Goal: Transaction & Acquisition: Book appointment/travel/reservation

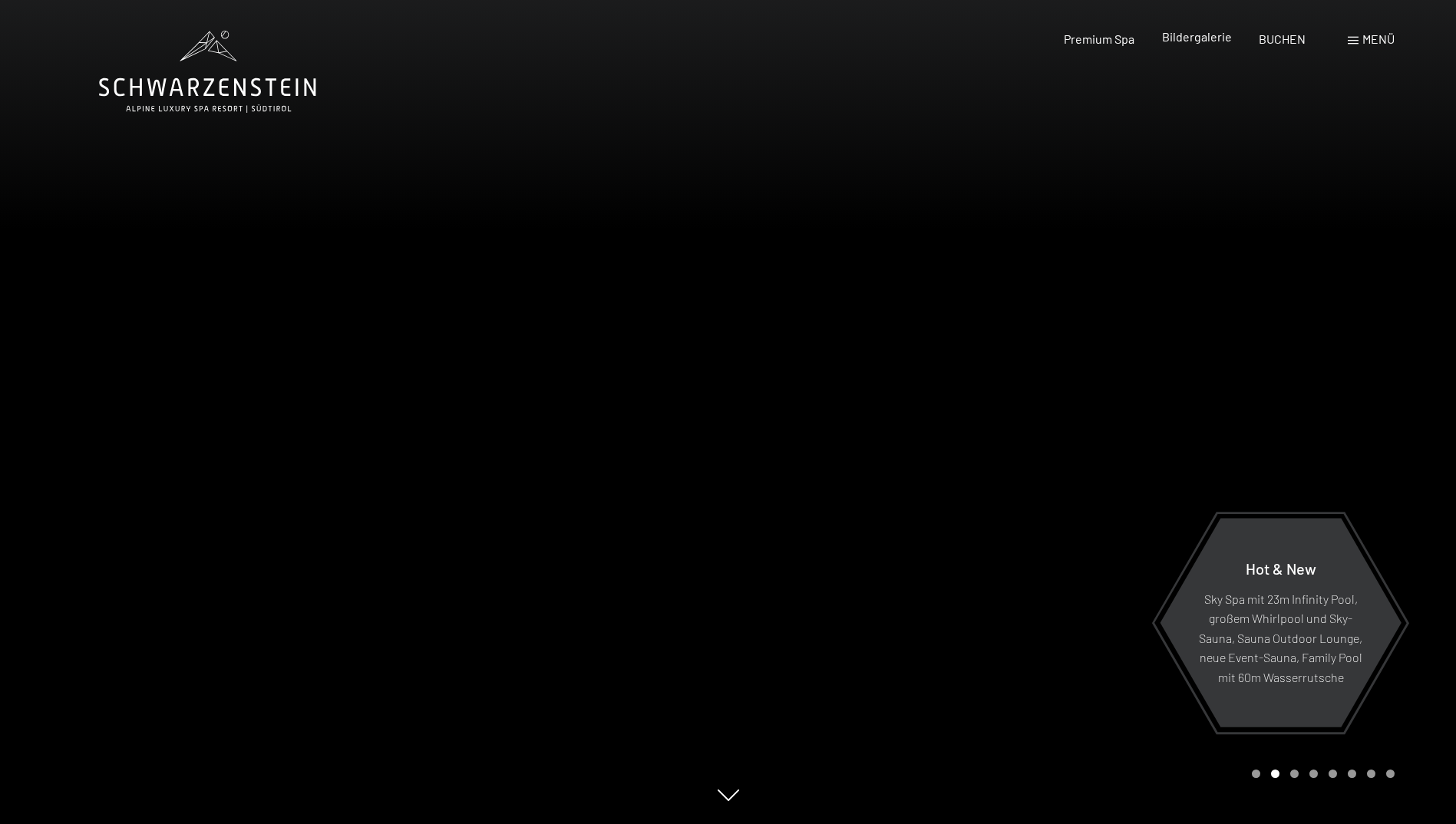
click at [1197, 32] on span "Bildergalerie" at bounding box center [1196, 36] width 70 height 14
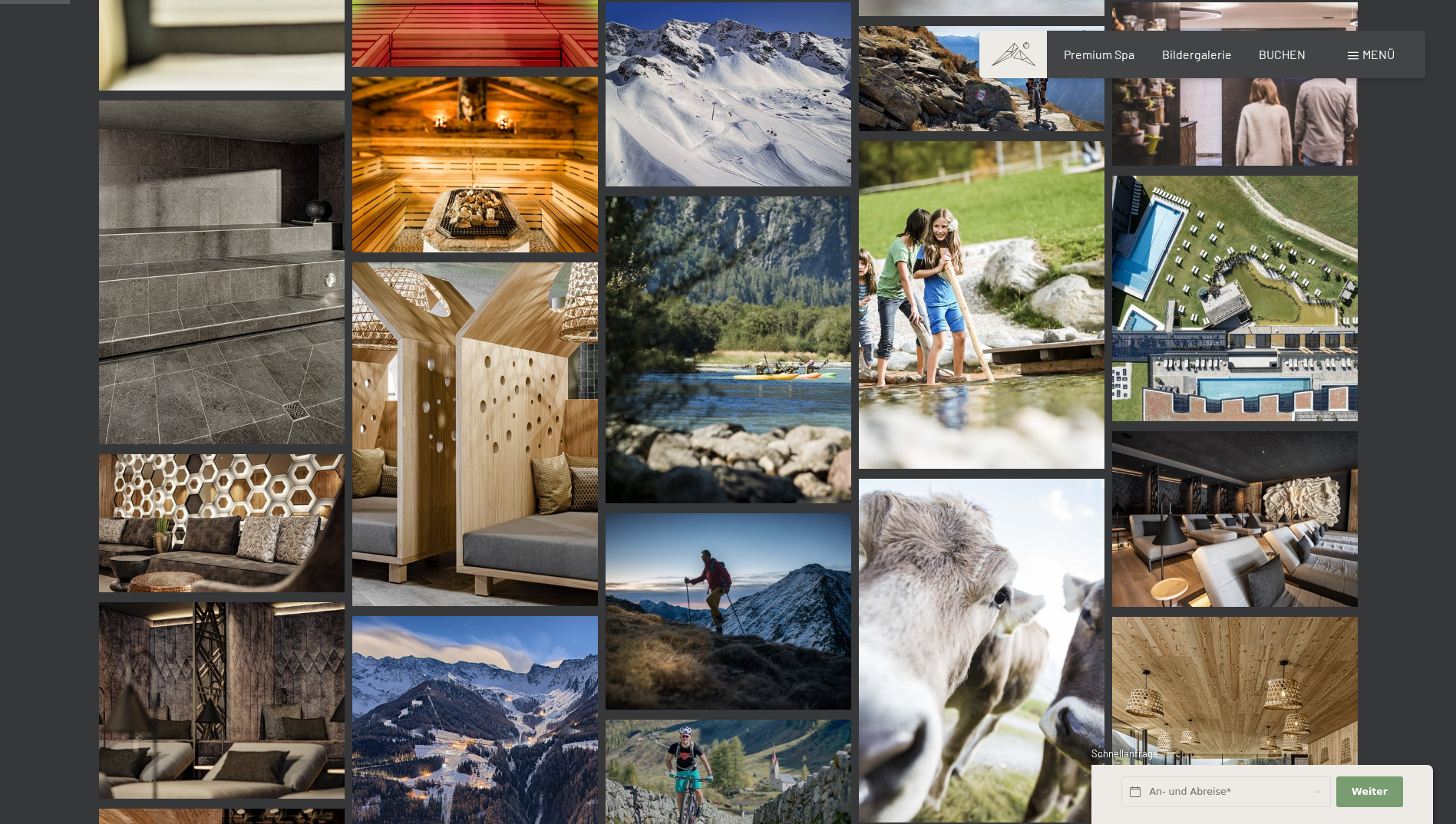
scroll to position [920, 0]
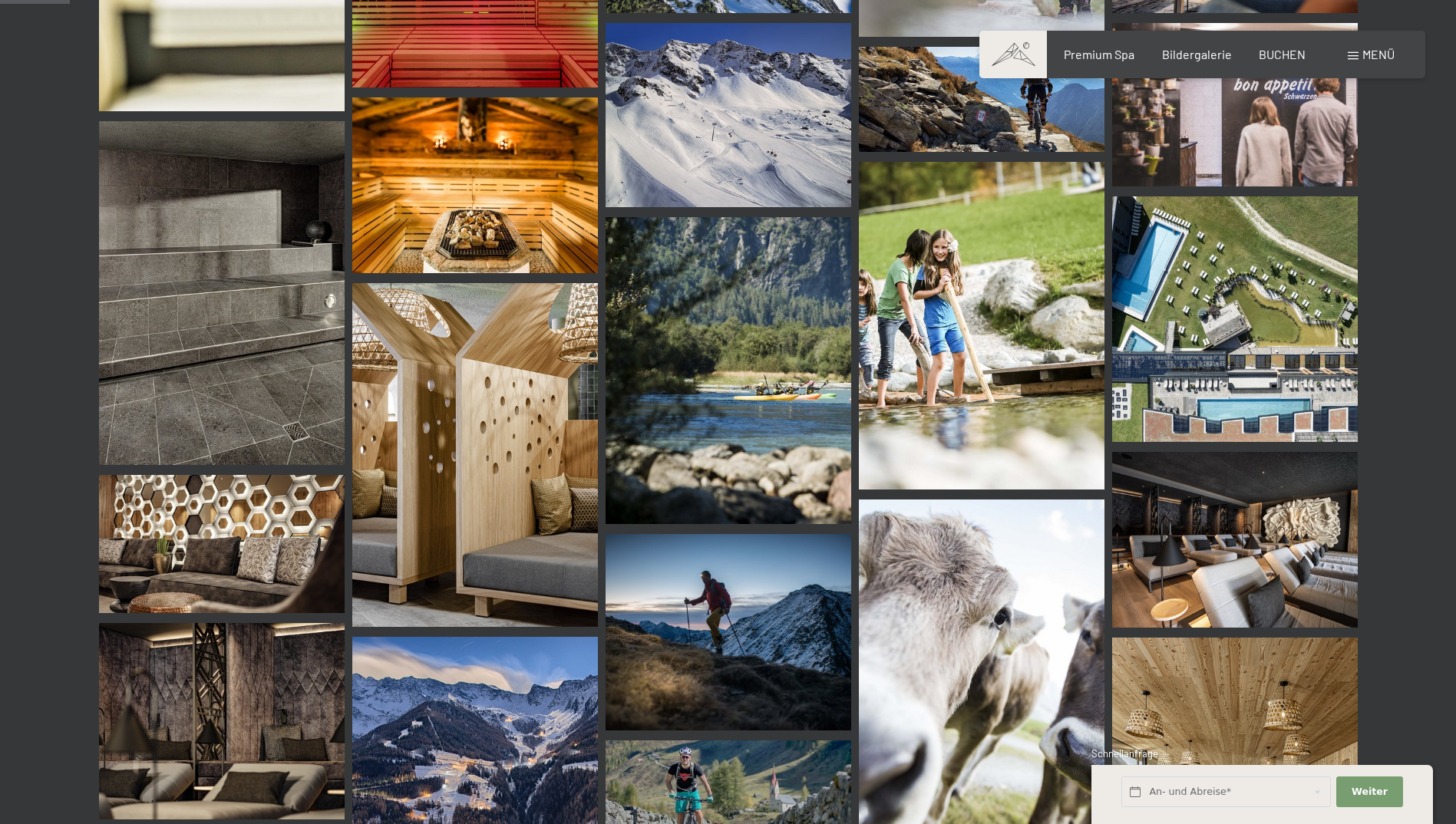
click at [1190, 259] on img at bounding box center [1234, 319] width 245 height 245
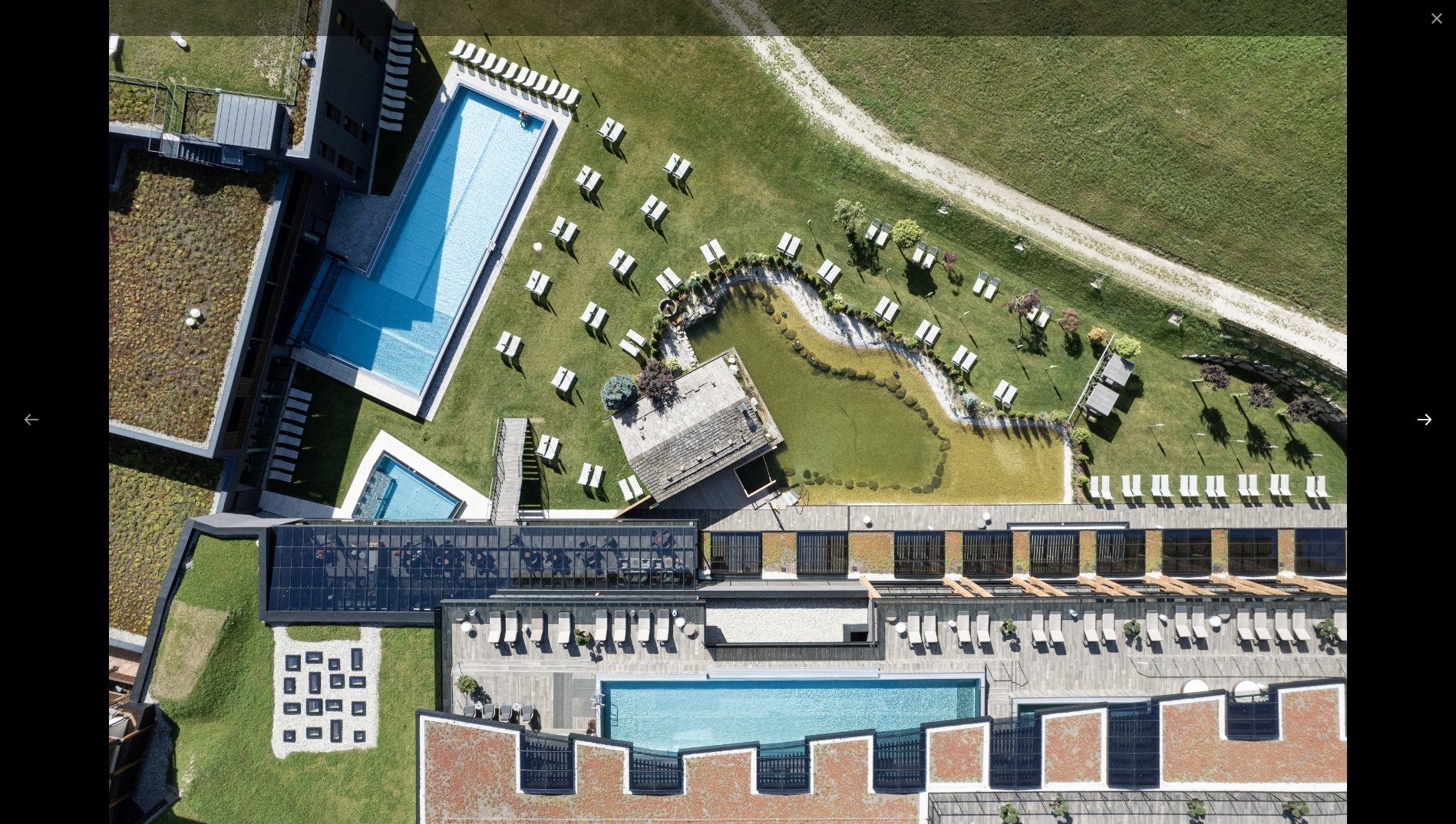
click at [1431, 416] on button "Next slide" at bounding box center [1424, 419] width 32 height 30
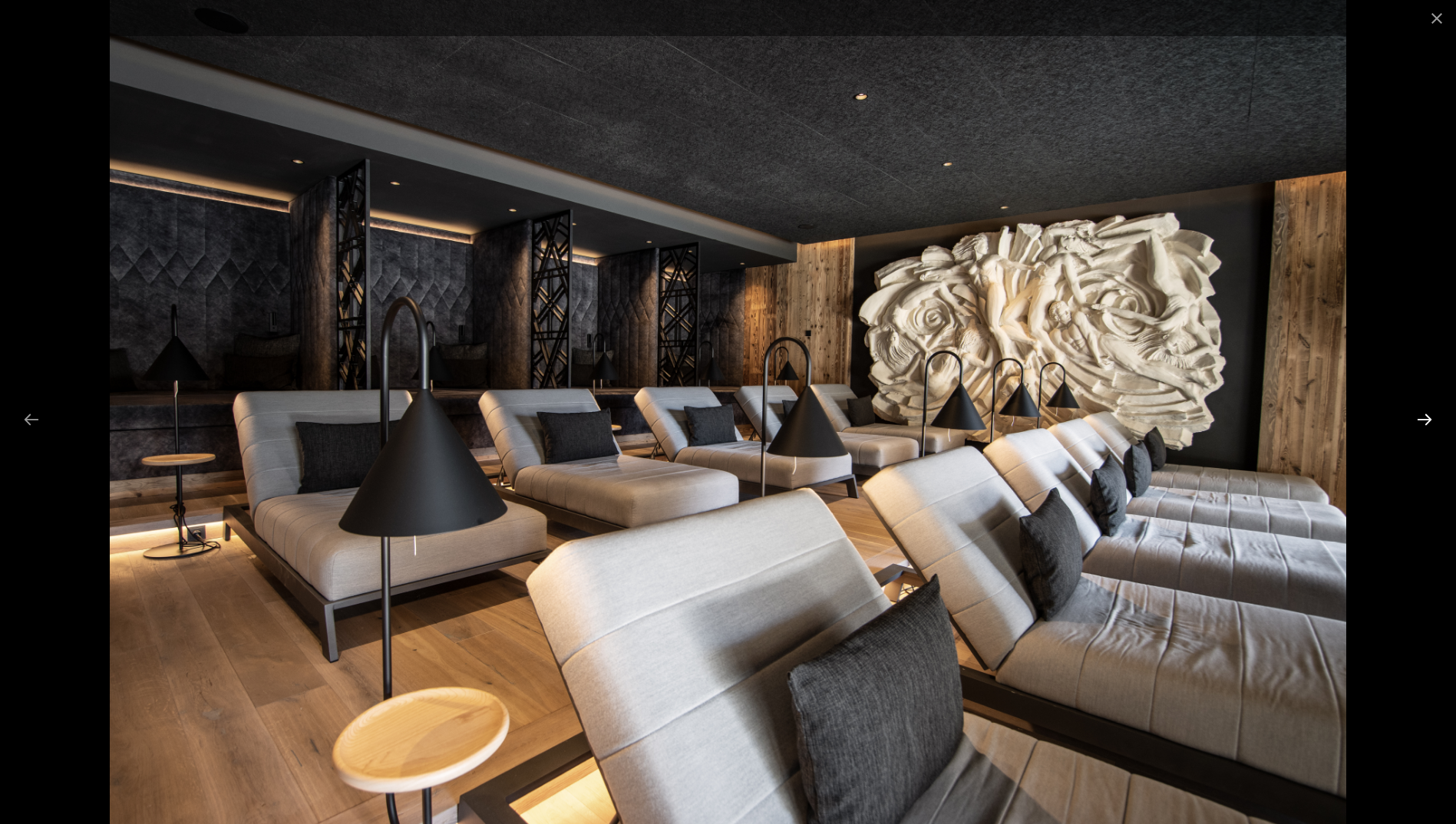
click at [1431, 416] on button "Next slide" at bounding box center [1424, 419] width 32 height 30
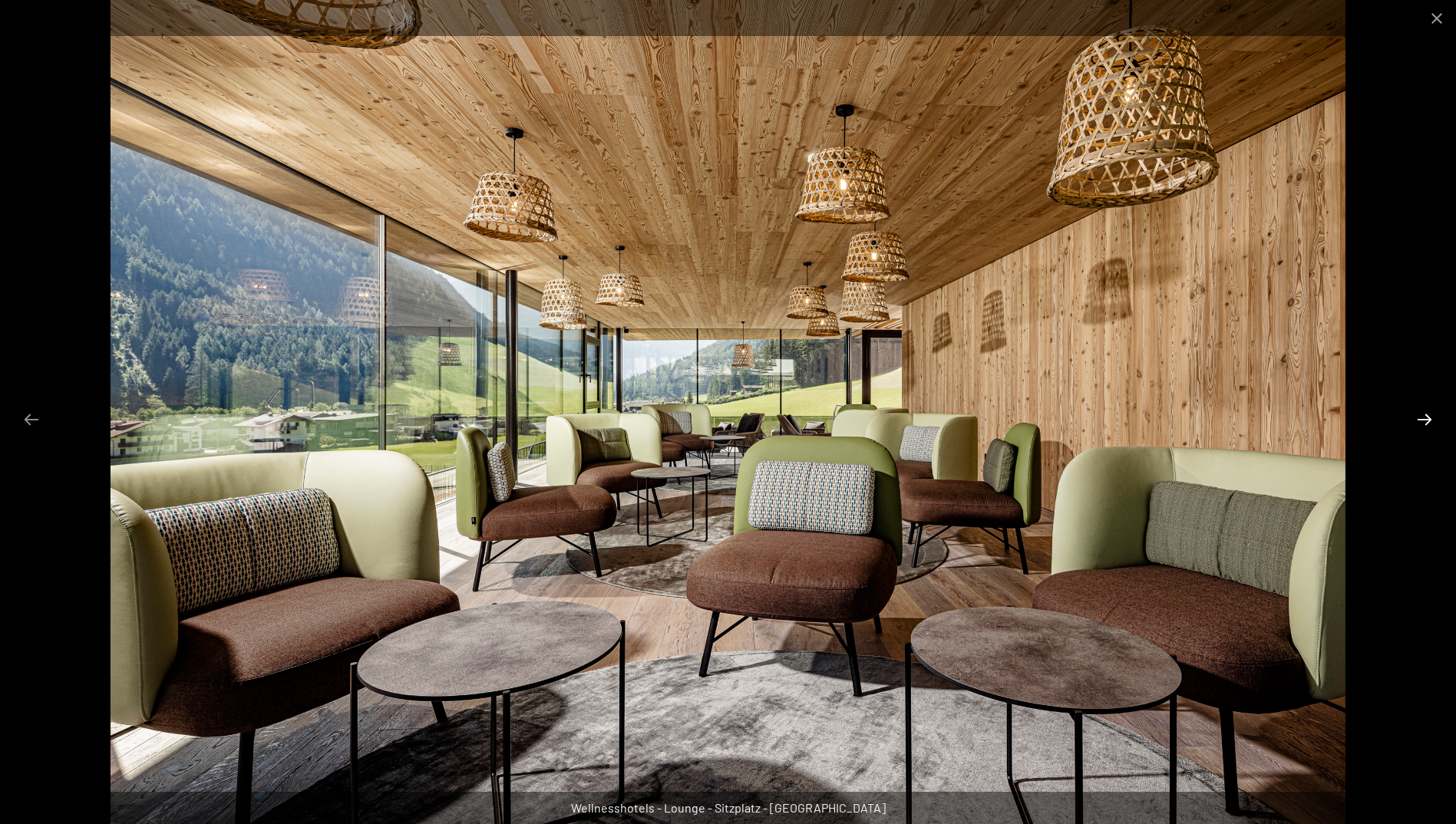
click at [1431, 416] on button "Next slide" at bounding box center [1424, 419] width 32 height 30
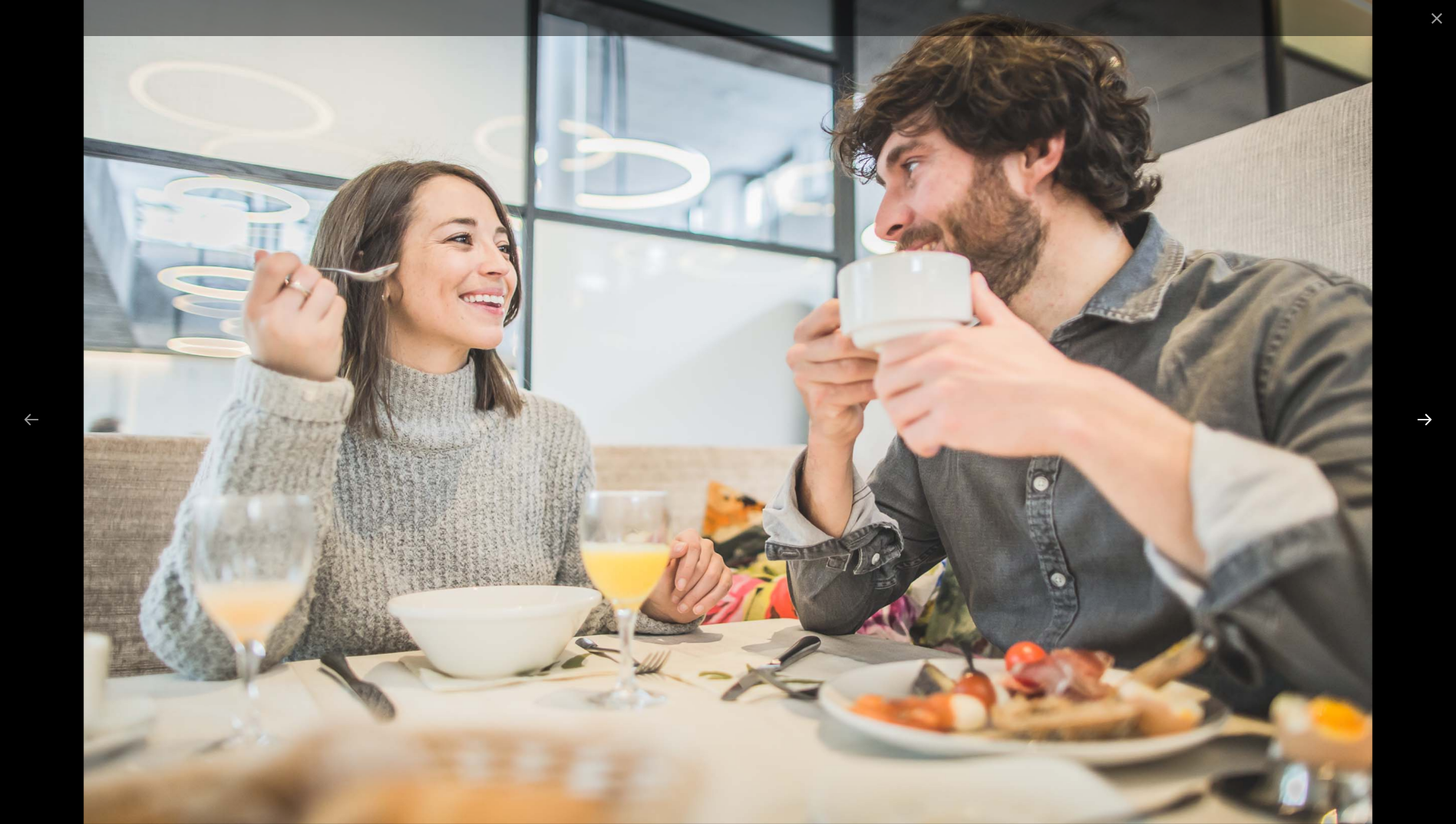
click at [1431, 416] on button "Next slide" at bounding box center [1424, 419] width 32 height 30
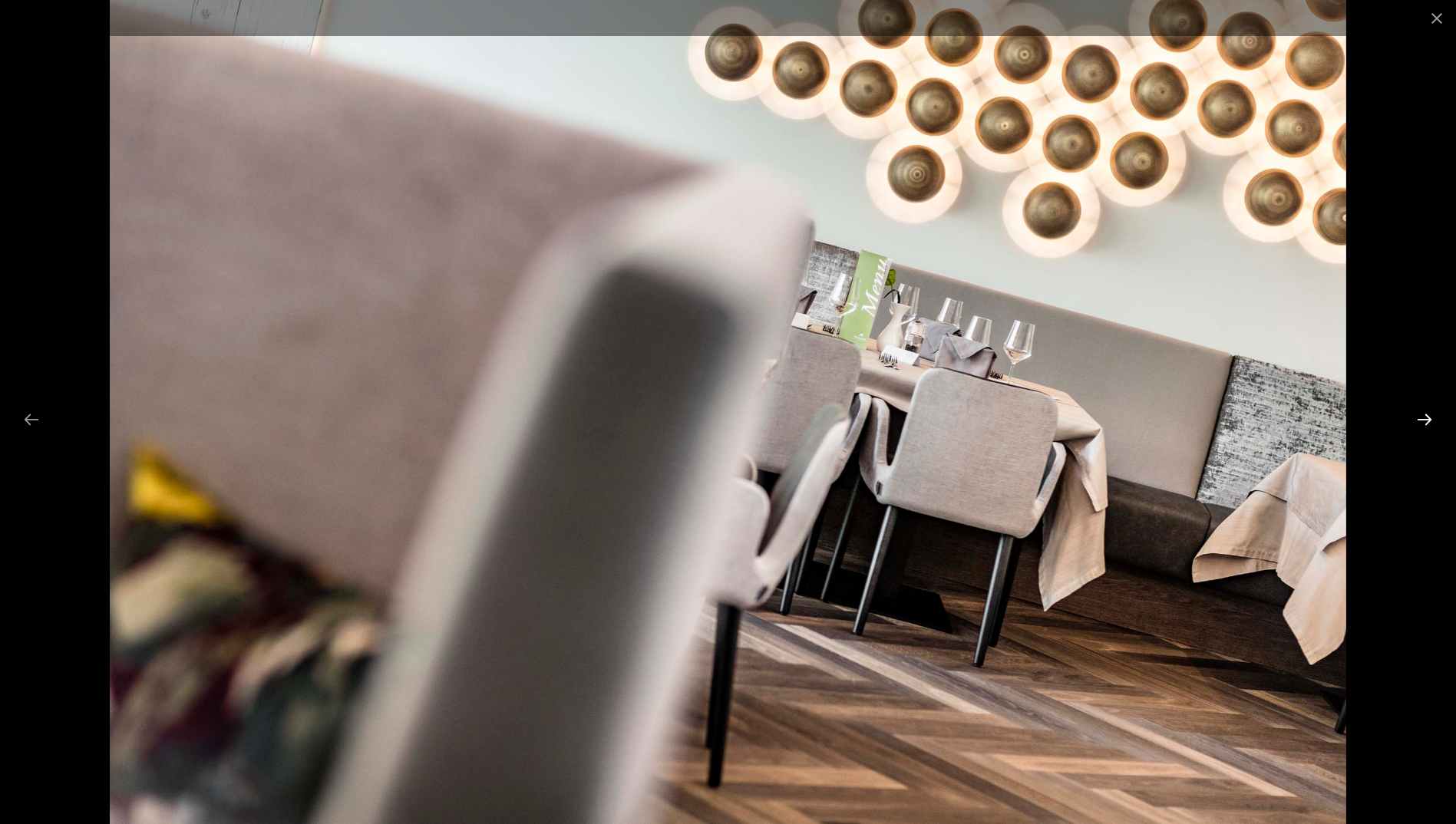
click at [1431, 416] on button "Next slide" at bounding box center [1424, 419] width 32 height 30
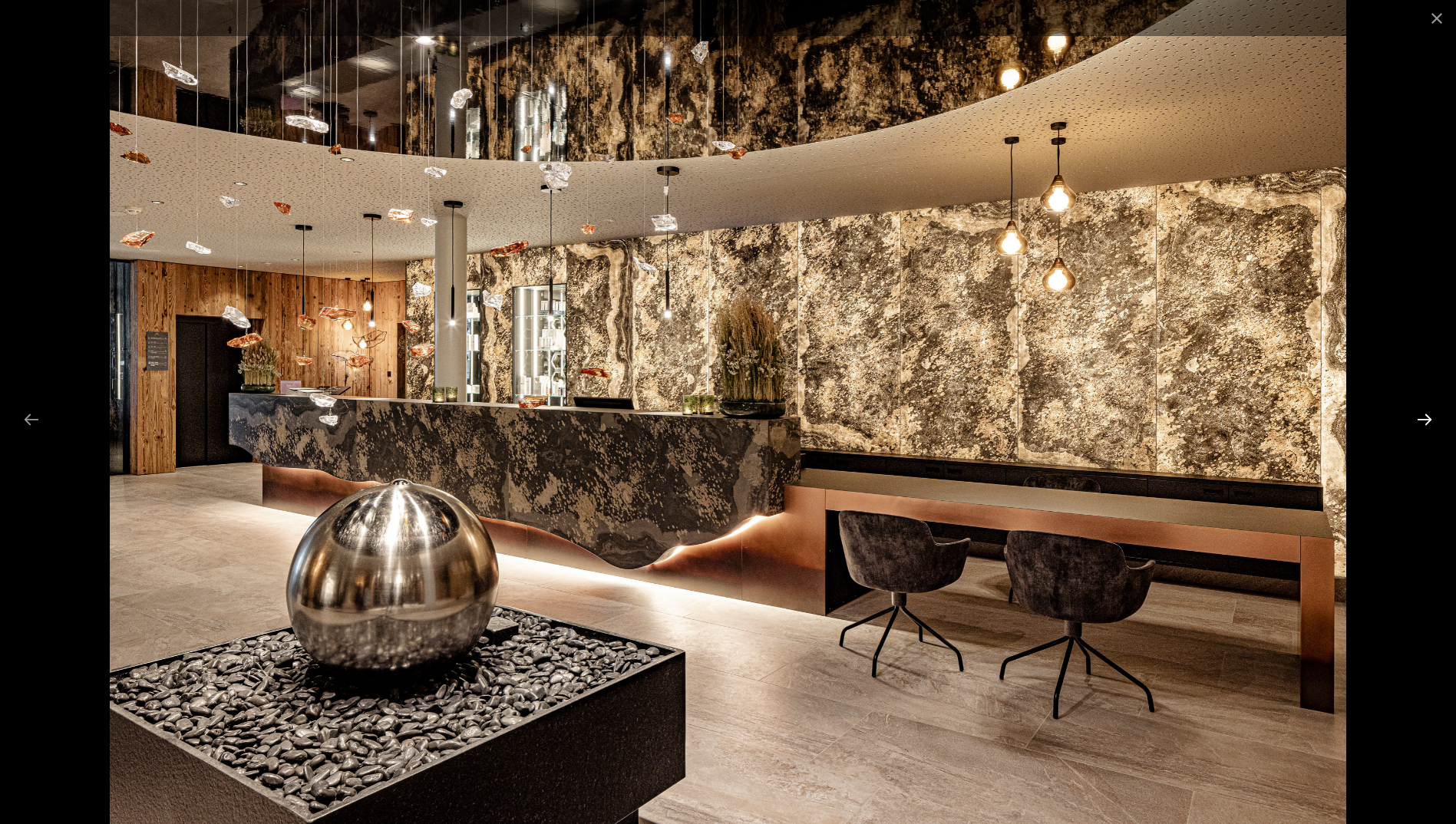
click at [1431, 416] on button "Next slide" at bounding box center [1424, 419] width 32 height 30
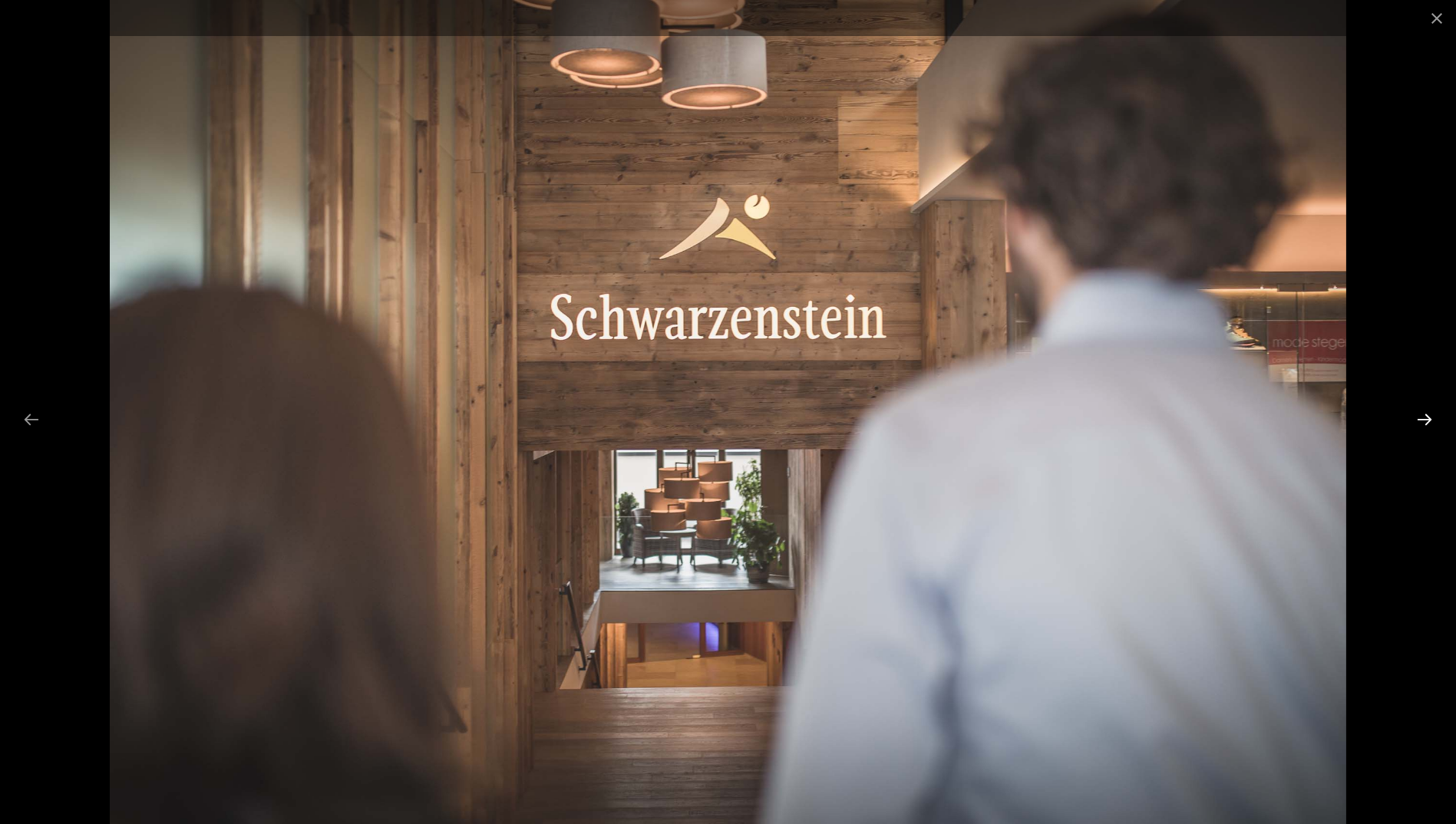
click at [1431, 416] on button "Next slide" at bounding box center [1424, 419] width 32 height 30
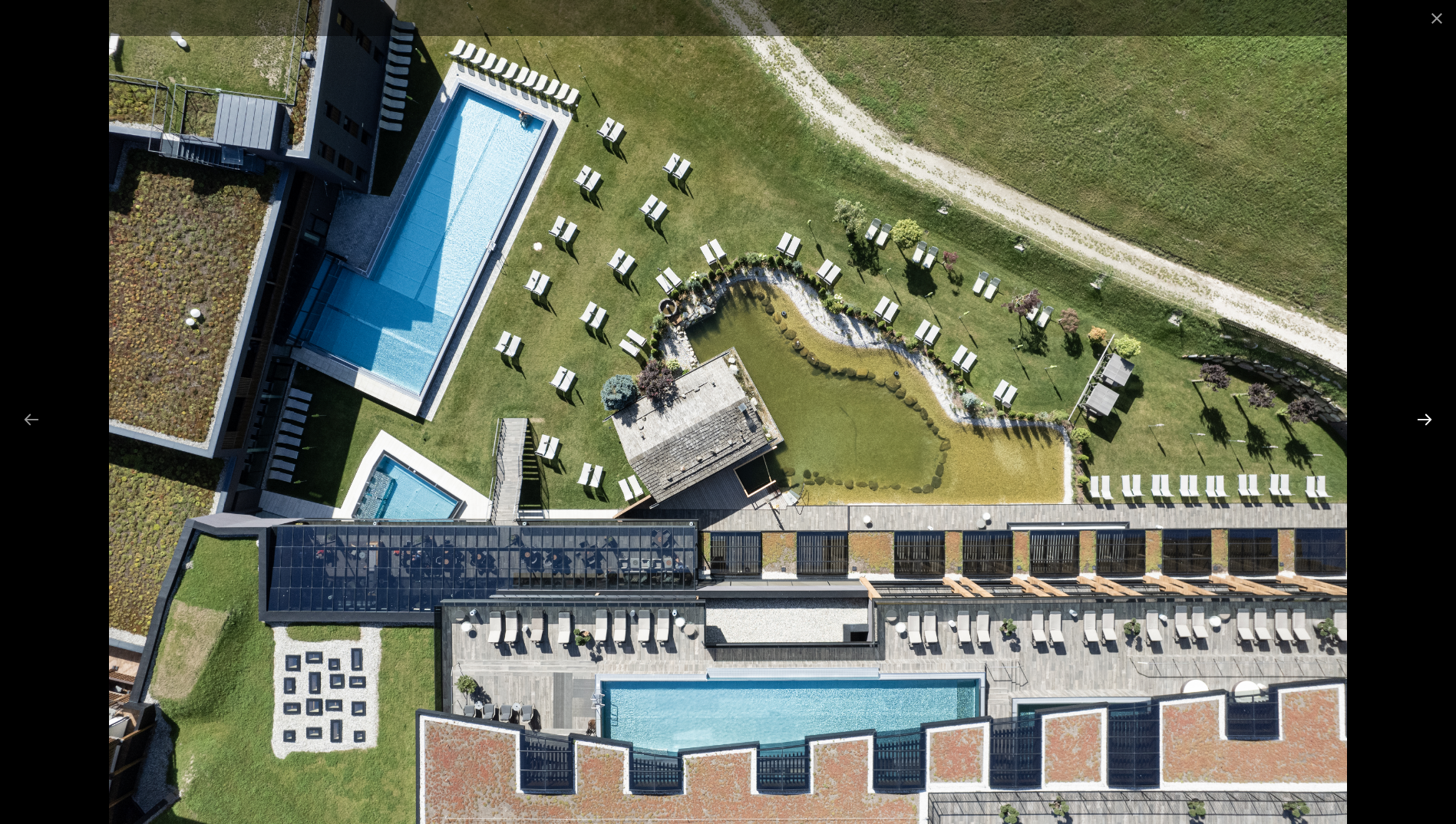
click at [1431, 416] on button "Next slide" at bounding box center [1424, 419] width 32 height 30
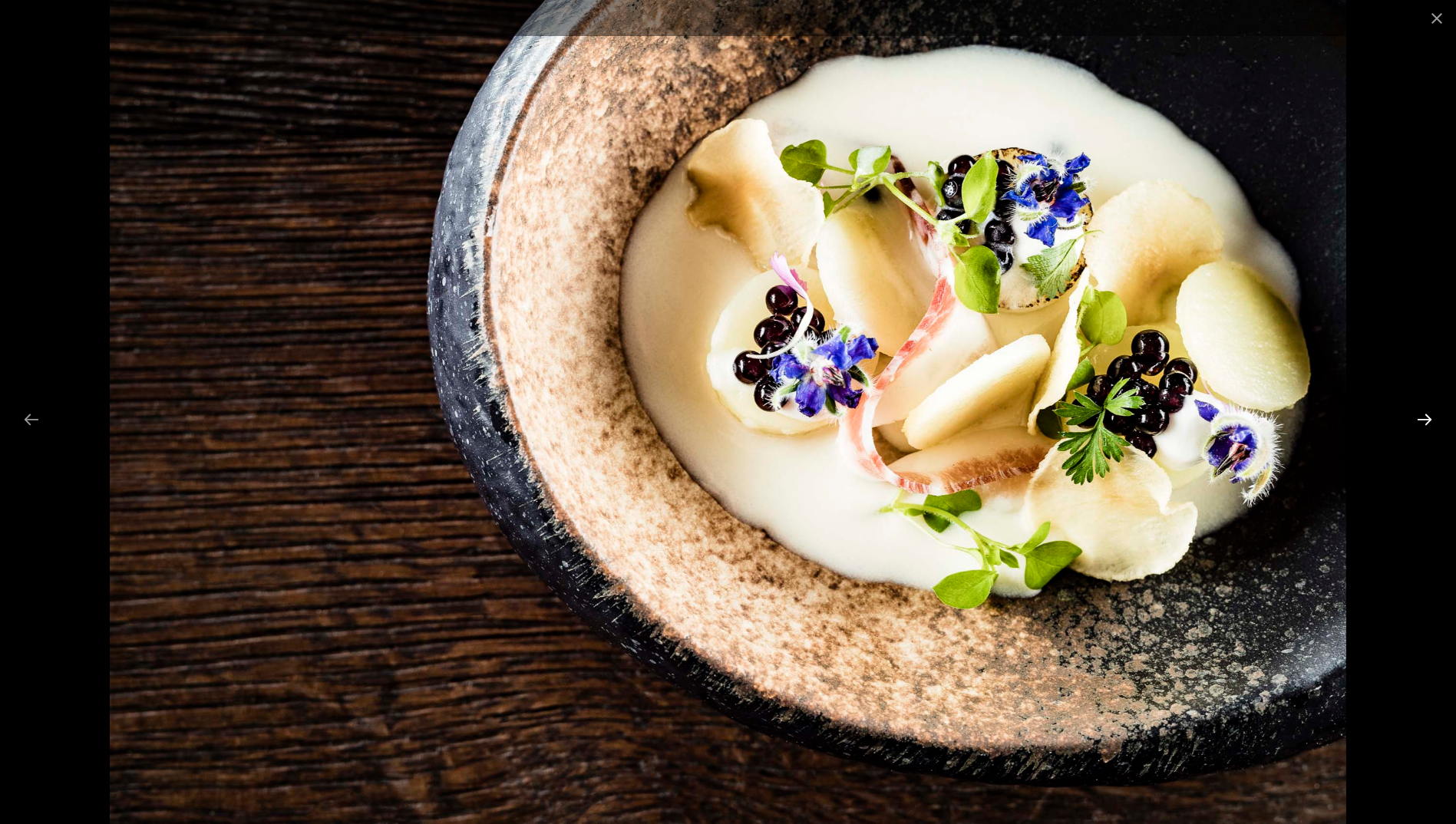
click at [1431, 416] on button "Next slide" at bounding box center [1424, 419] width 32 height 30
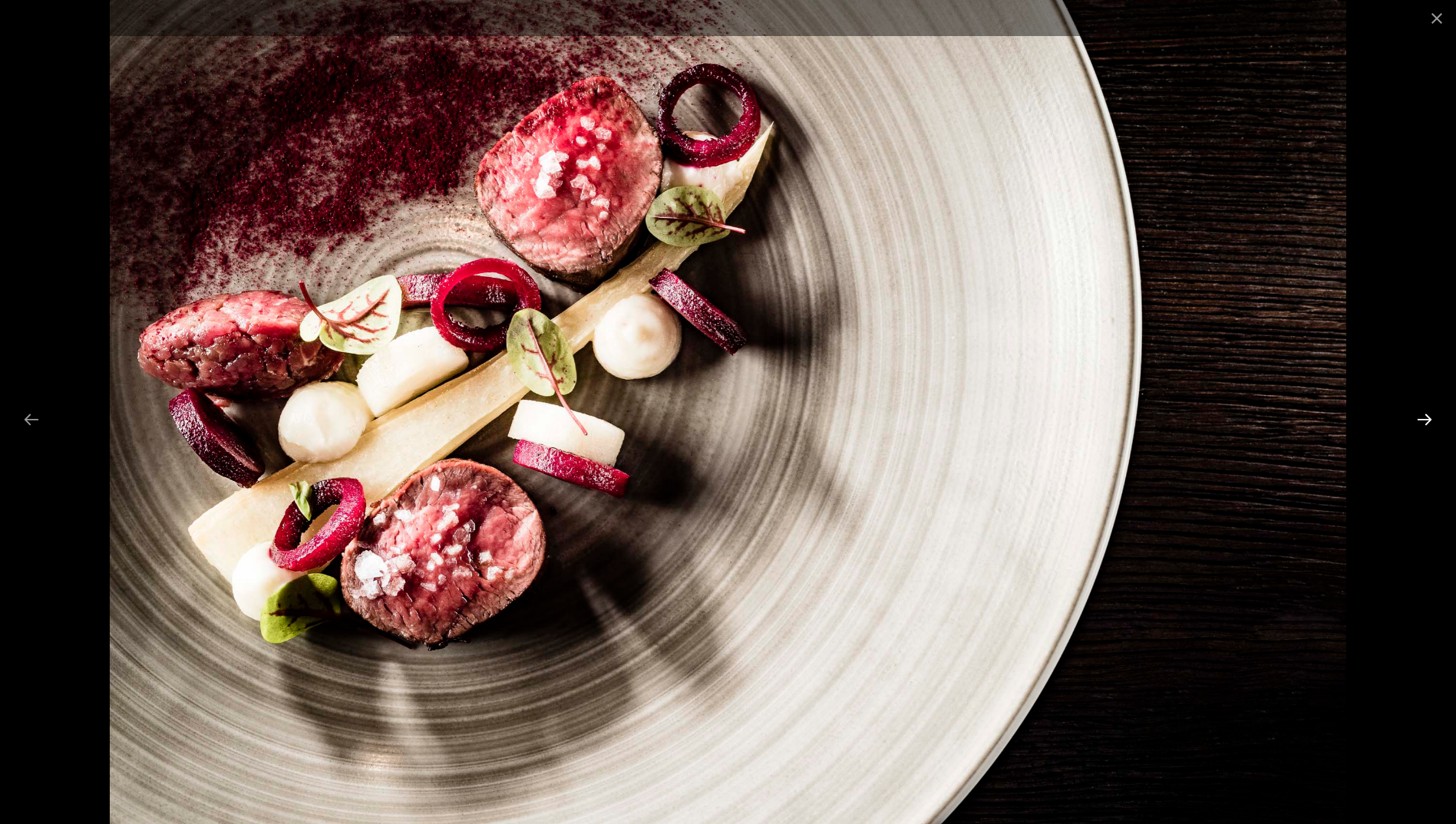
click at [1431, 416] on button "Next slide" at bounding box center [1424, 419] width 32 height 30
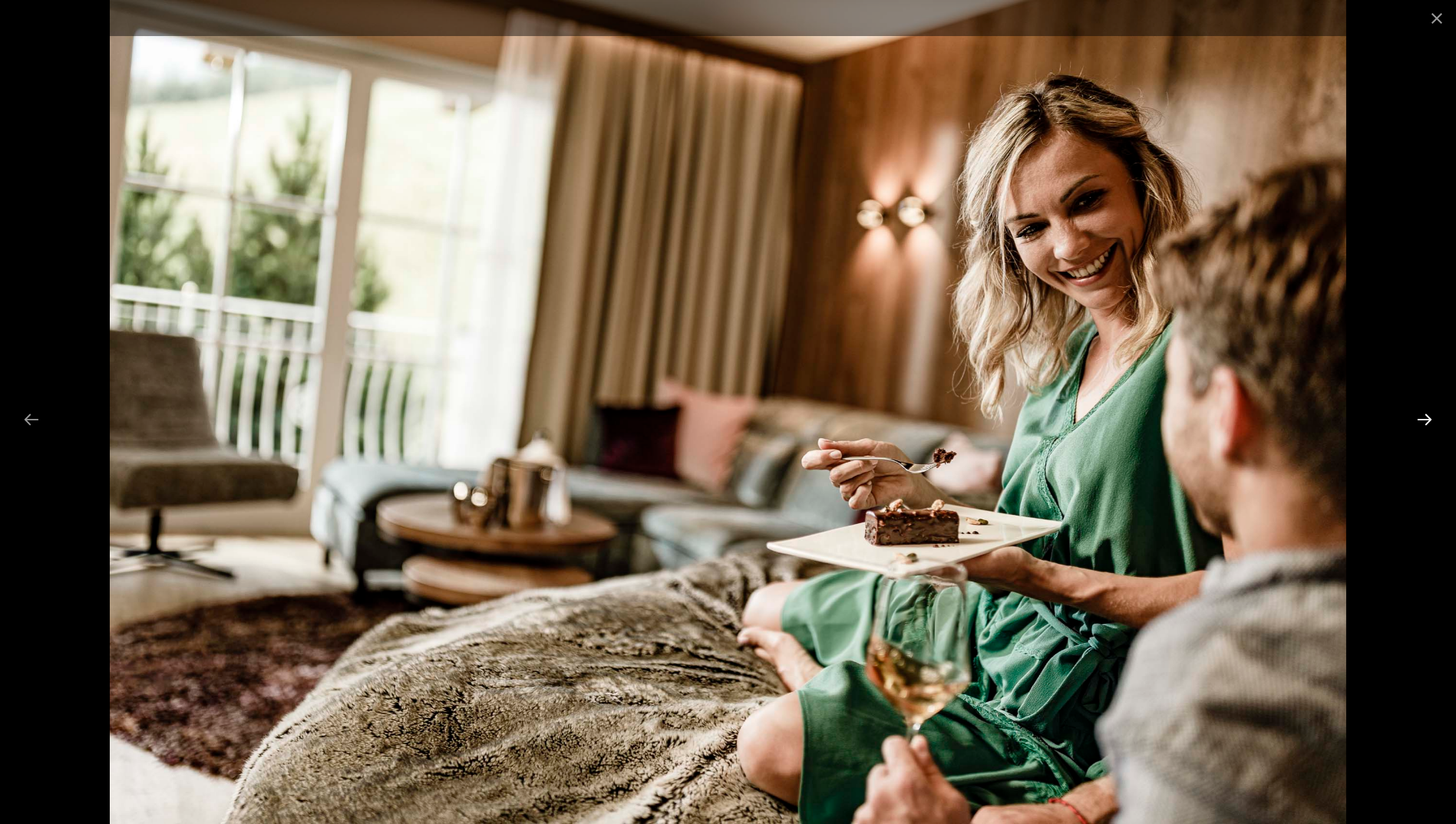
click at [1431, 416] on button "Next slide" at bounding box center [1424, 419] width 32 height 30
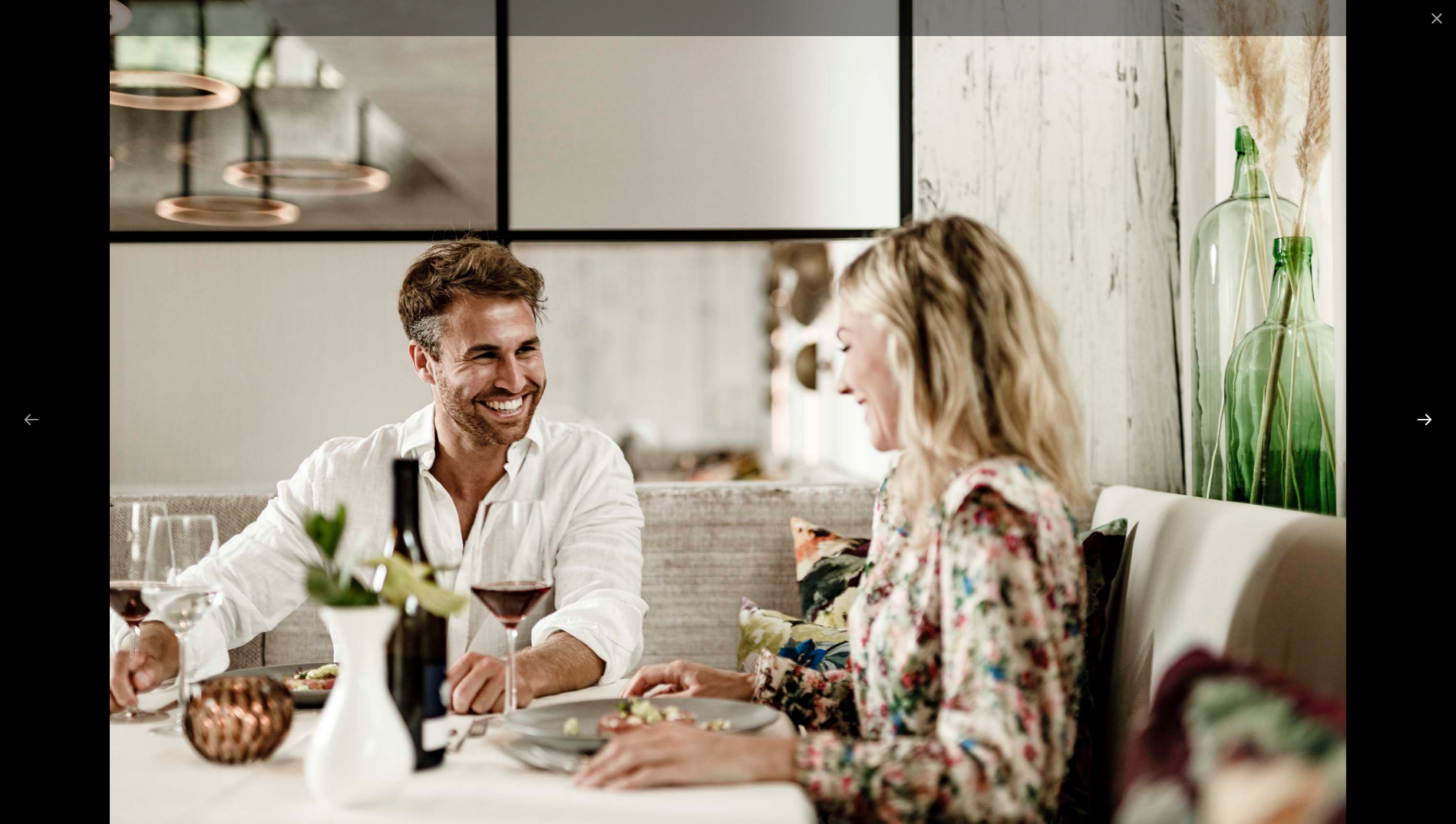
click at [1431, 416] on button "Next slide" at bounding box center [1424, 419] width 32 height 30
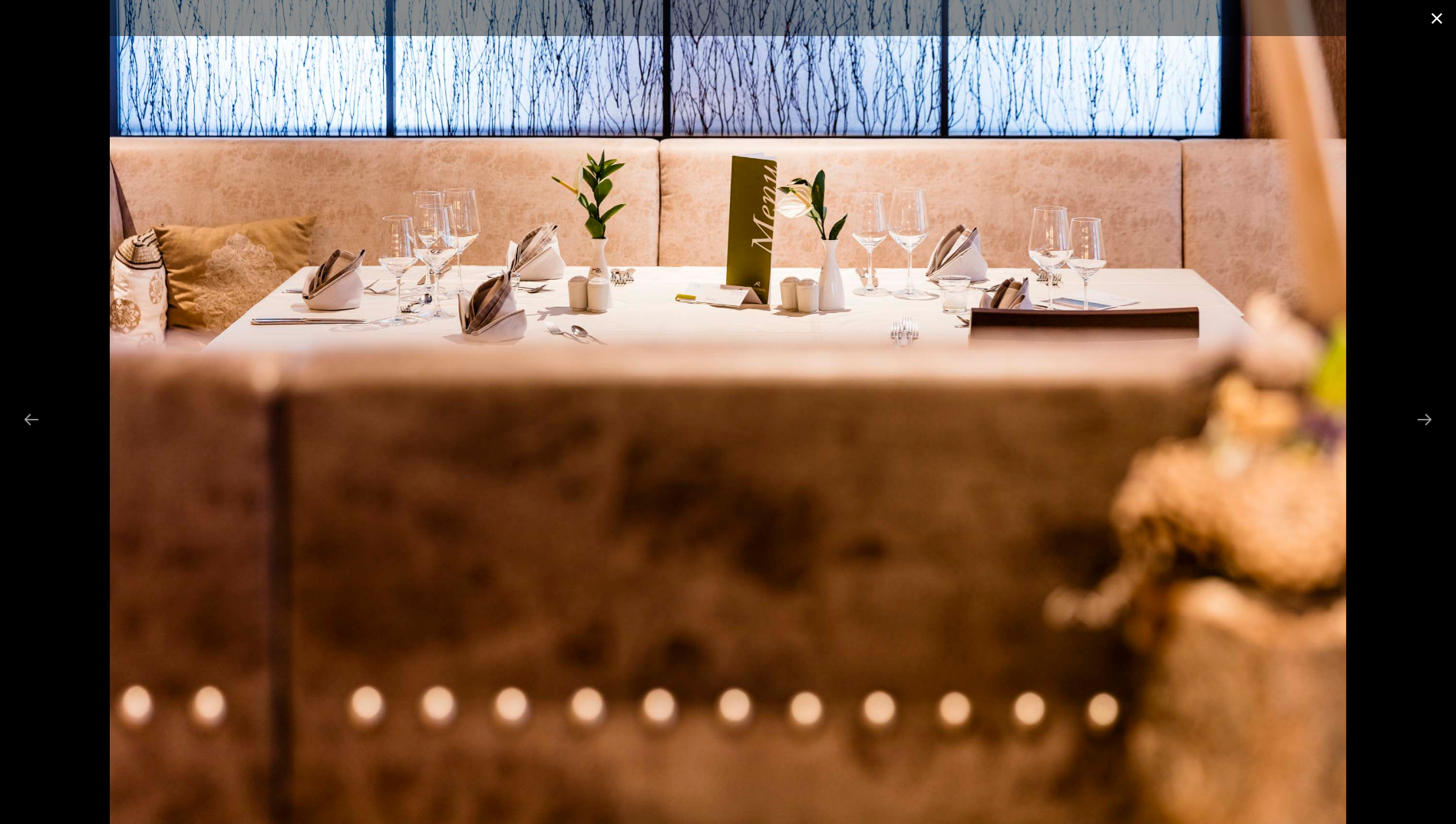
click at [1431, 10] on button "Close gallery" at bounding box center [1436, 18] width 38 height 36
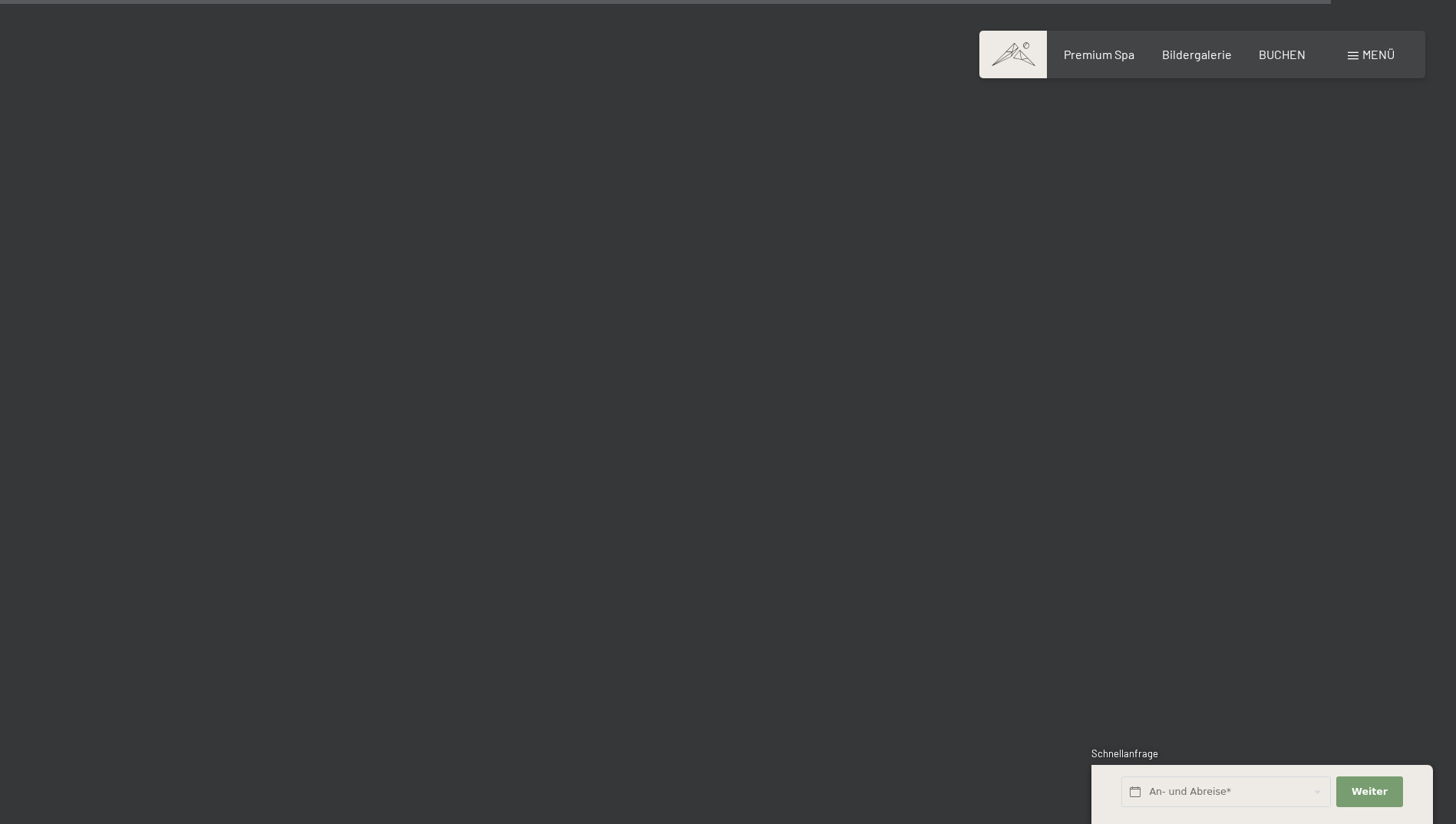
scroll to position [17802, 0]
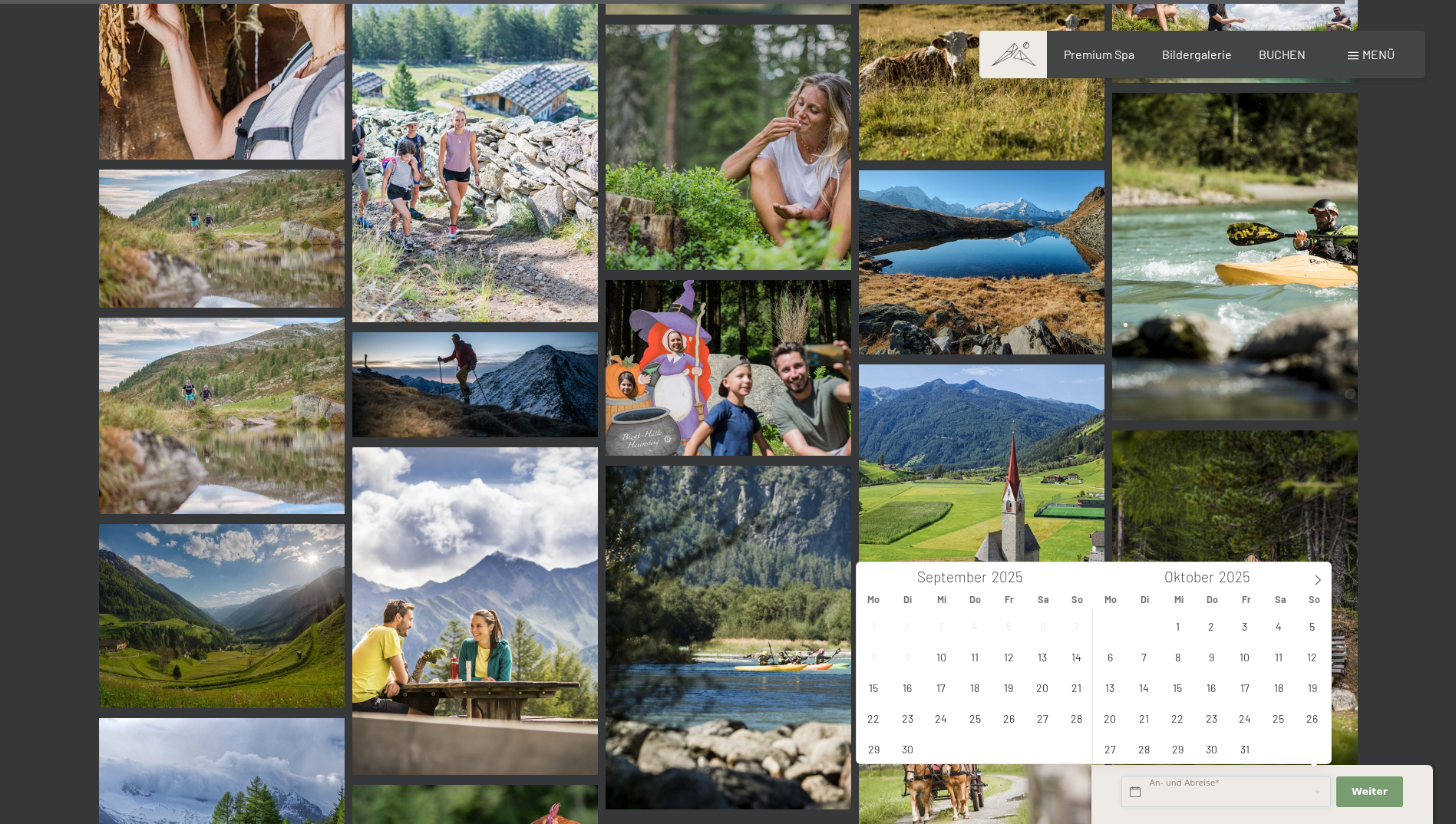
click at [1251, 794] on input "text" at bounding box center [1226, 792] width 210 height 31
click at [1321, 586] on span at bounding box center [1317, 575] width 26 height 26
click at [1313, 624] on span "2" at bounding box center [1311, 625] width 30 height 30
click at [1308, 655] on span "9" at bounding box center [1311, 656] width 30 height 30
type input "So. 02.11.2025 - So. 09.11.2025"
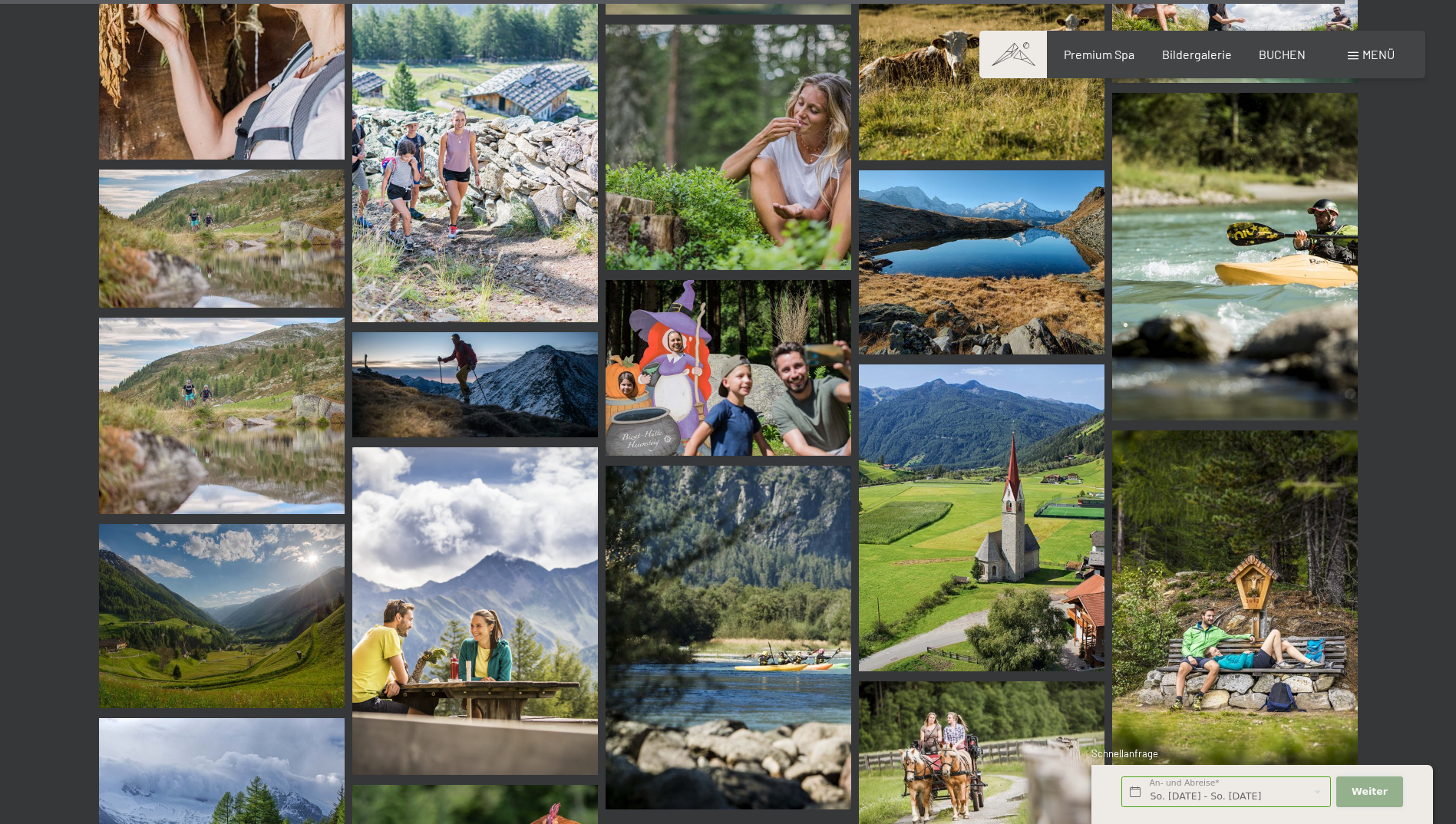
click at [1363, 783] on button "Weiter Adressfelder ausblenden" at bounding box center [1369, 792] width 66 height 31
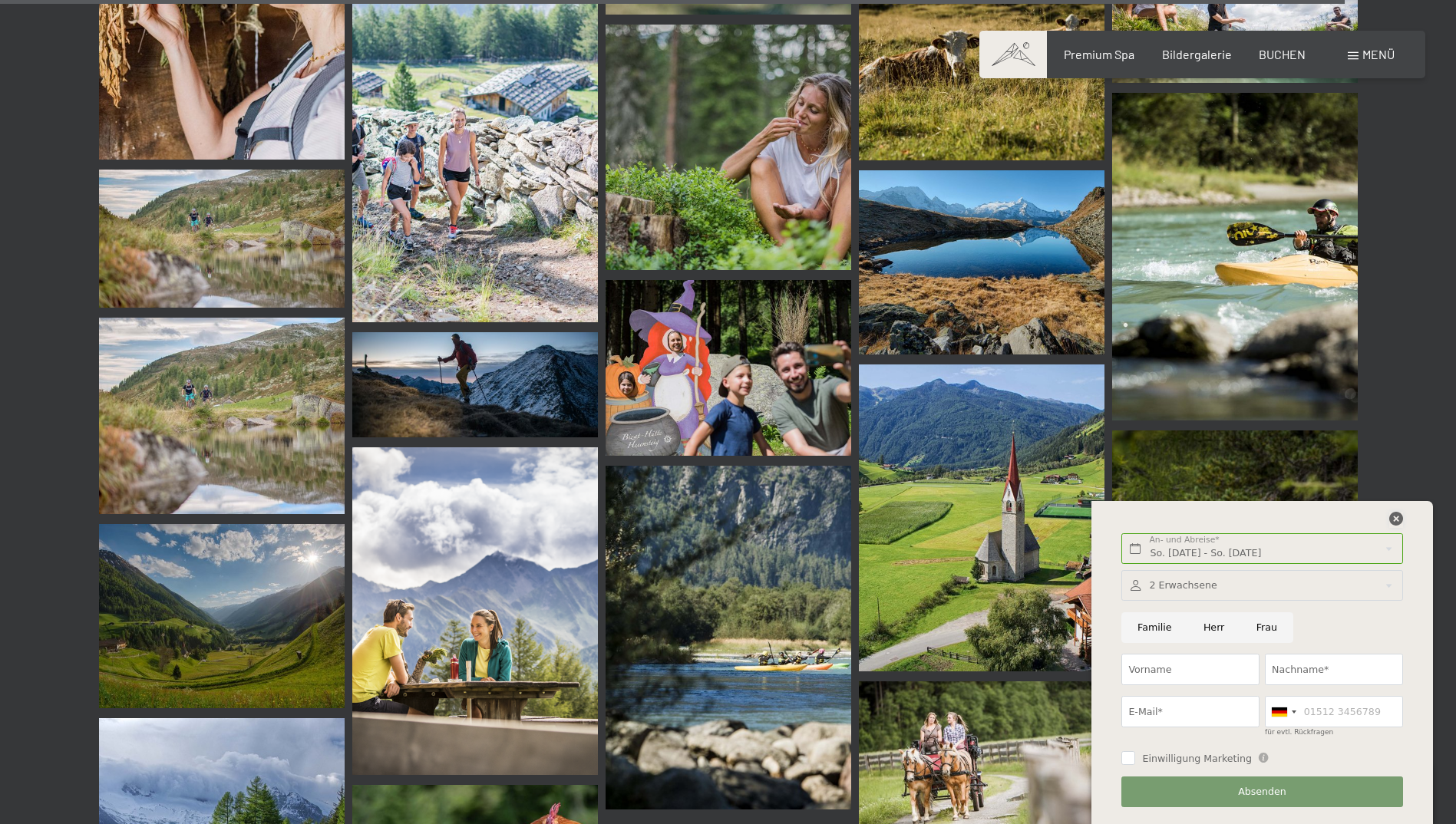
click at [1401, 515] on icon at bounding box center [1396, 519] width 14 height 14
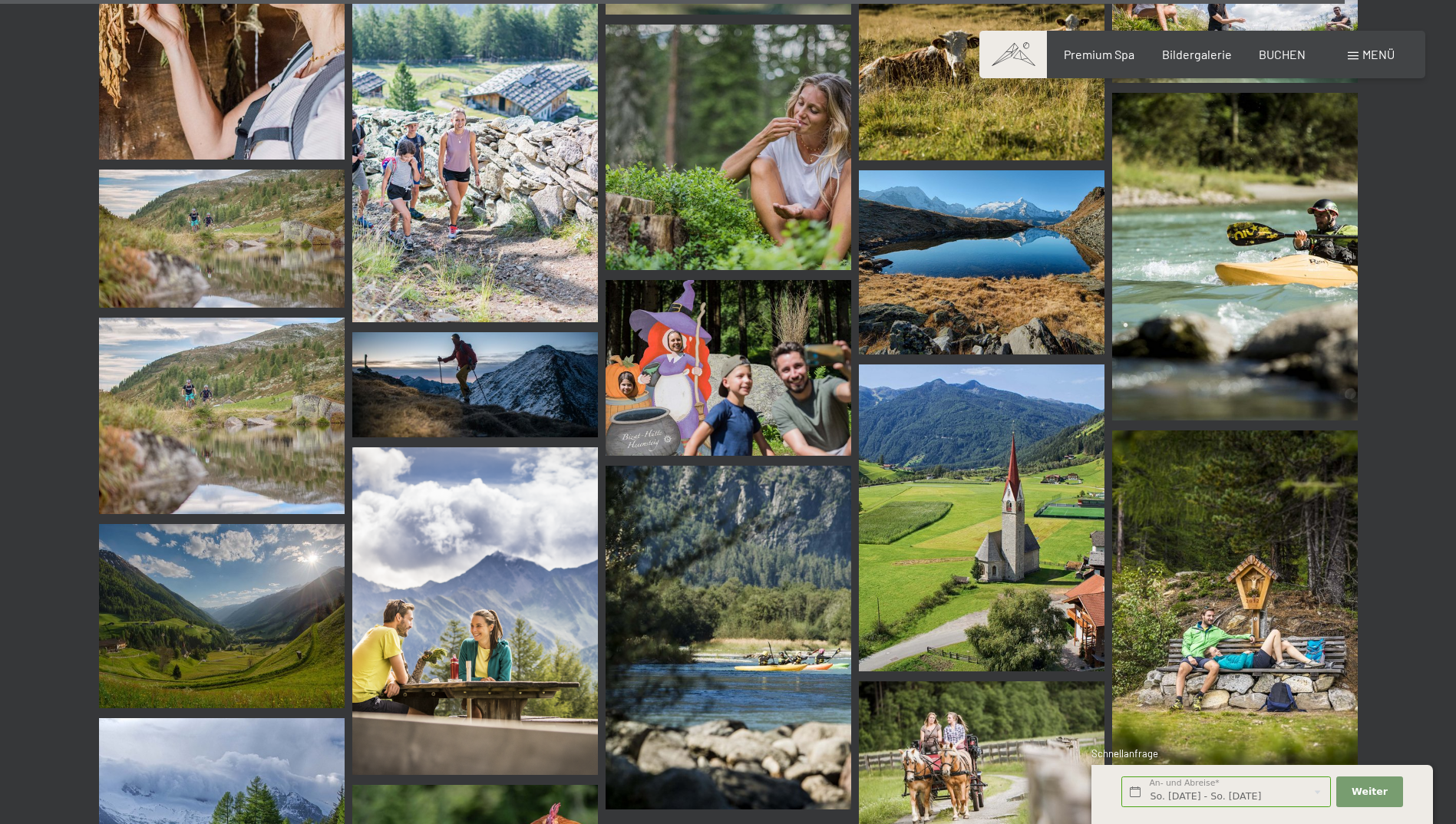
click at [1283, 46] on div "Buchen Anfragen Premium Spa Bildergalerie BUCHEN Menü DE IT EN Gutschein Bilder…" at bounding box center [1202, 54] width 384 height 17
click at [1277, 51] on span "BUCHEN" at bounding box center [1282, 52] width 47 height 14
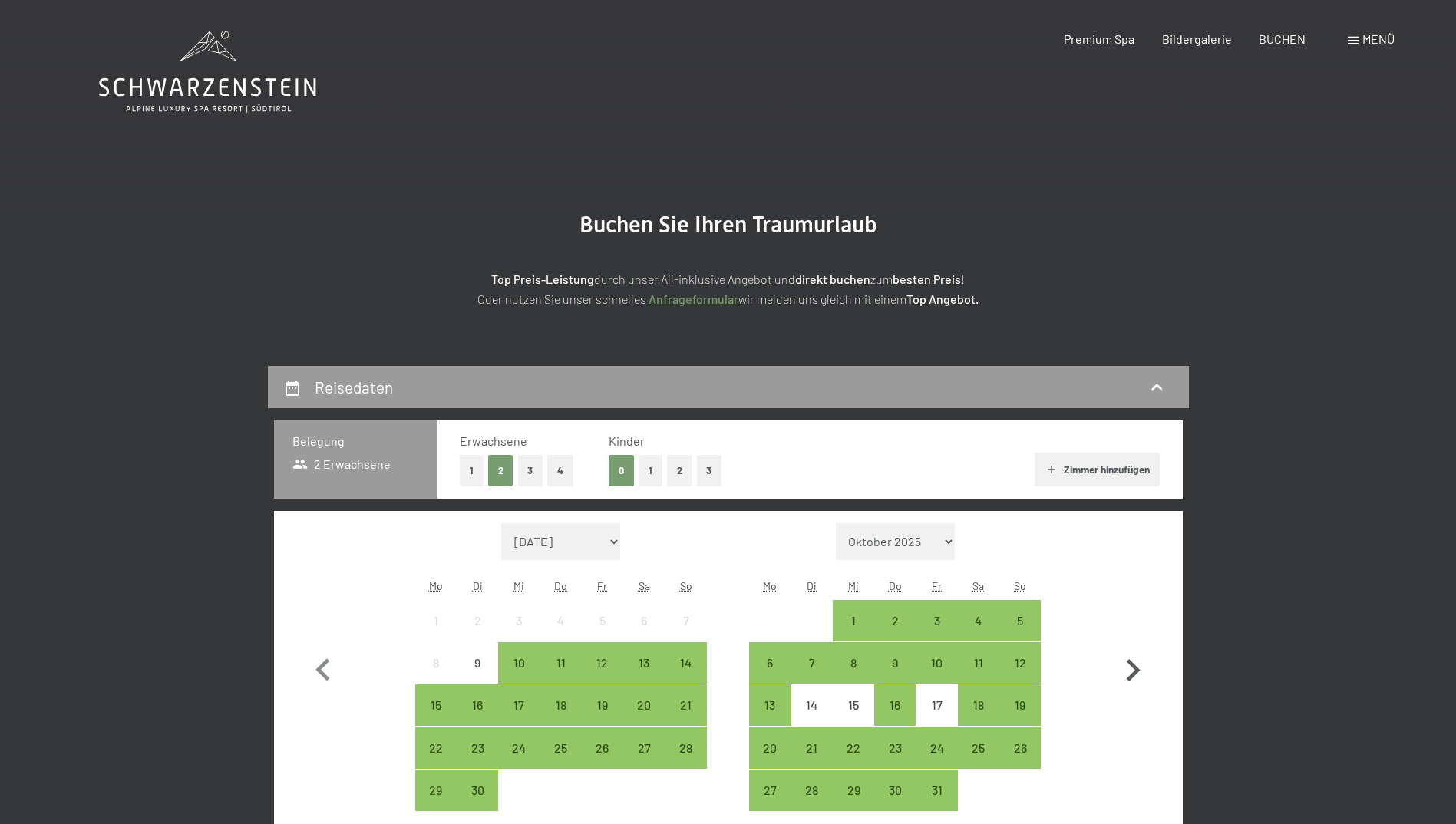
click at [1136, 674] on icon "button" at bounding box center [1132, 670] width 45 height 45
select select "2025-10-01"
select select "2025-11-01"
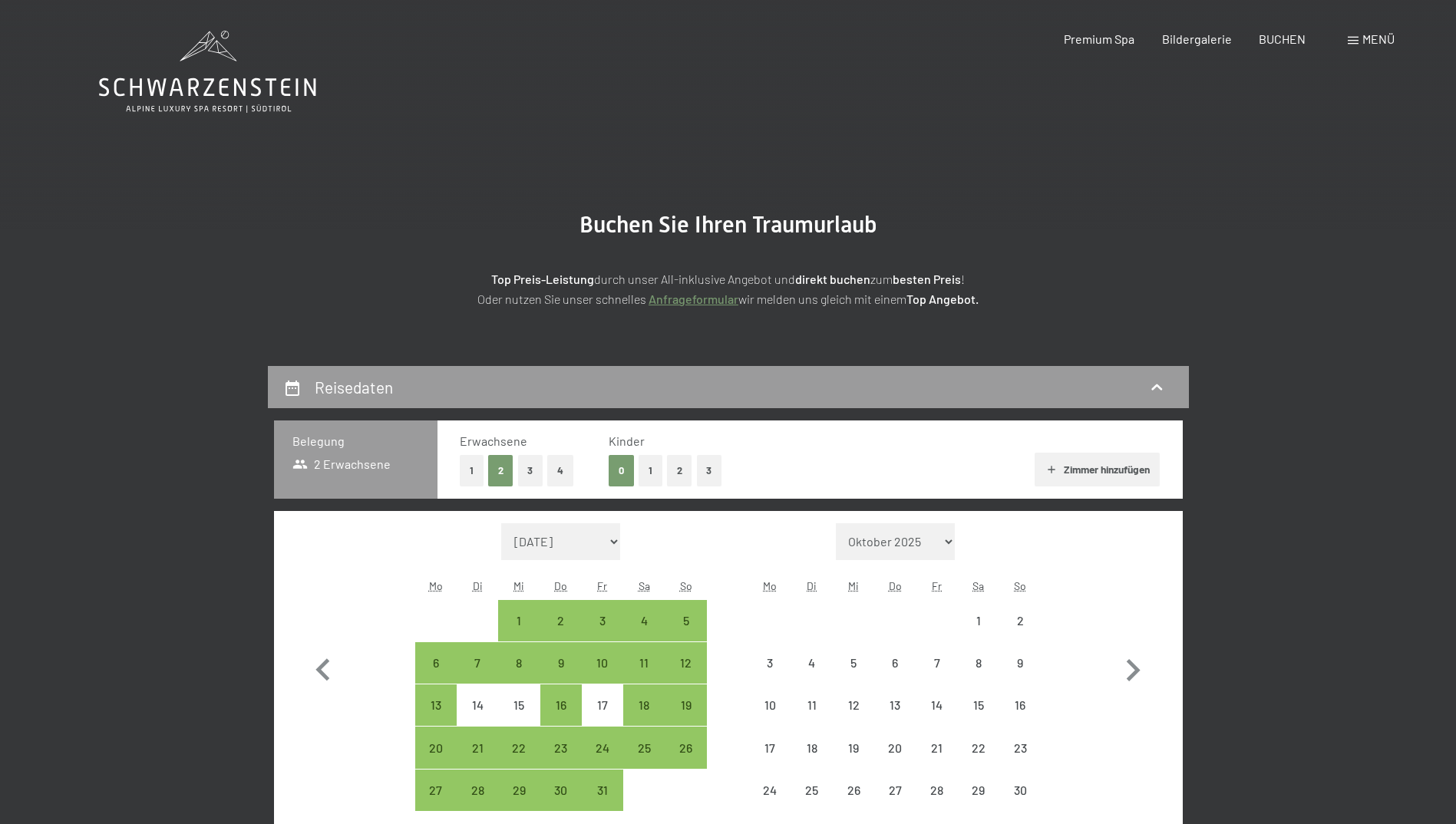
select select "2025-10-01"
select select "2025-11-01"
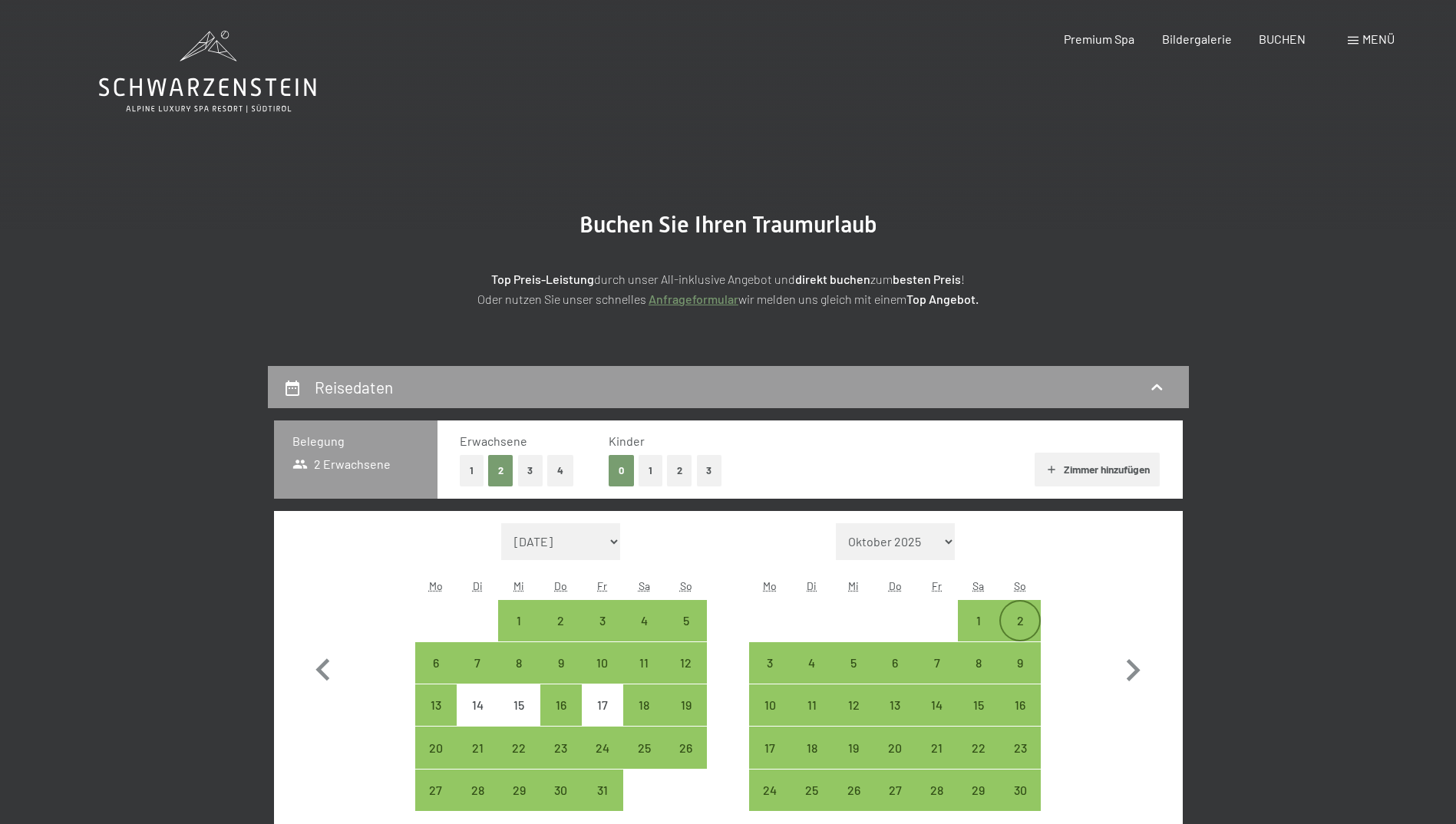
click at [1030, 611] on div "2" at bounding box center [1019, 620] width 38 height 38
select select "2025-10-01"
select select "2025-11-01"
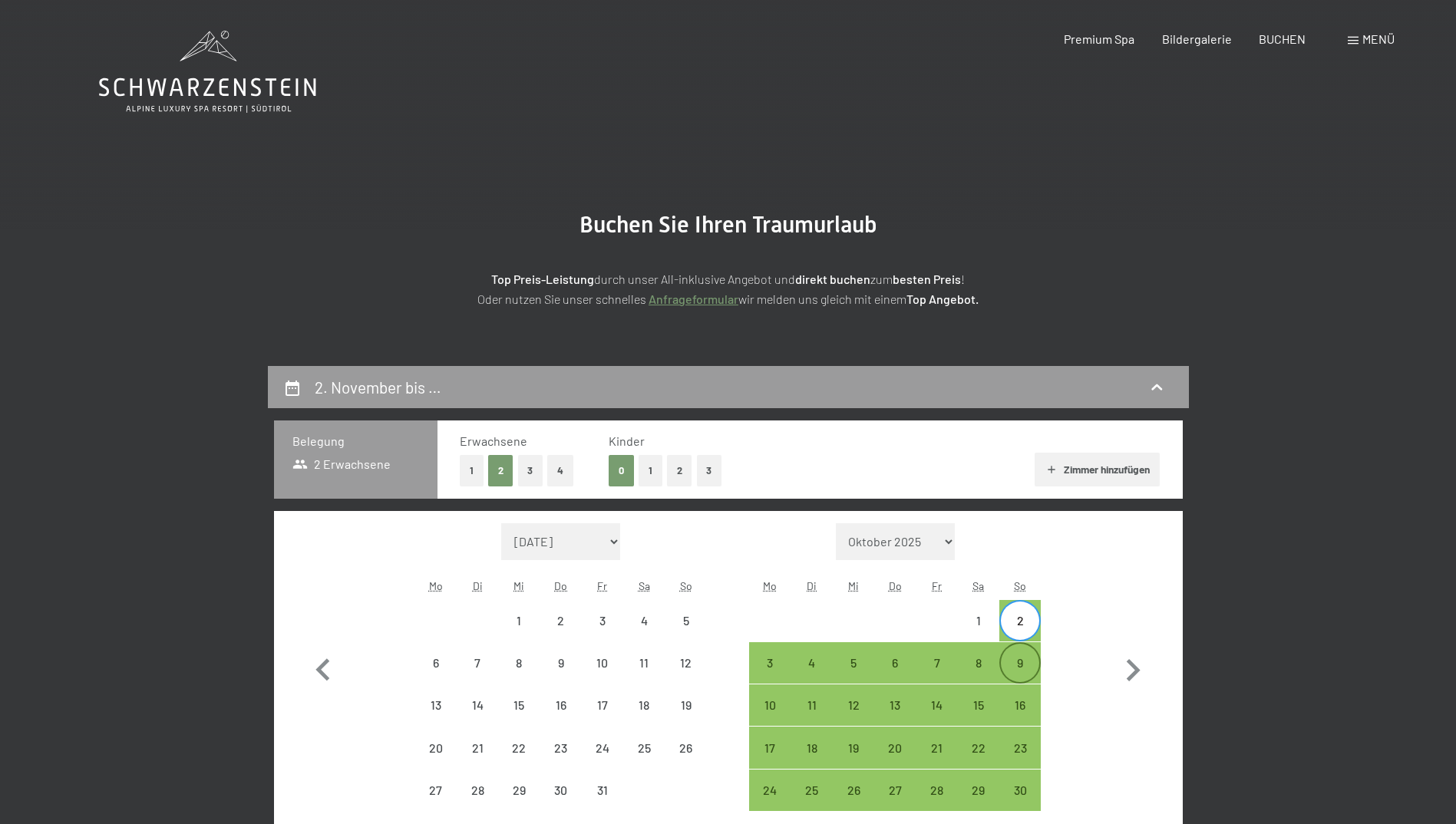
click at [1010, 657] on div "9" at bounding box center [1019, 675] width 38 height 38
select select "2025-10-01"
select select "2025-11-01"
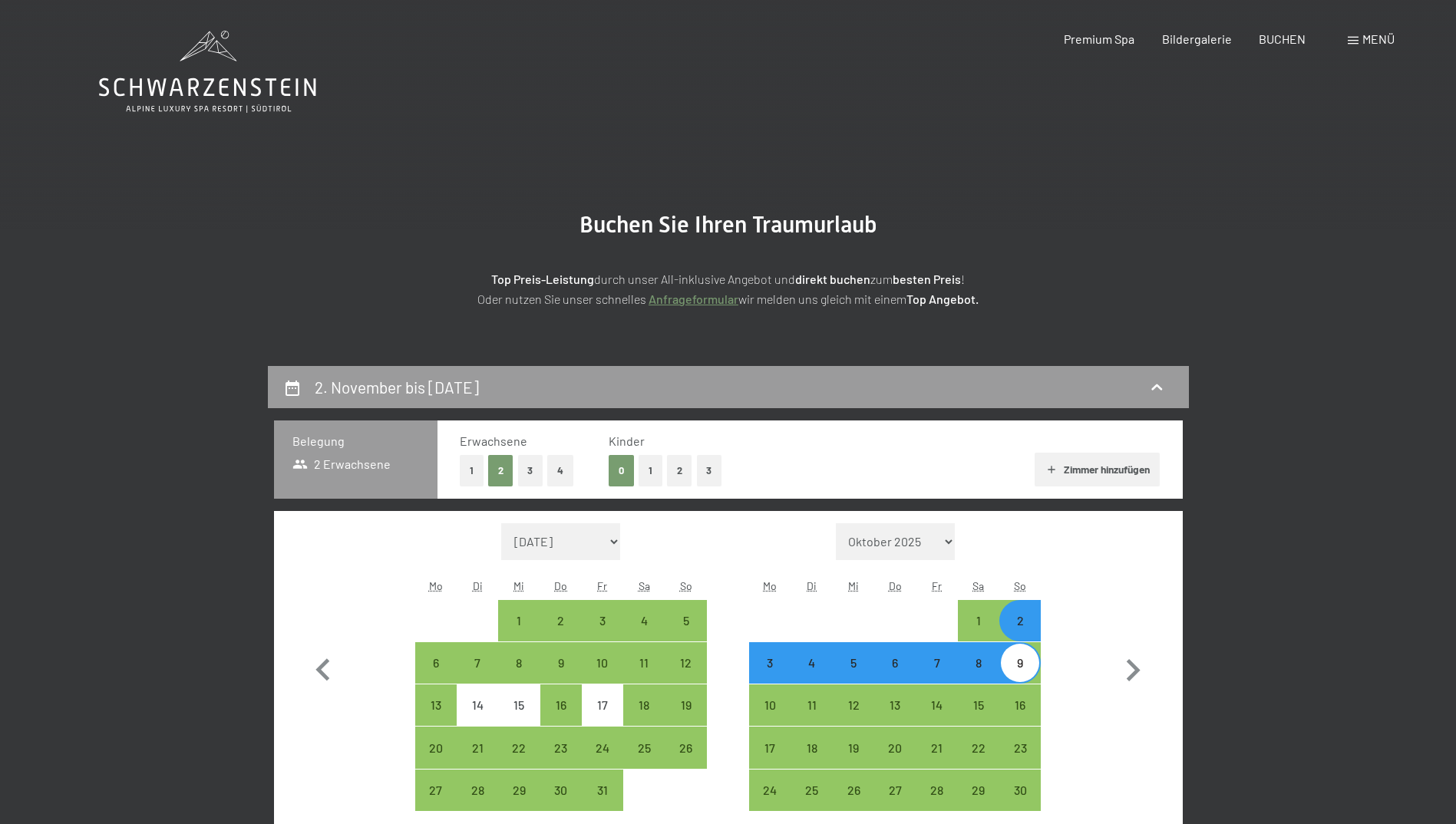
click at [680, 473] on button "2" at bounding box center [679, 470] width 25 height 31
select select "2025-10-01"
select select "2025-11-01"
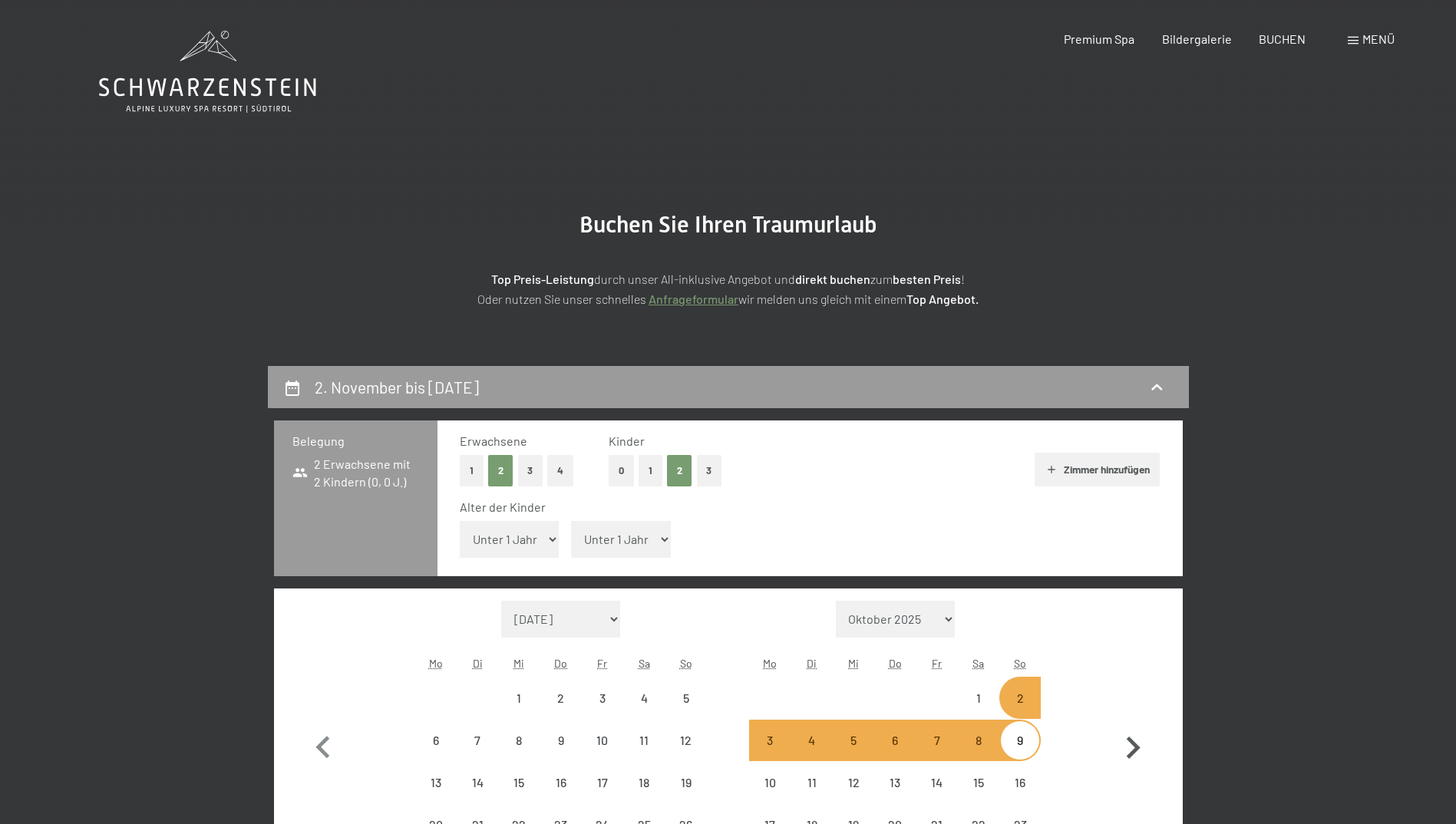
select select "2025-10-01"
select select "2025-11-01"
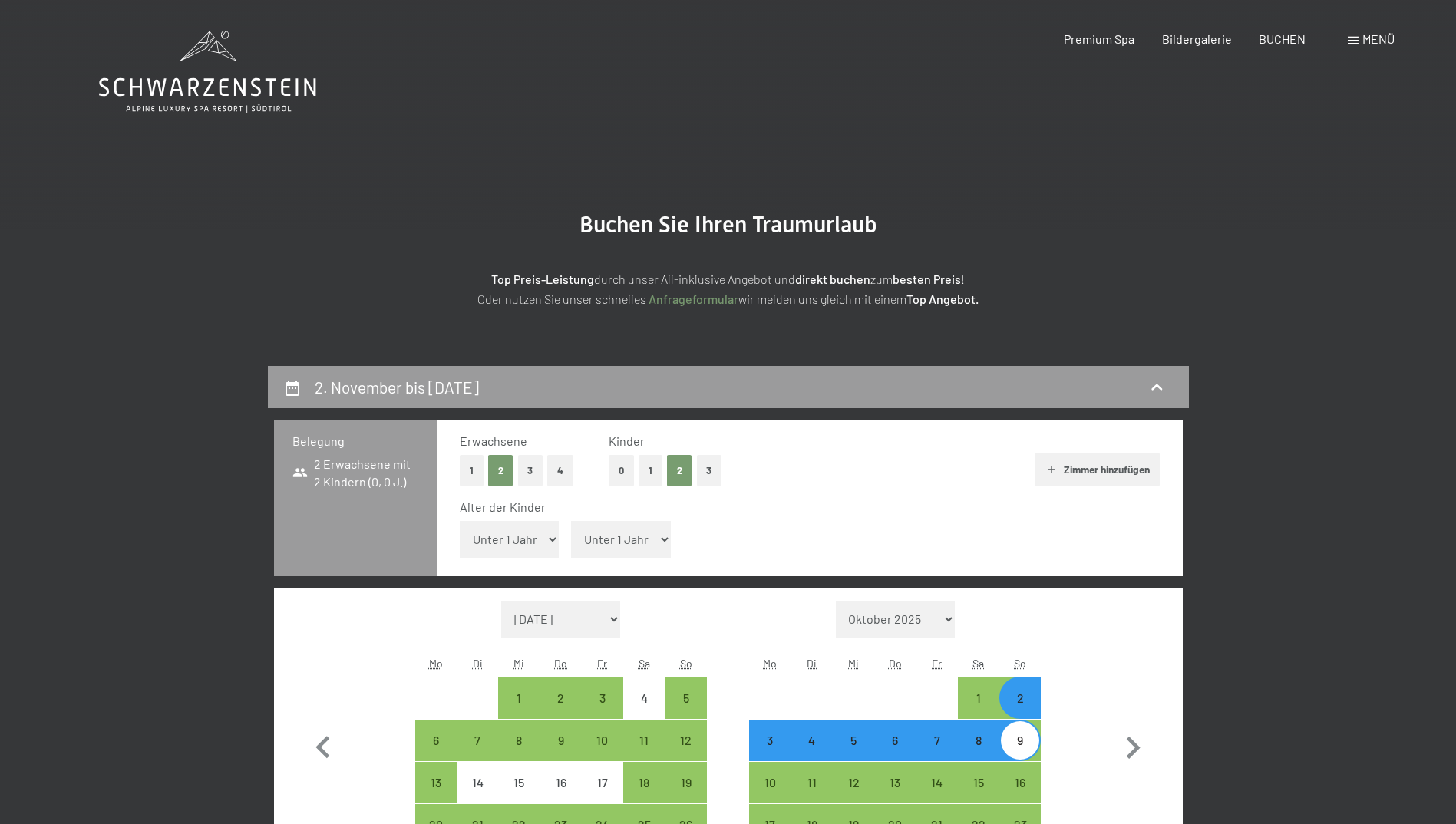
click at [552, 536] on select "Unter 1 Jahr 1 Jahr 2 Jahre 3 Jahre 4 Jahre 5 Jahre 6 Jahre 7 Jahre 8 Jahre 9 J…" at bounding box center [509, 540] width 100 height 37
select select "7"
click at [459, 521] on select "Unter 1 Jahr 1 Jahr 2 Jahre 3 Jahre 4 Jahre 5 Jahre 6 Jahre 7 Jahre 8 Jahre 9 J…" at bounding box center [509, 540] width 100 height 37
select select "2025-10-01"
select select "2025-11-01"
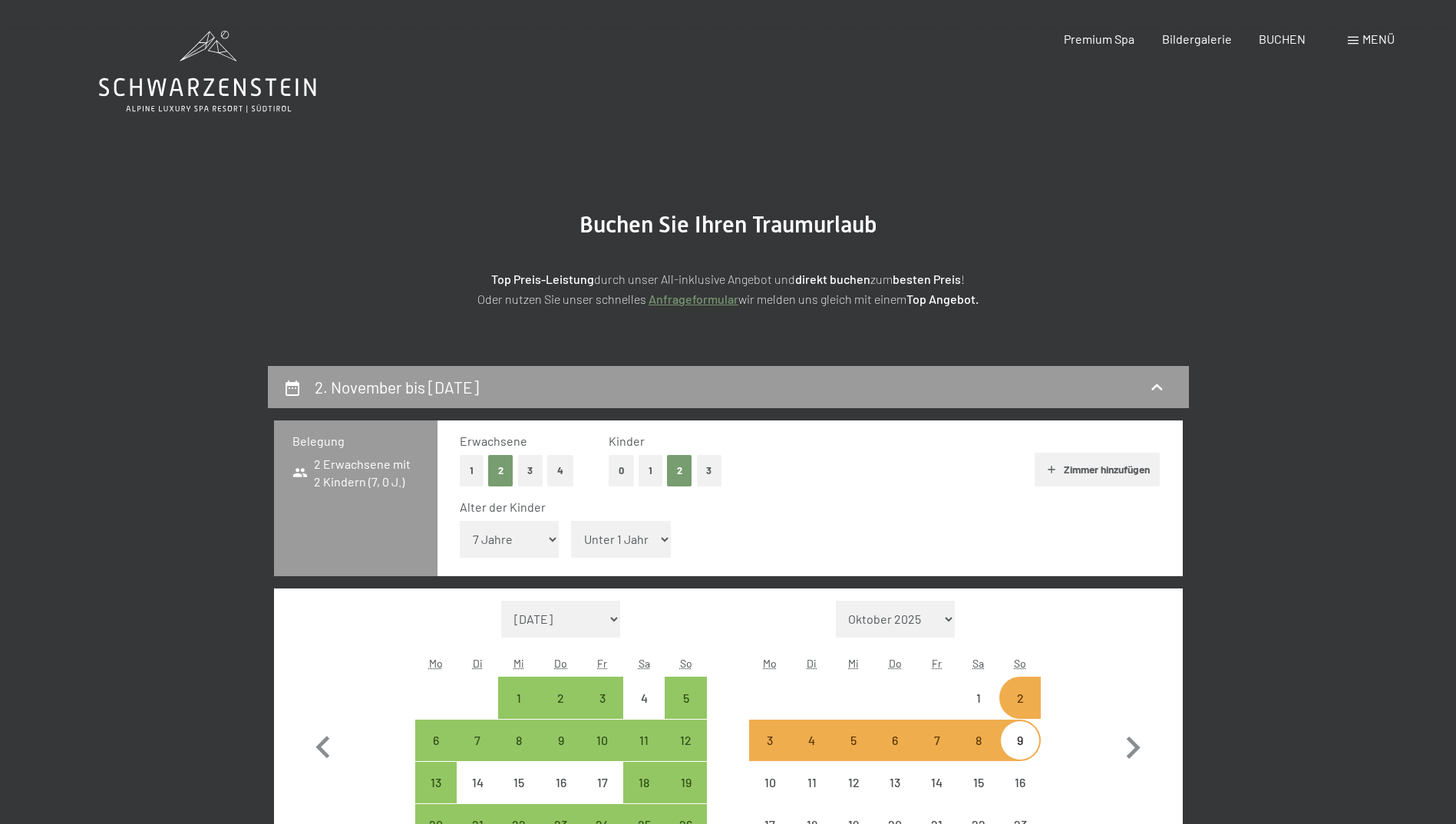
select select "2025-10-01"
select select "2025-11-01"
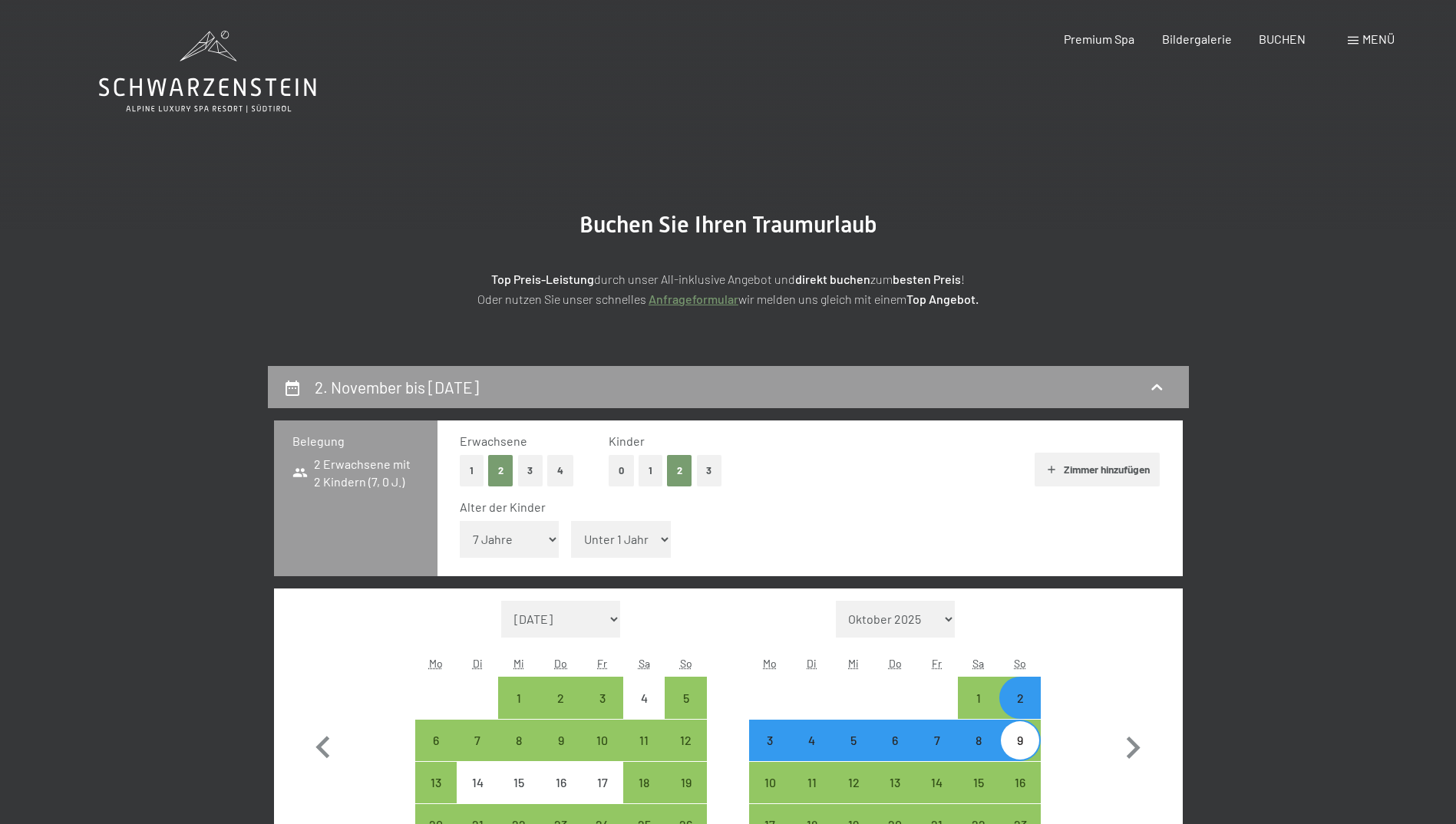
click at [605, 536] on select "Unter 1 Jahr 1 Jahr 2 Jahre 3 Jahre 4 Jahre 5 Jahre 6 Jahre 7 Jahre 8 Jahre 9 J…" at bounding box center [621, 540] width 100 height 37
select select "7"
click at [571, 521] on select "Unter 1 Jahr 1 Jahr 2 Jahre 3 Jahre 4 Jahre 5 Jahre 6 Jahre 7 Jahre 8 Jahre 9 J…" at bounding box center [621, 540] width 100 height 37
select select "2025-10-01"
select select "2025-11-01"
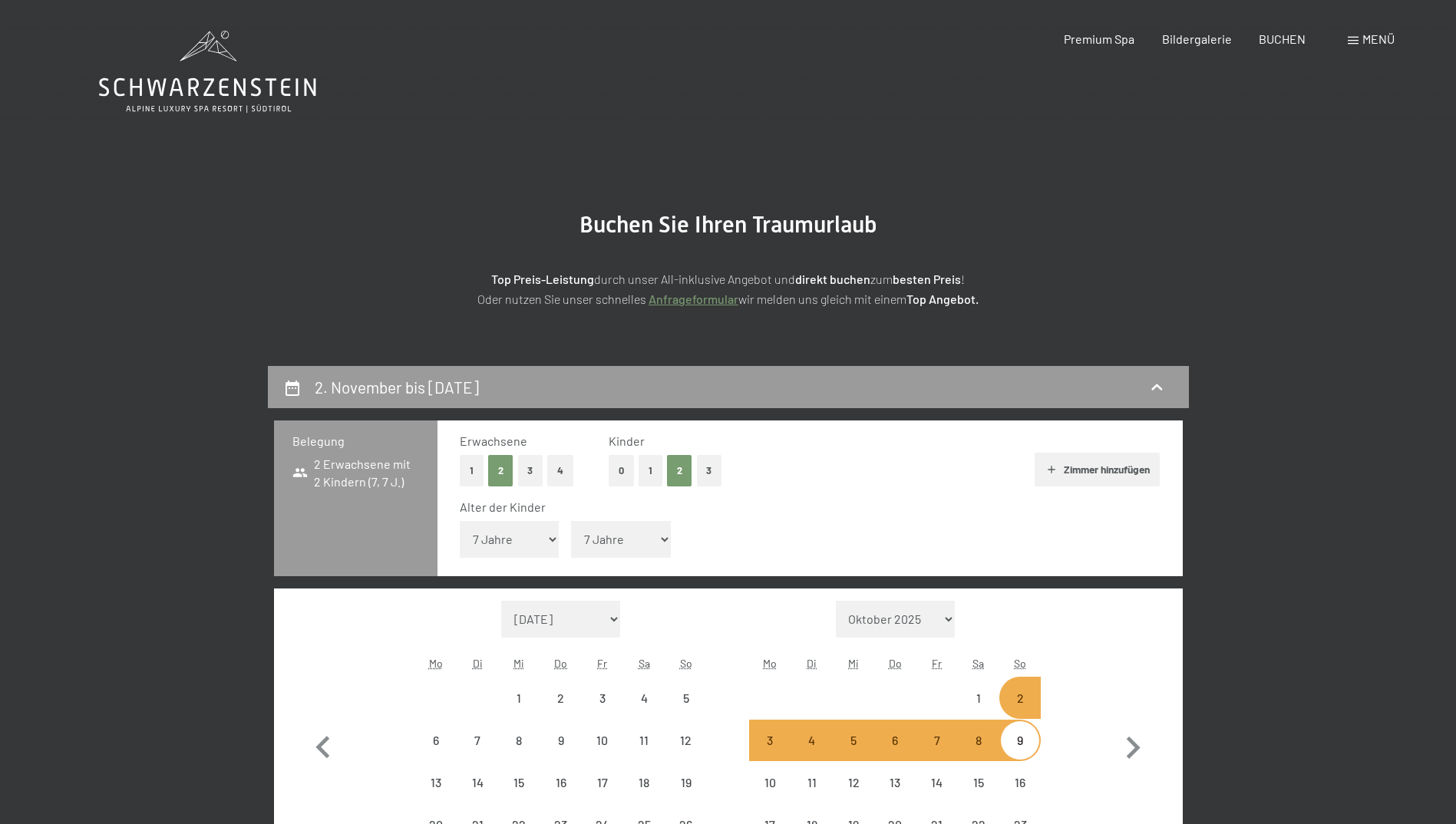
select select "2025-10-01"
select select "2025-11-01"
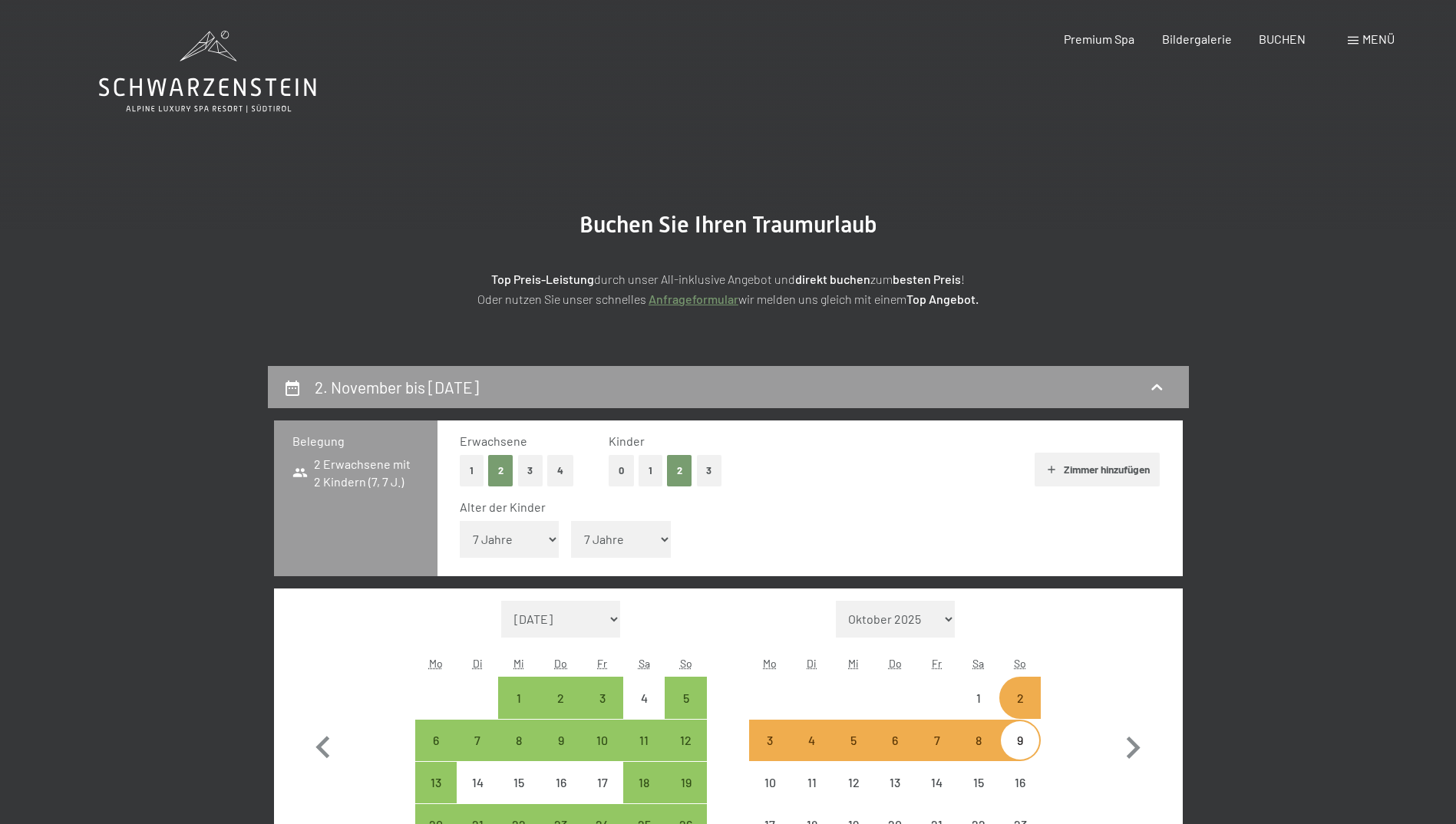
select select "2025-10-01"
select select "2025-11-01"
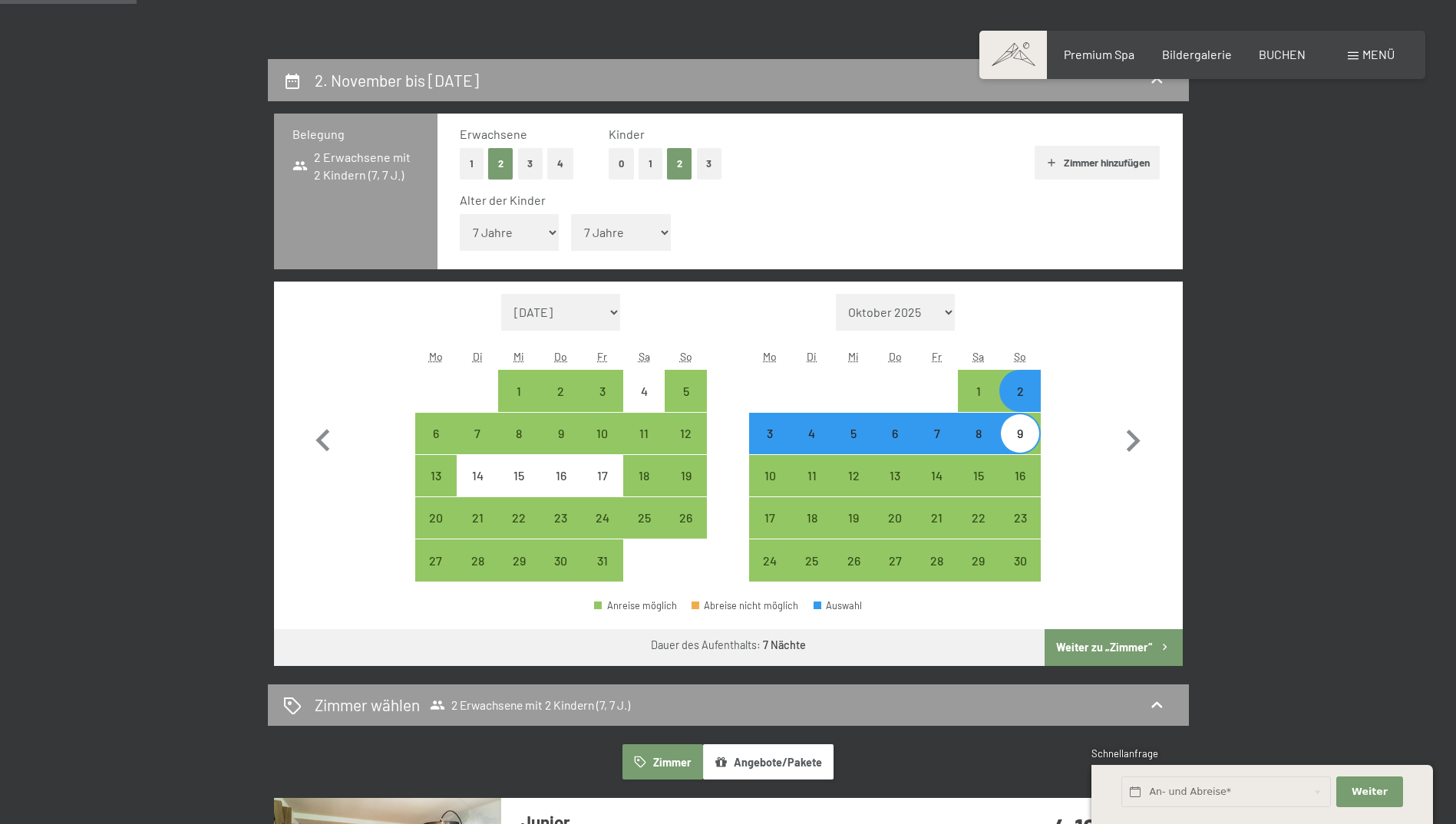
scroll to position [537, 0]
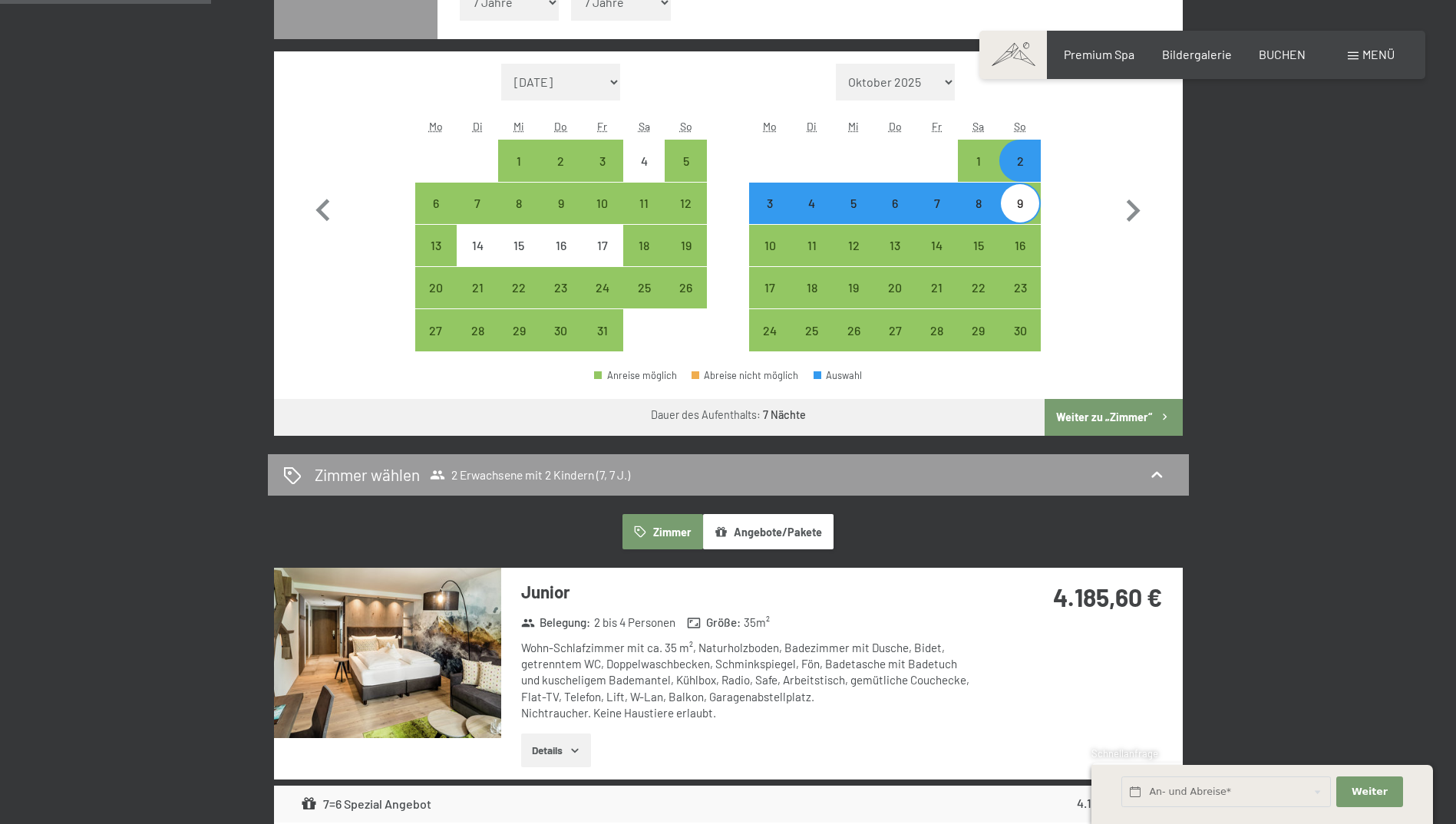
click at [1094, 420] on button "Weiter zu „Zimmer“" at bounding box center [1113, 418] width 137 height 37
select select "2025-10-01"
select select "2025-11-01"
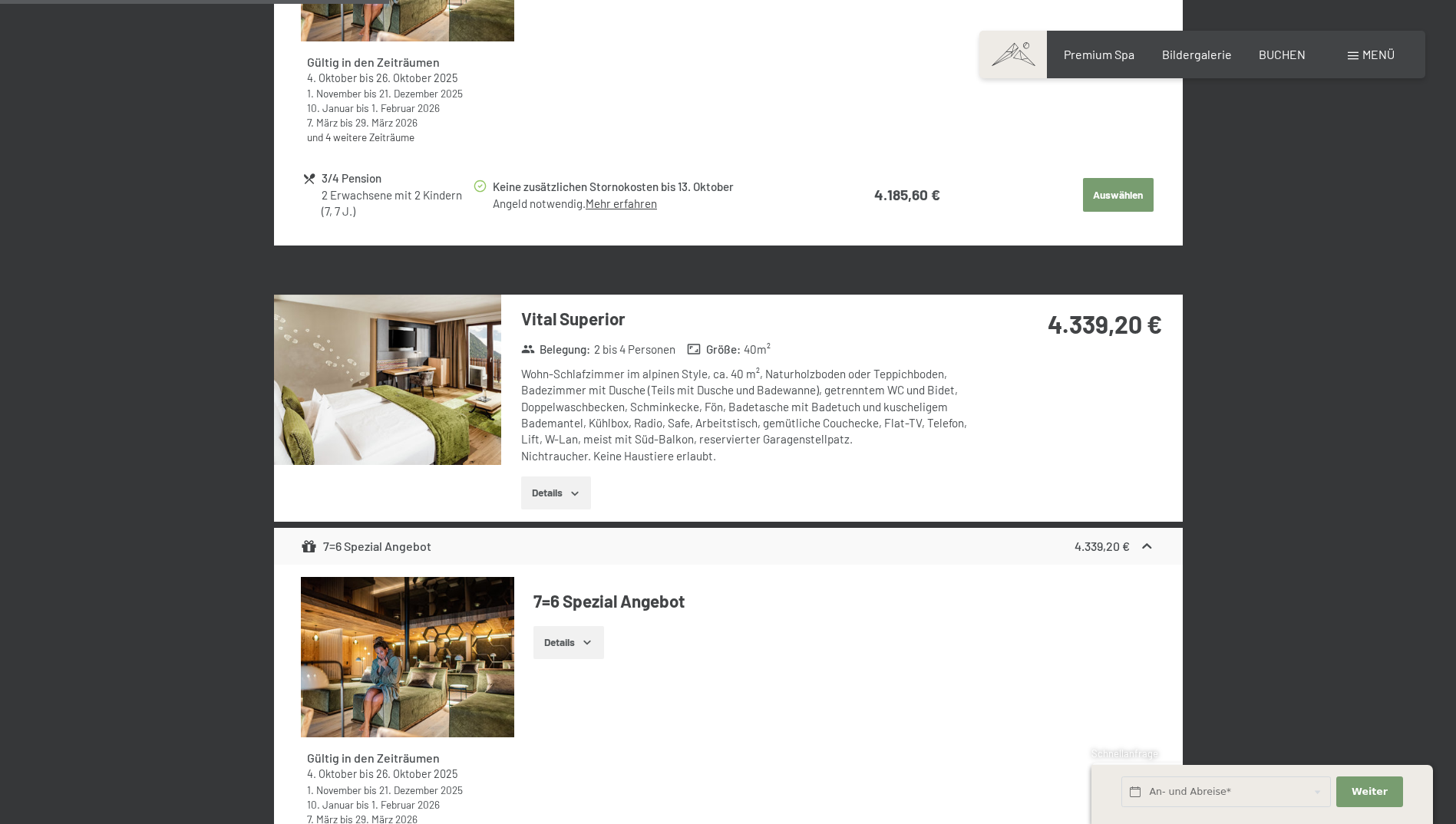
scroll to position [827, 0]
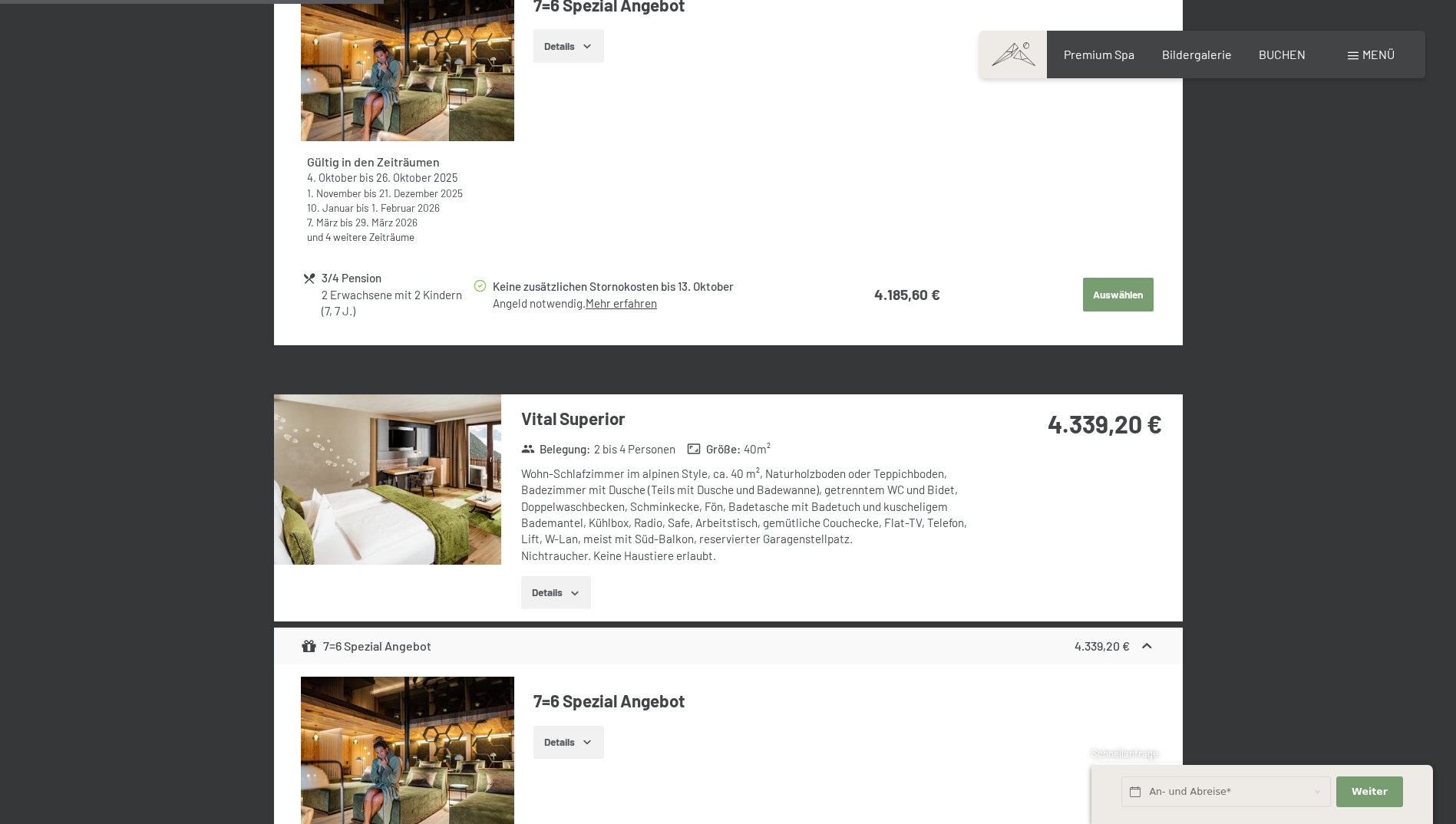
click at [525, 595] on button "Details" at bounding box center [556, 593] width 70 height 34
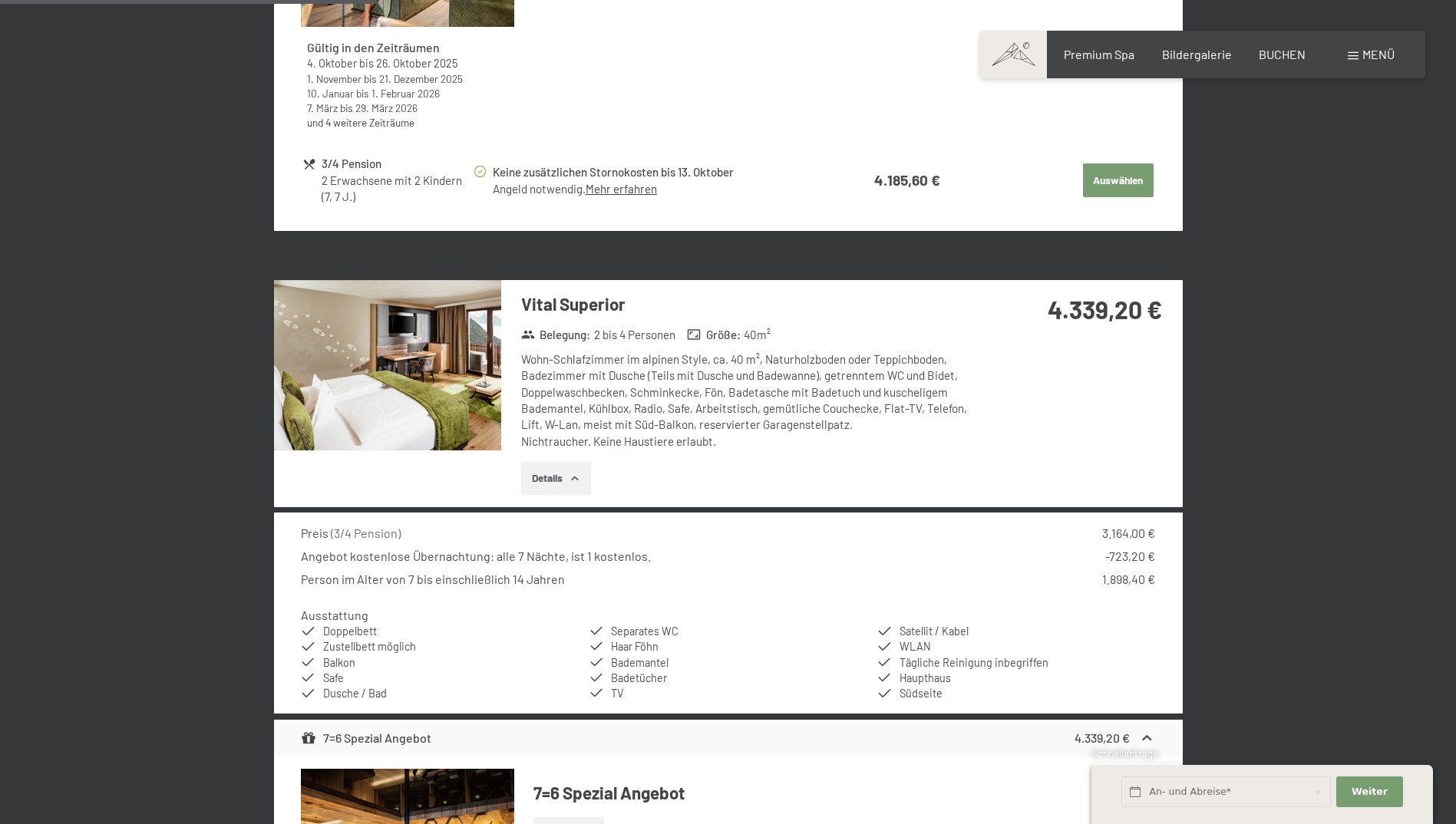
scroll to position [1057, 0]
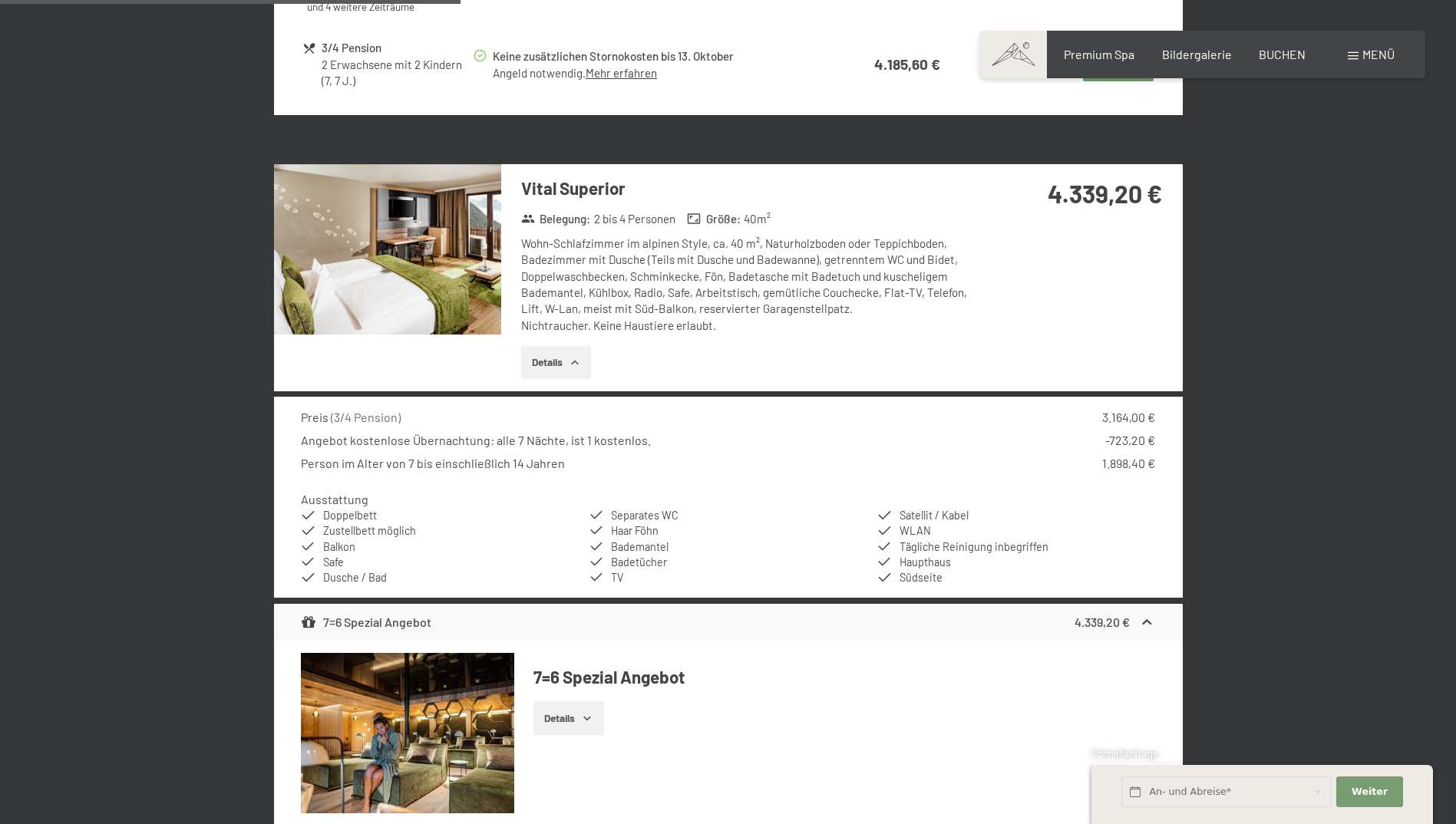
click at [425, 279] on img at bounding box center [387, 249] width 227 height 170
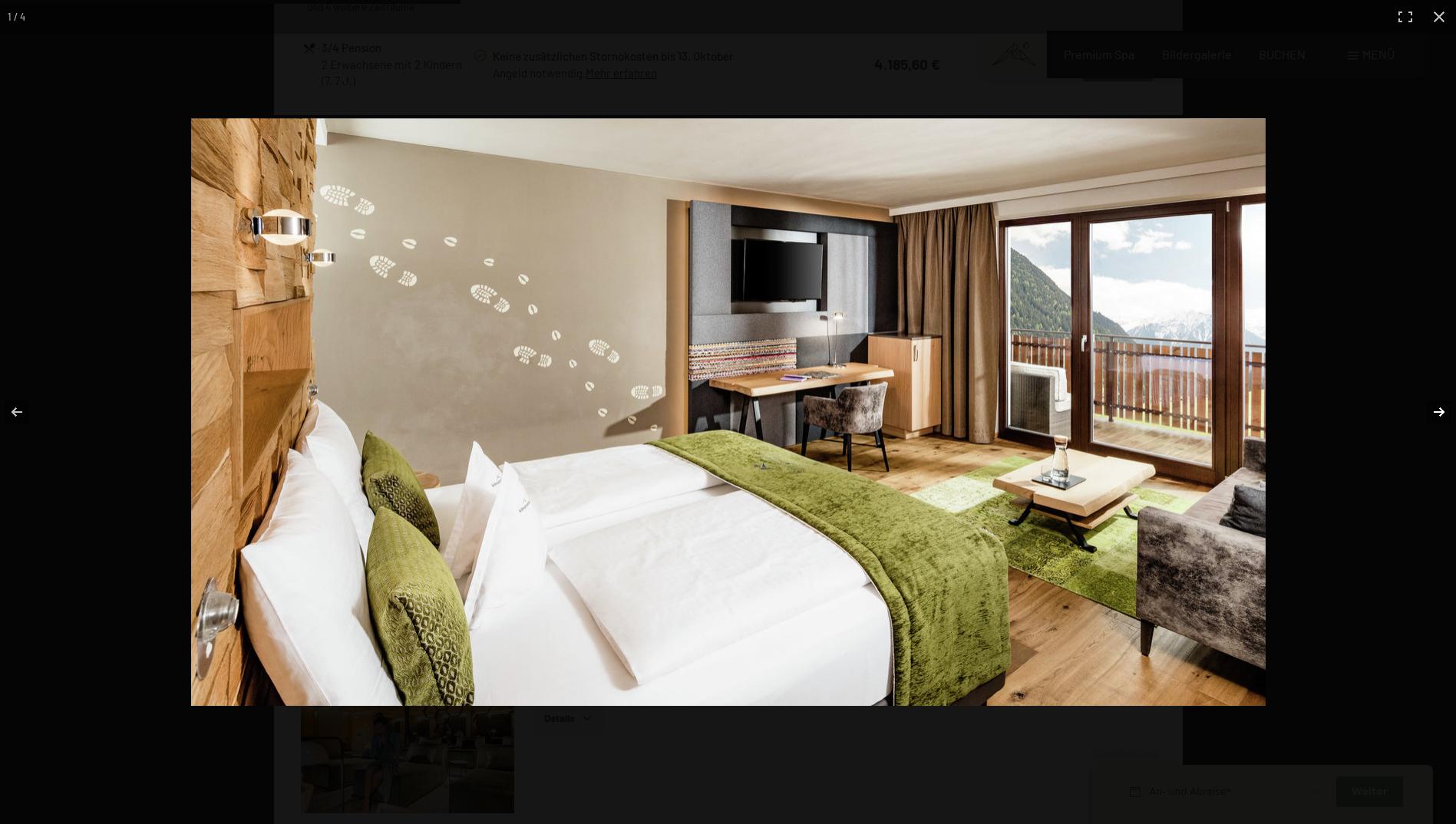
click at [1434, 413] on button "button" at bounding box center [1428, 412] width 53 height 77
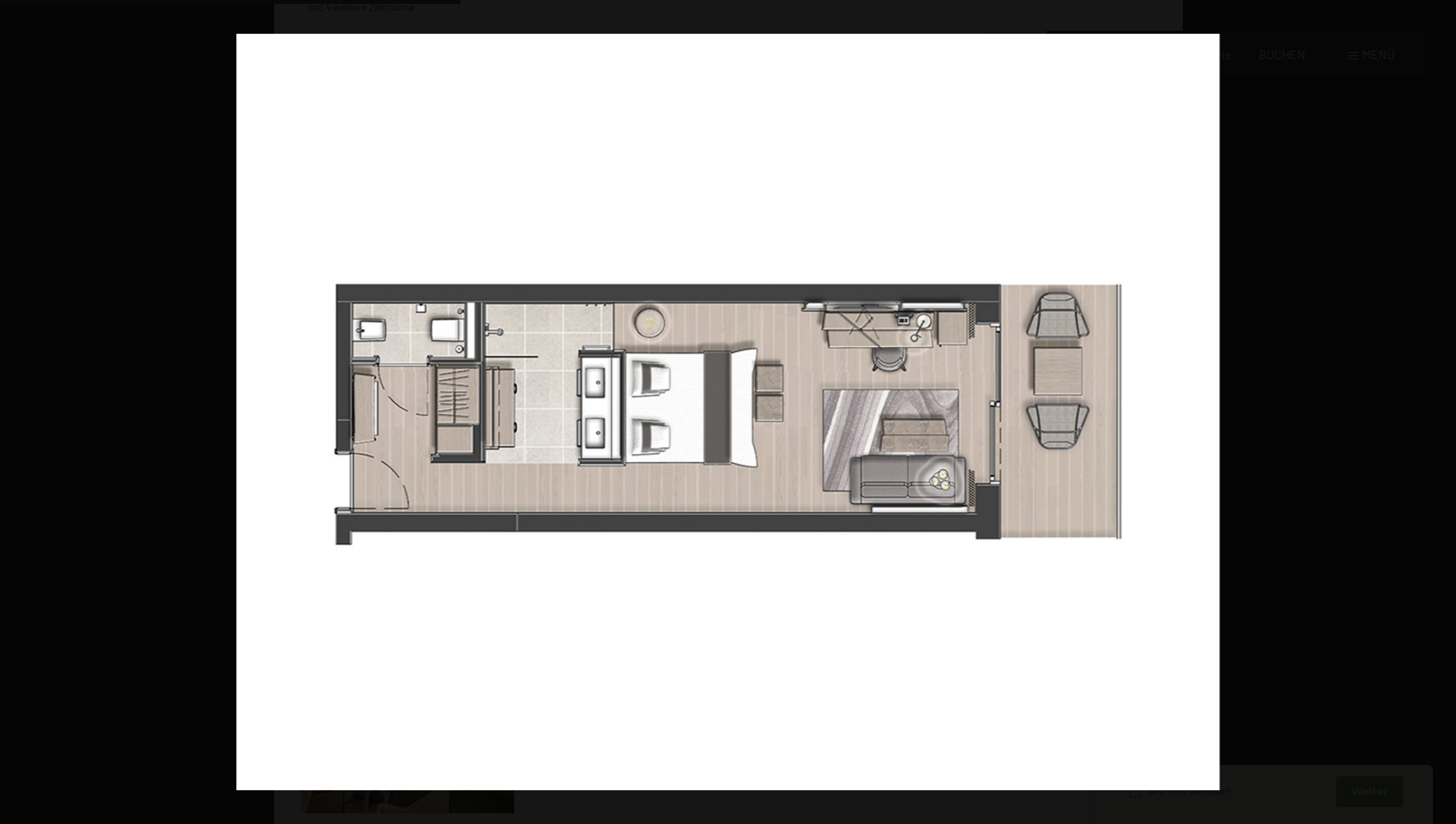
click at [1434, 413] on button "button" at bounding box center [1428, 412] width 53 height 77
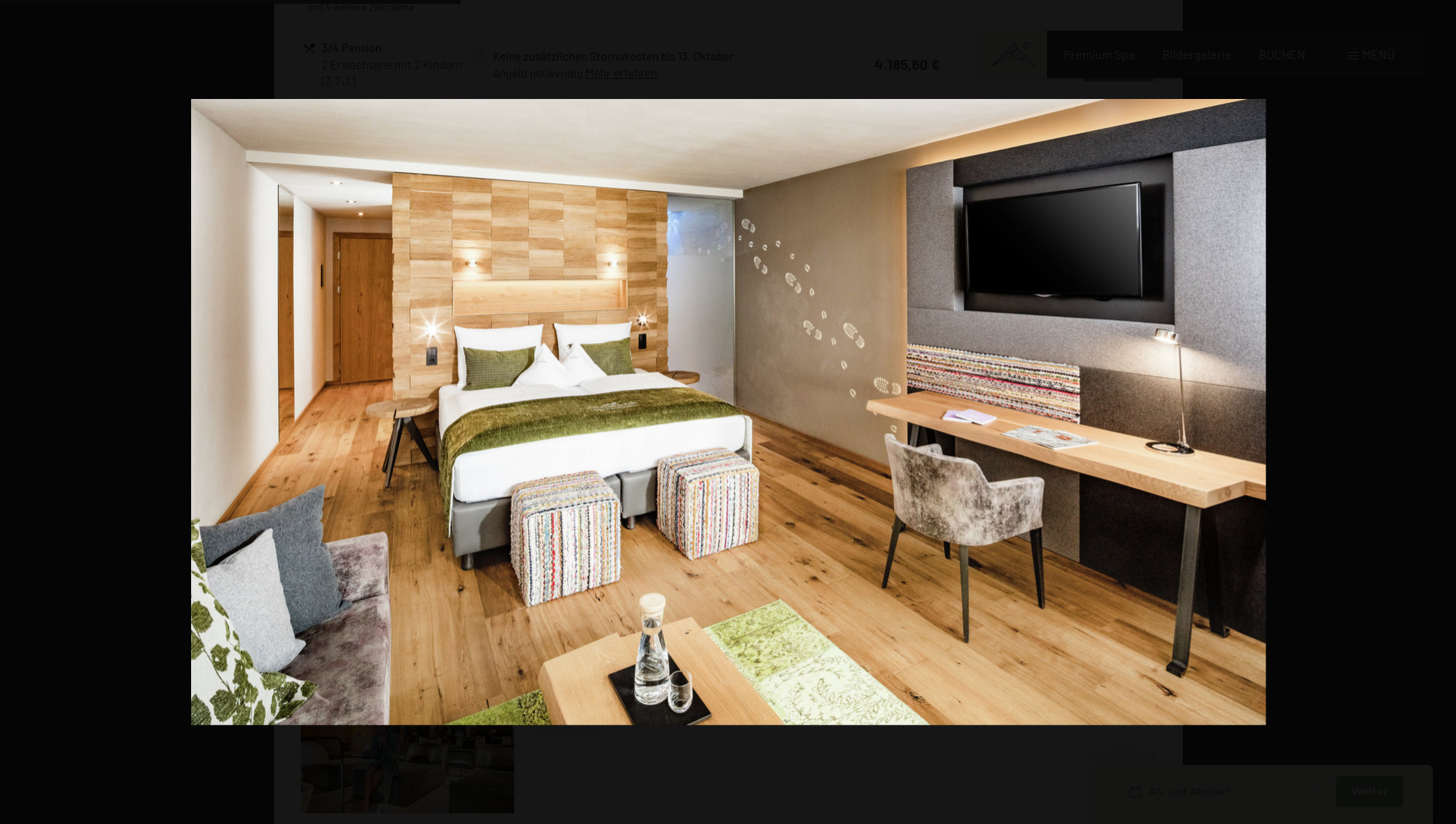
click at [1434, 413] on button "button" at bounding box center [1428, 412] width 53 height 77
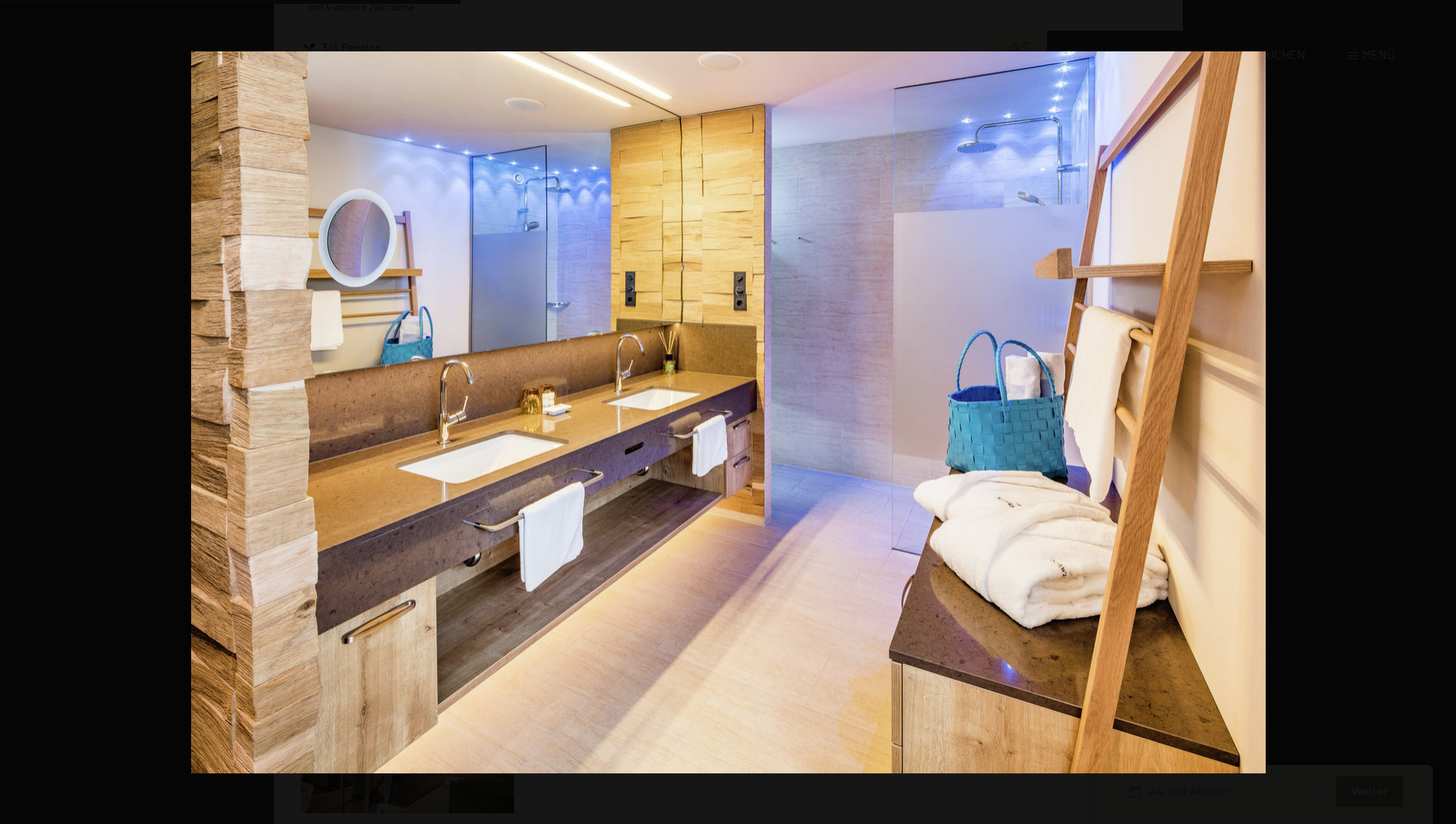
click at [1434, 413] on button "button" at bounding box center [1428, 412] width 53 height 77
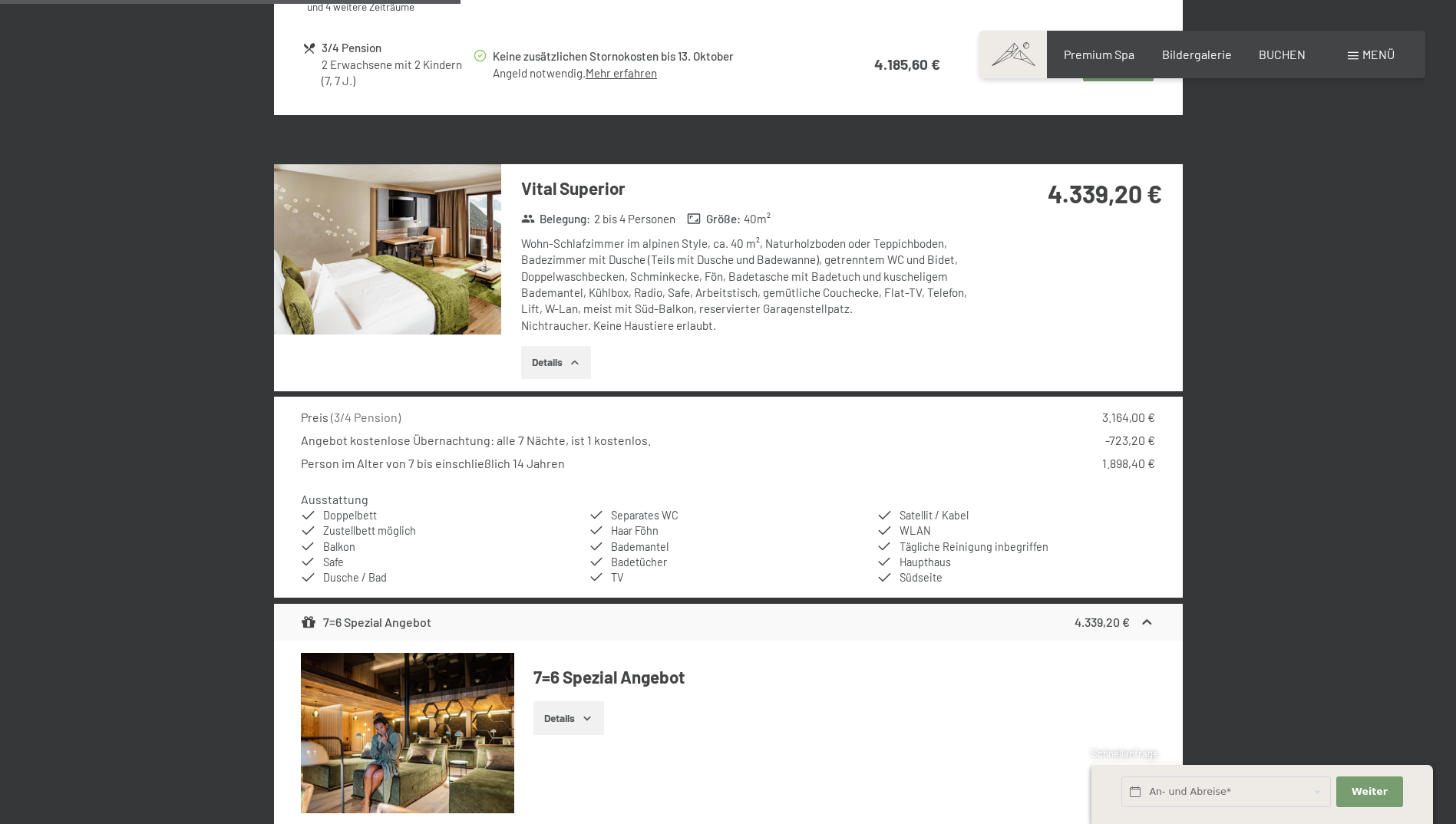
click at [0, 0] on button "button" at bounding box center [0, 0] width 0 height 0
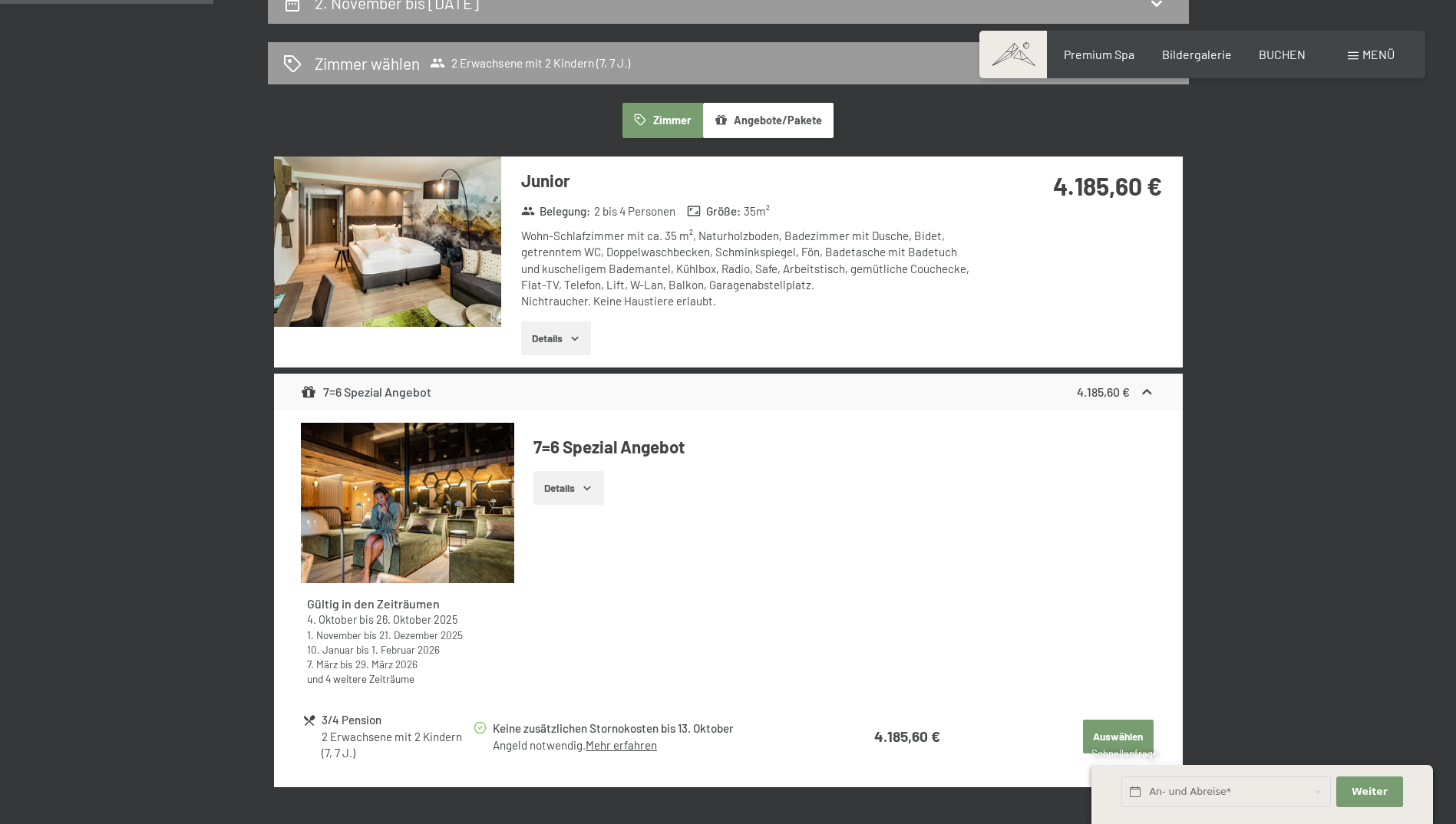
scroll to position [366, 0]
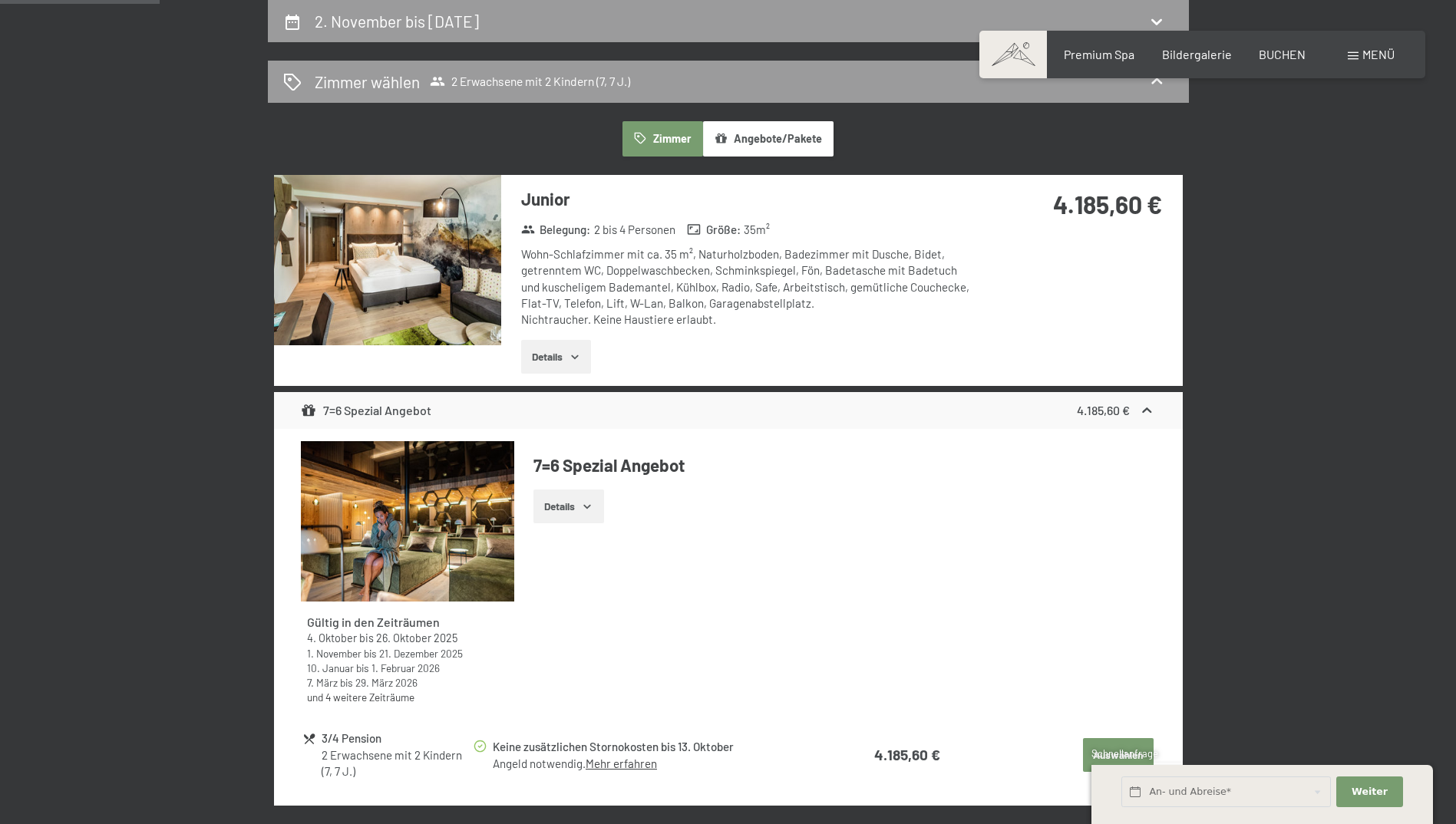
click at [455, 291] on img at bounding box center [387, 260] width 227 height 170
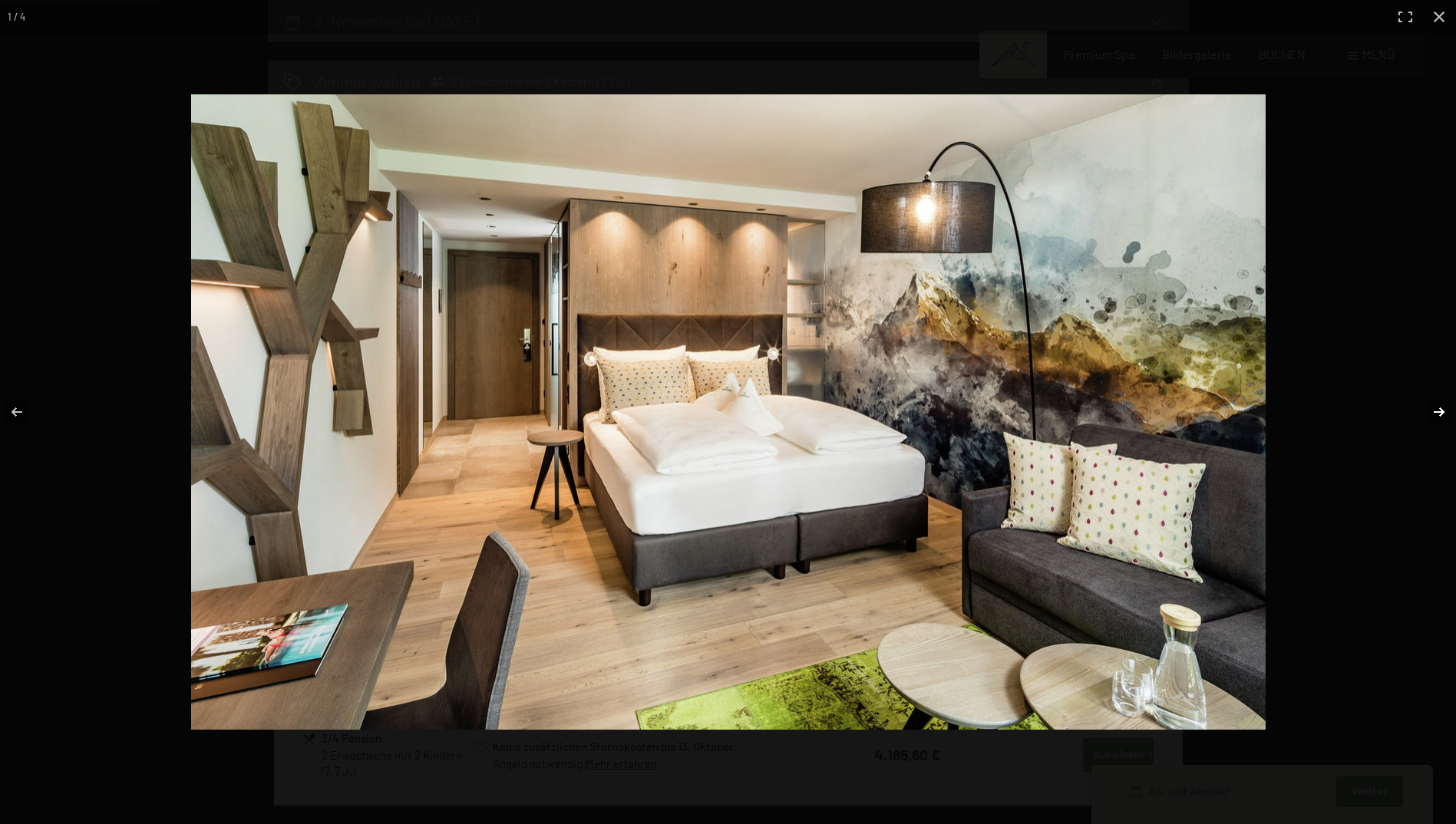
click at [1433, 406] on button "button" at bounding box center [1428, 412] width 53 height 77
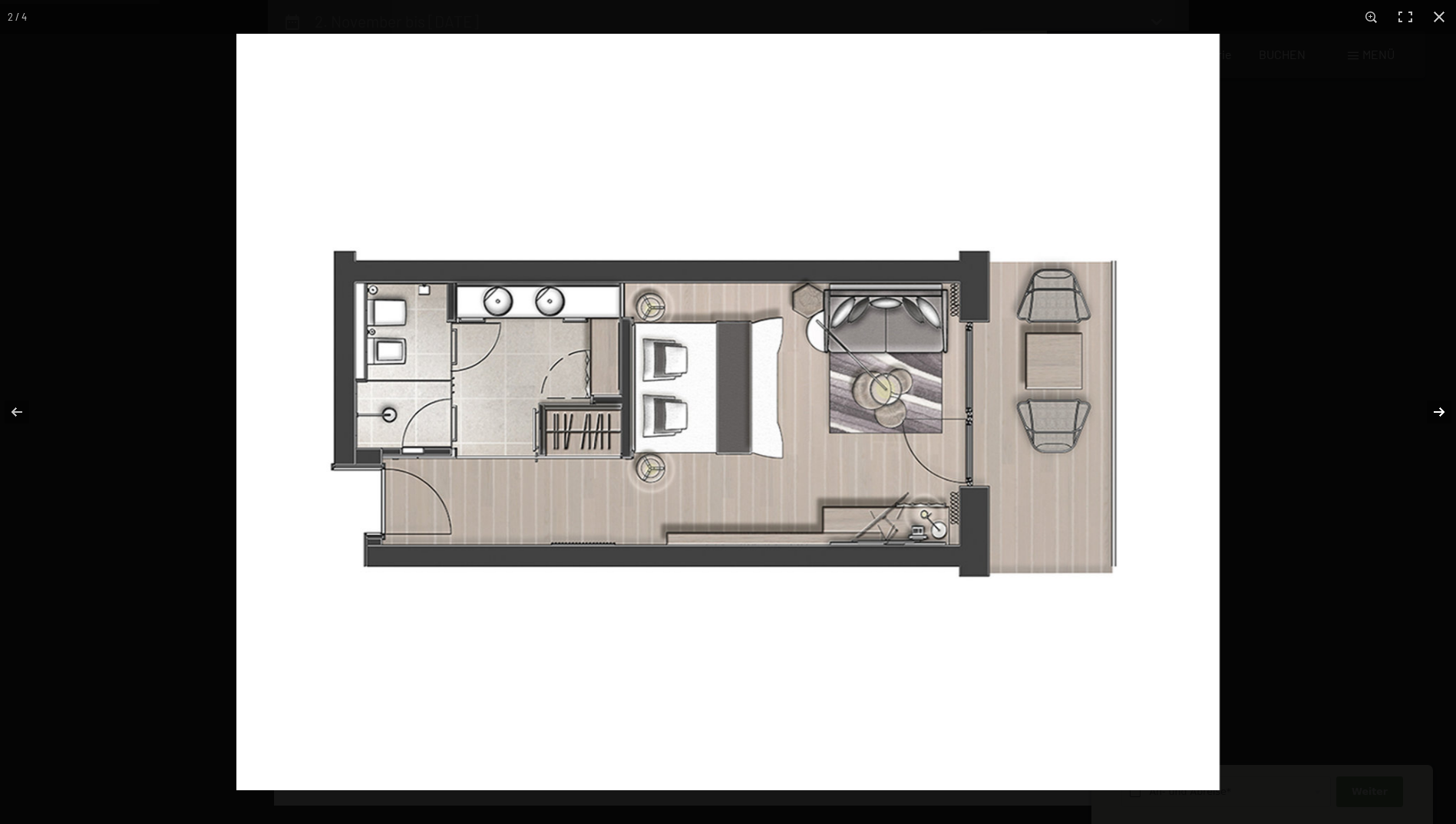
click at [1433, 406] on button "button" at bounding box center [1428, 412] width 53 height 77
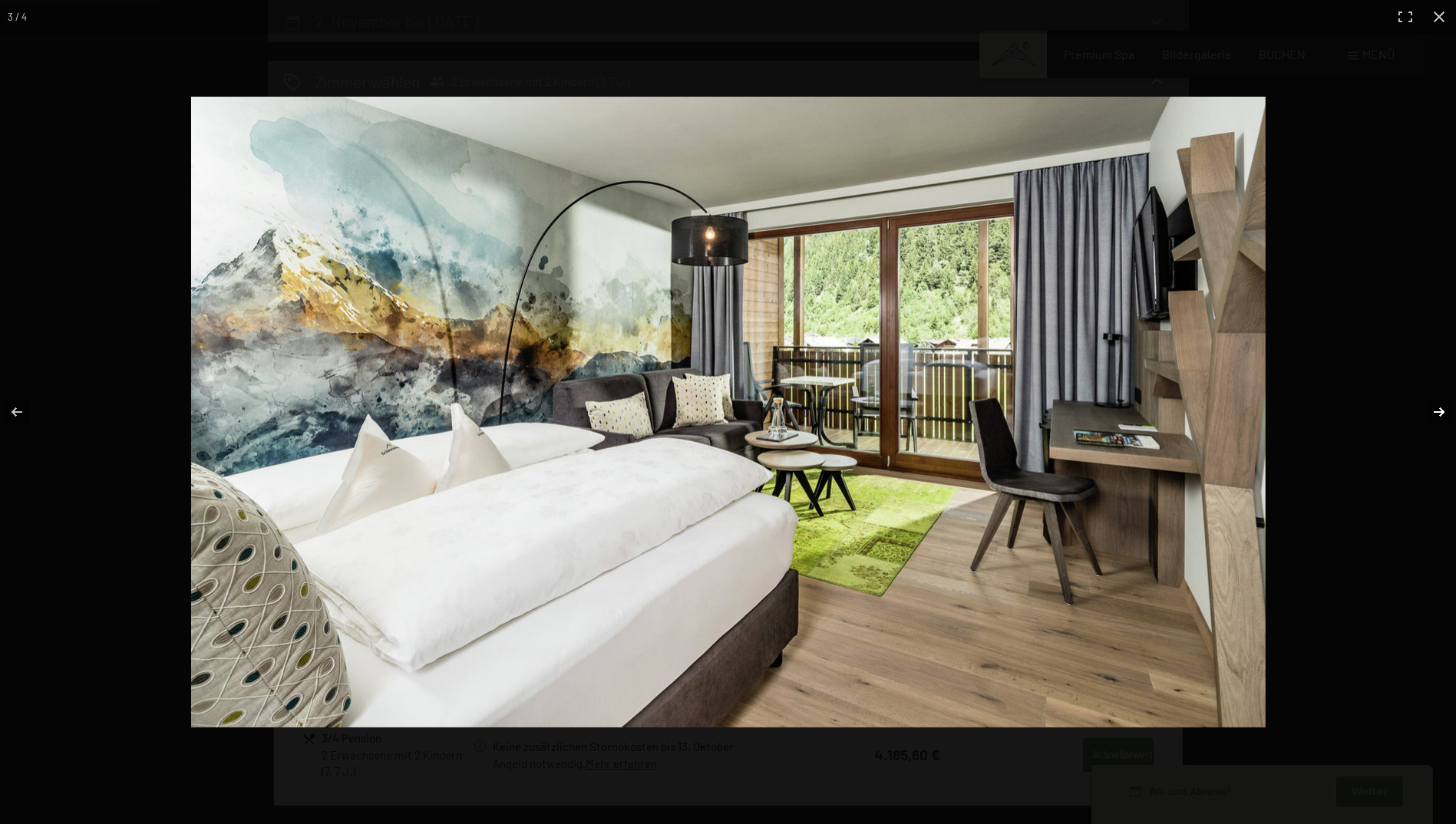
click at [1433, 406] on button "button" at bounding box center [1428, 412] width 53 height 77
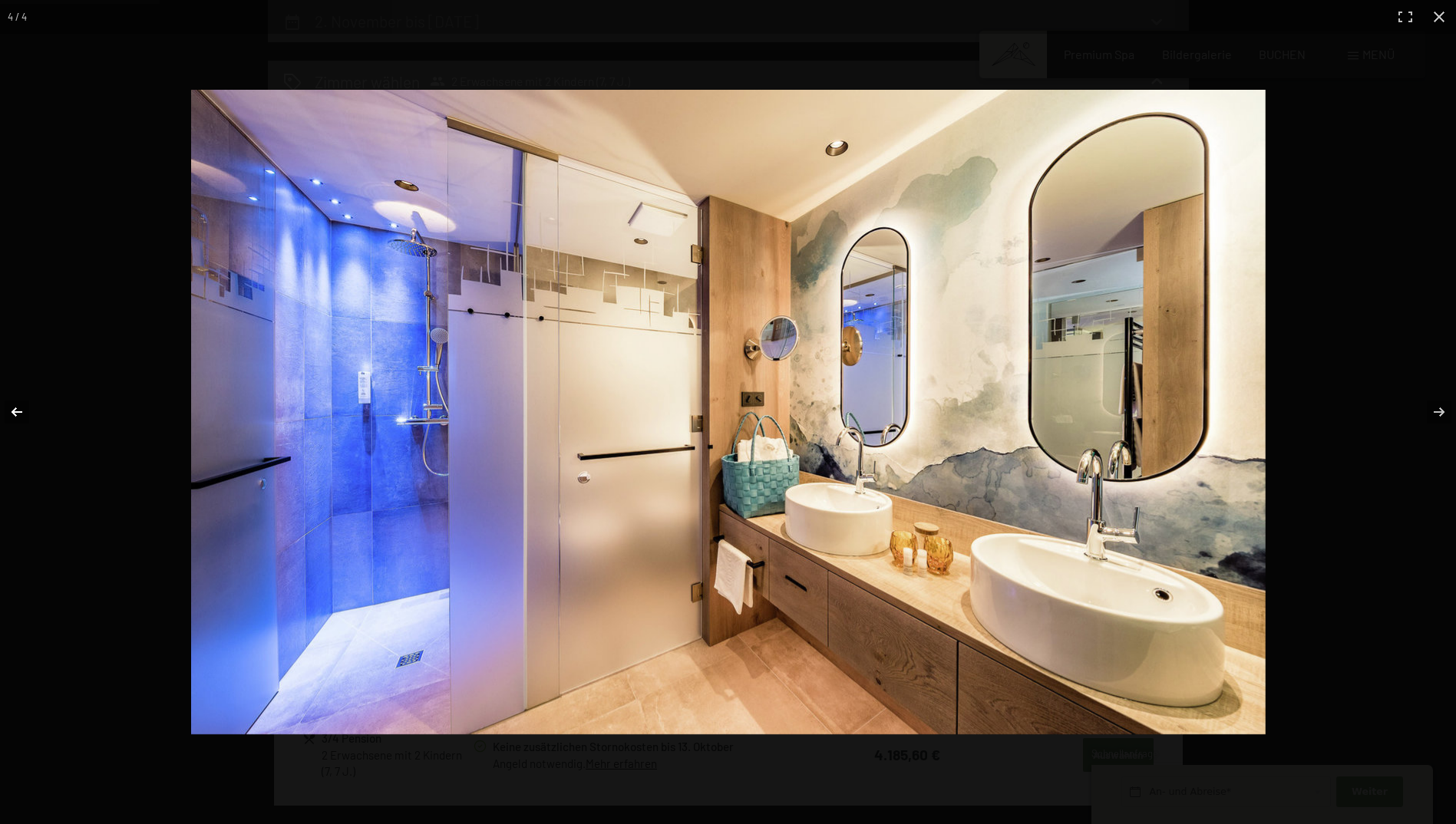
click at [15, 417] on button "button" at bounding box center [26, 412] width 53 height 77
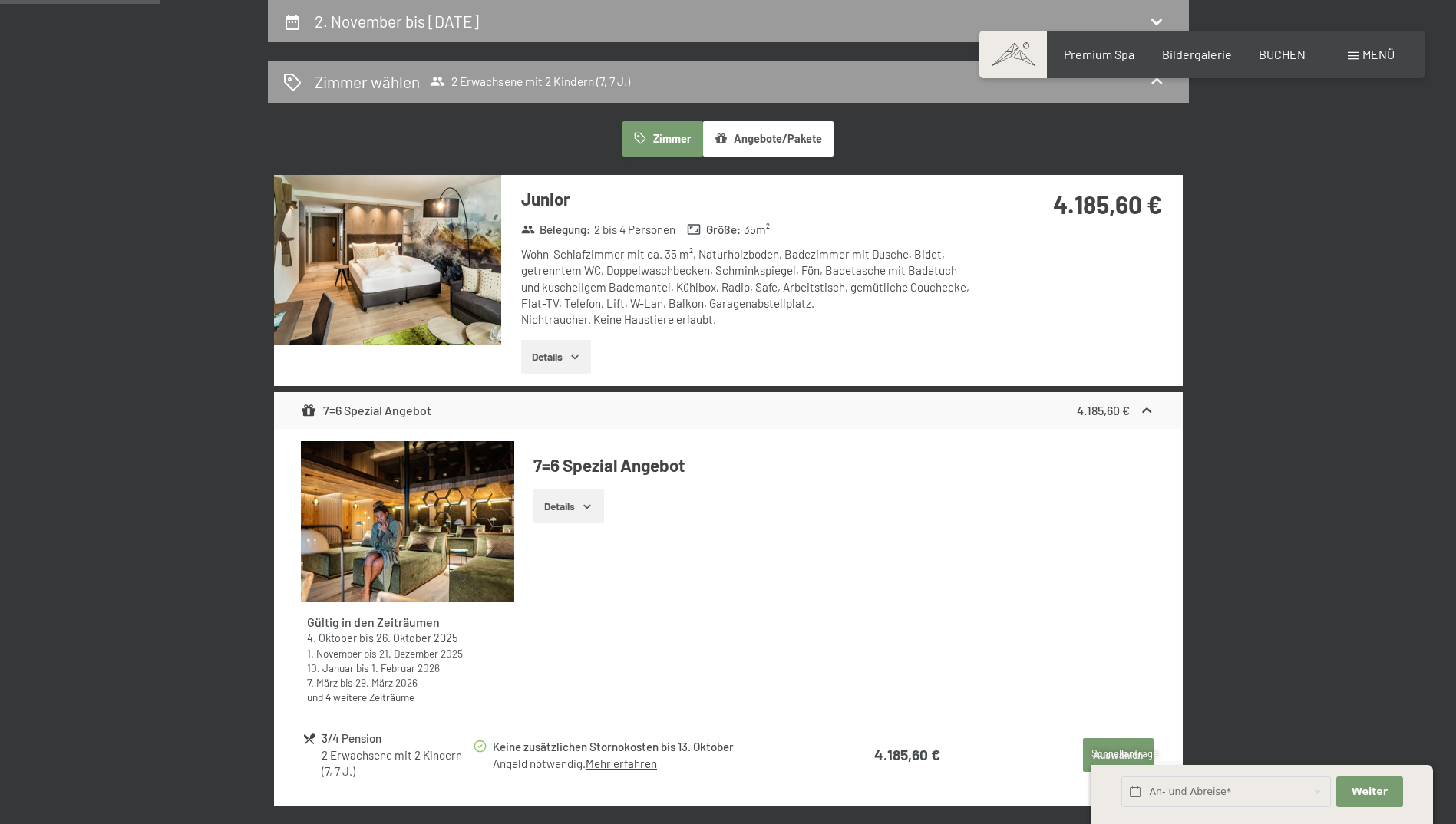
click at [0, 0] on button "button" at bounding box center [0, 0] width 0 height 0
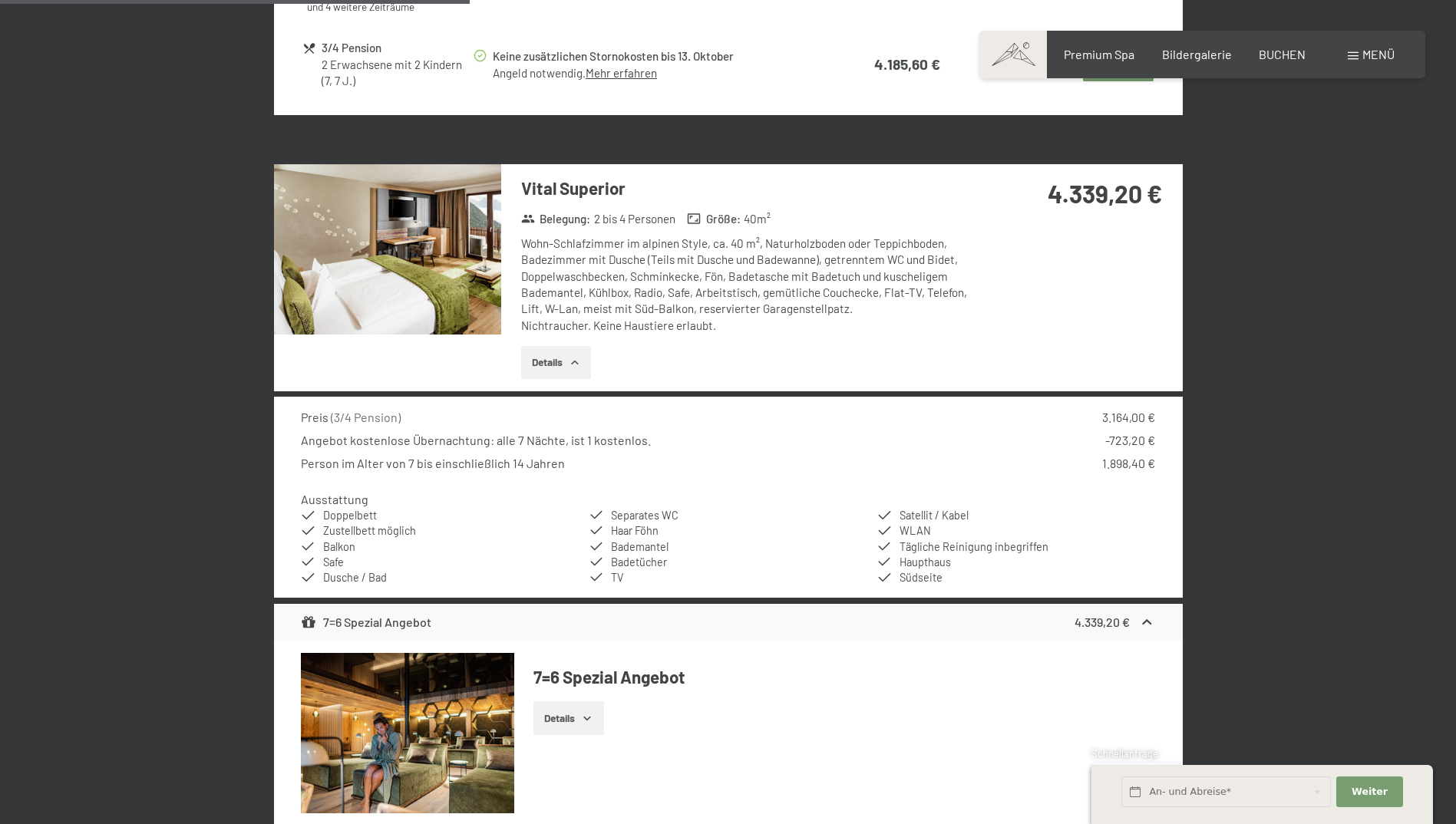
scroll to position [1594, 0]
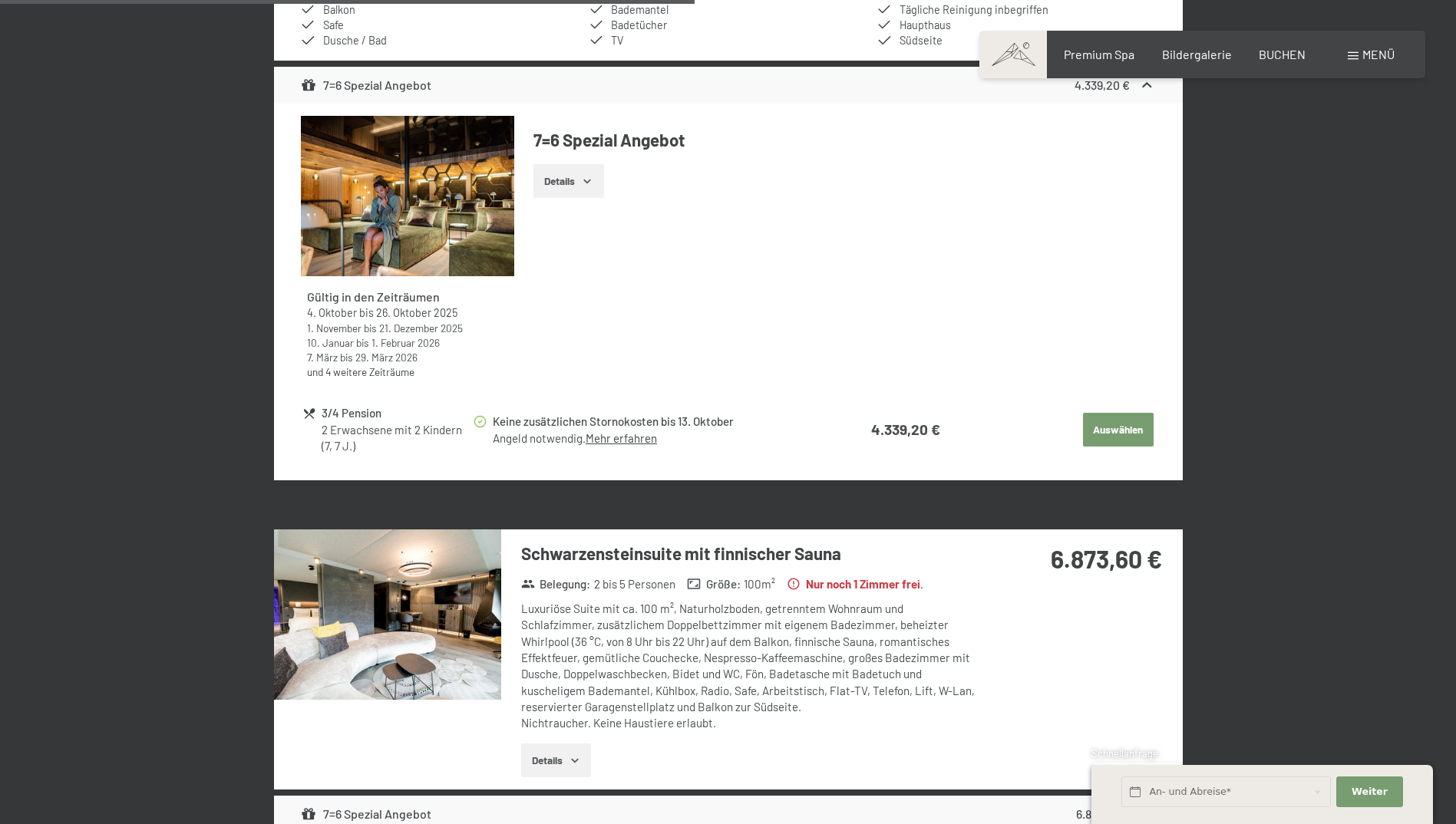
click at [452, 557] on img at bounding box center [387, 614] width 227 height 170
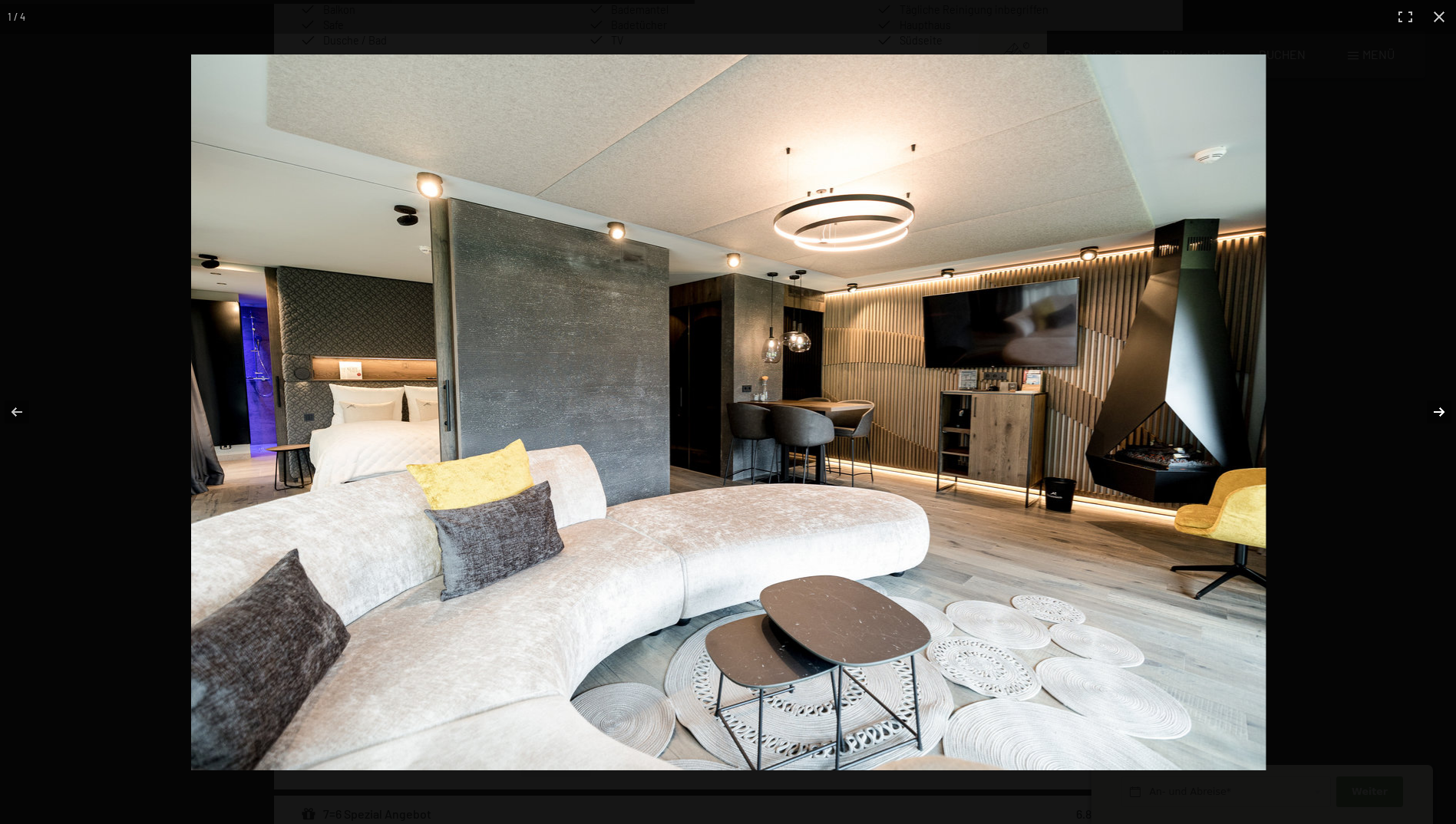
click at [1431, 409] on button "button" at bounding box center [1428, 412] width 53 height 77
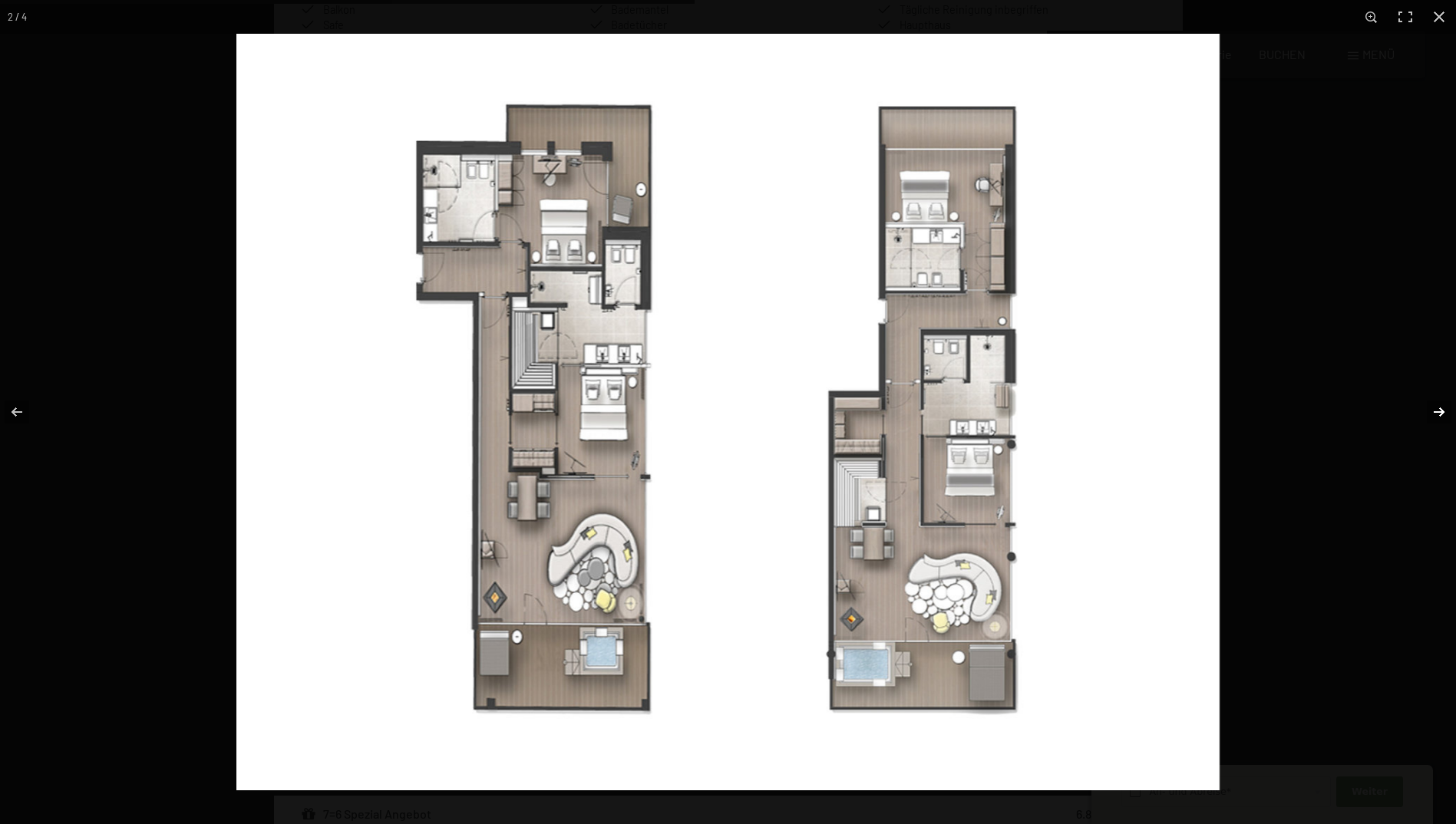
click at [1431, 409] on button "button" at bounding box center [1428, 412] width 53 height 77
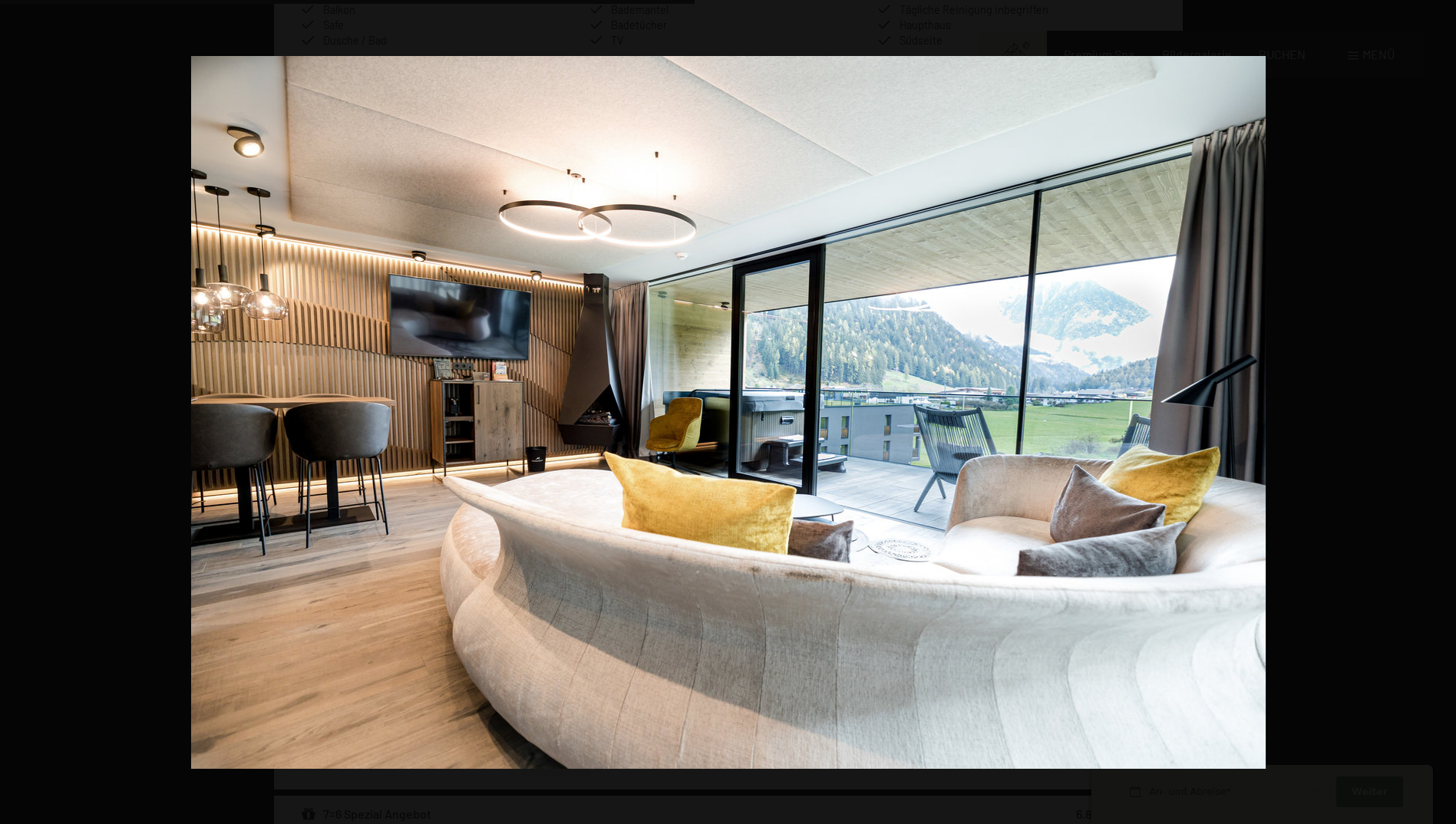
click at [1431, 409] on button "button" at bounding box center [1428, 412] width 53 height 77
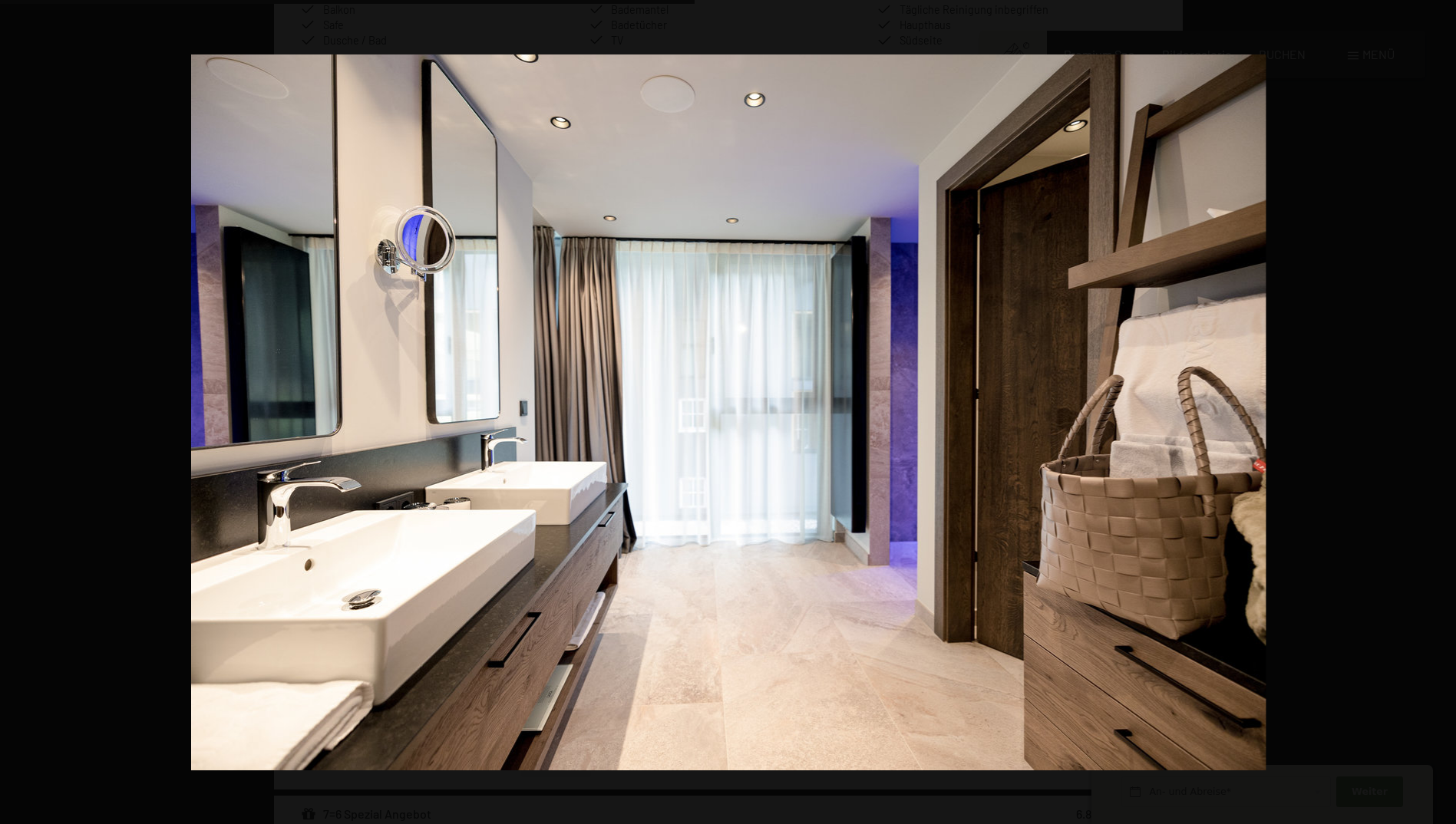
click at [1431, 409] on button "button" at bounding box center [1428, 412] width 53 height 77
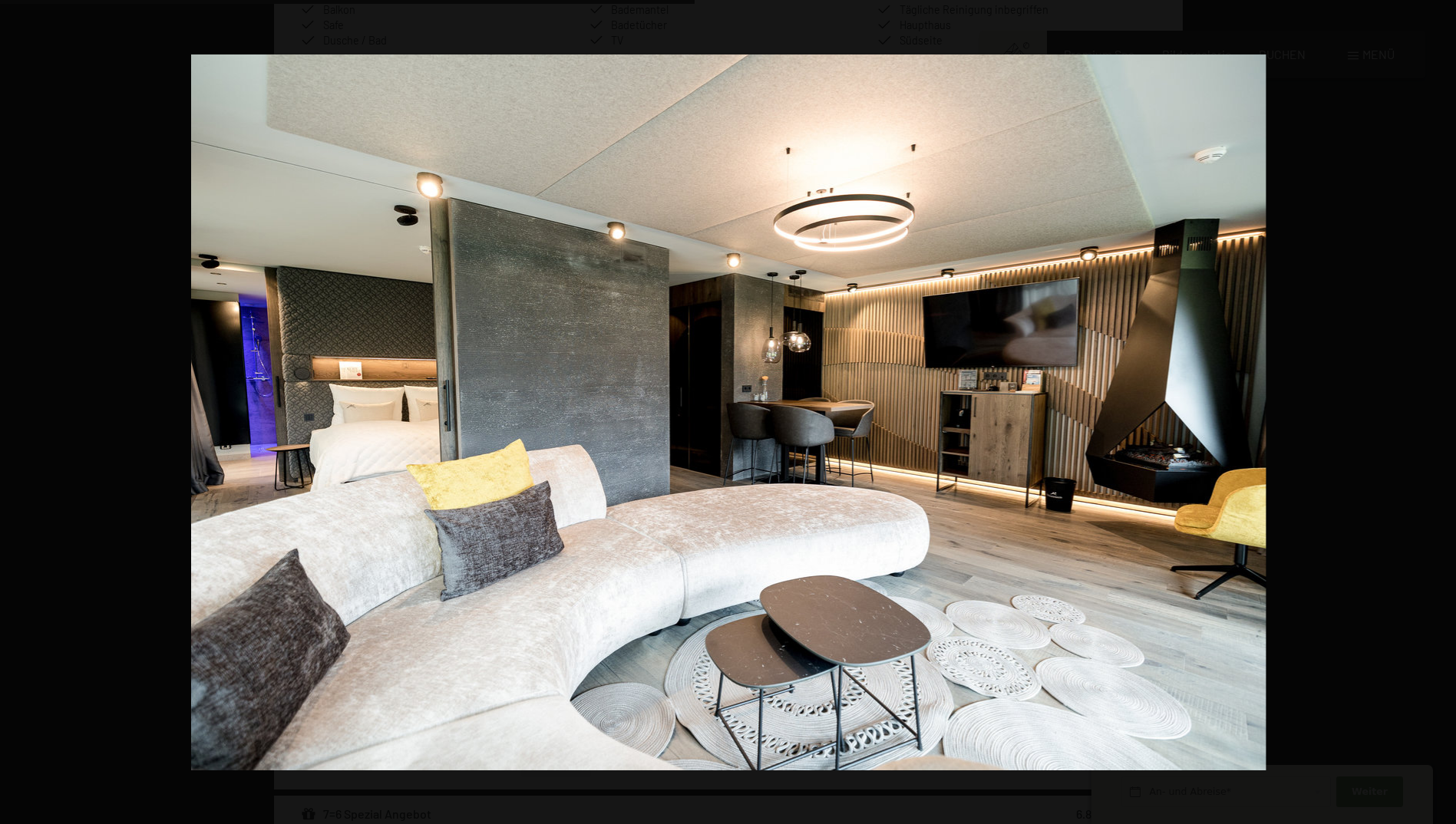
click at [1431, 409] on button "button" at bounding box center [1428, 412] width 53 height 77
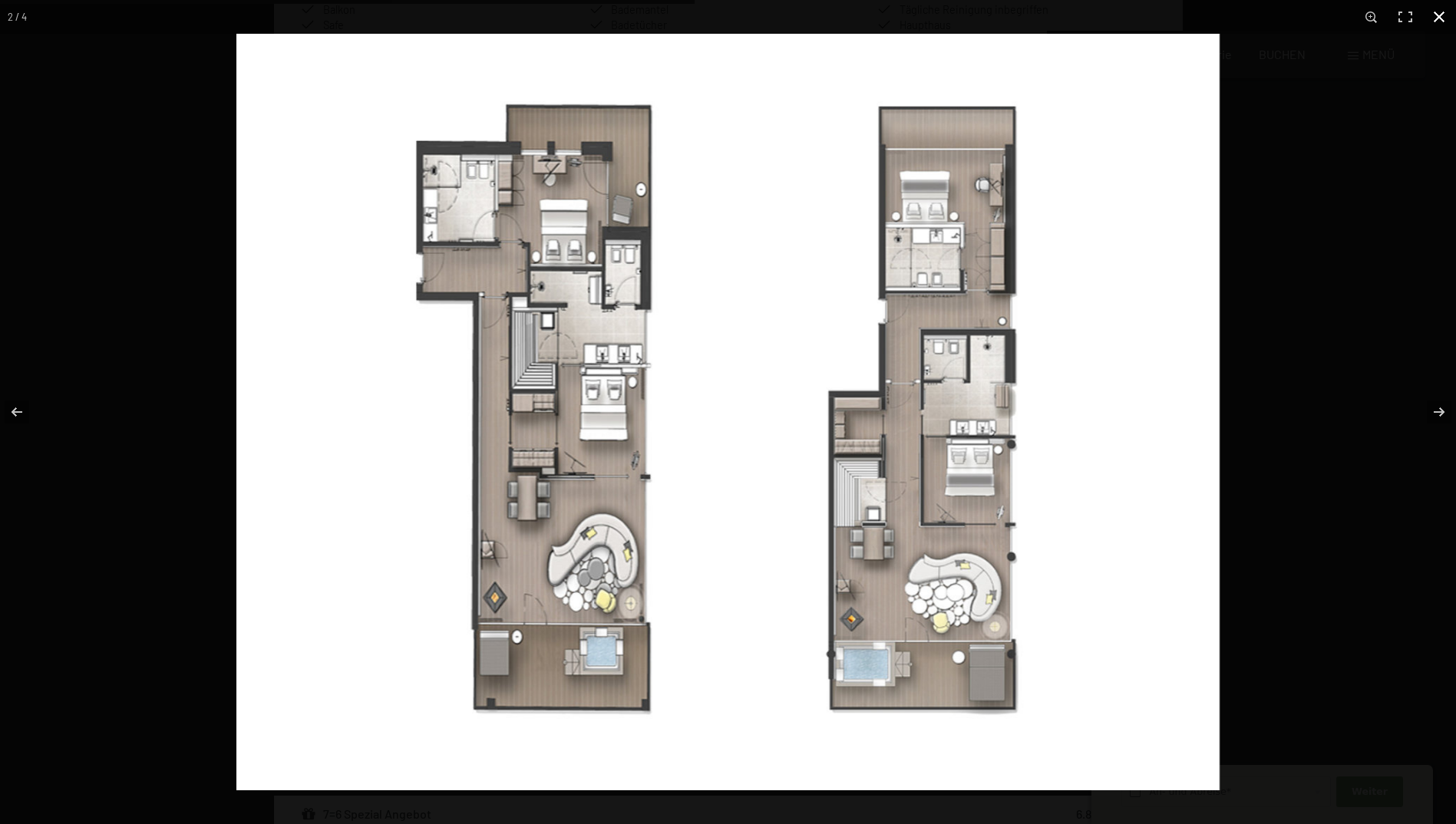
click at [1442, 20] on button "button" at bounding box center [1439, 17] width 34 height 34
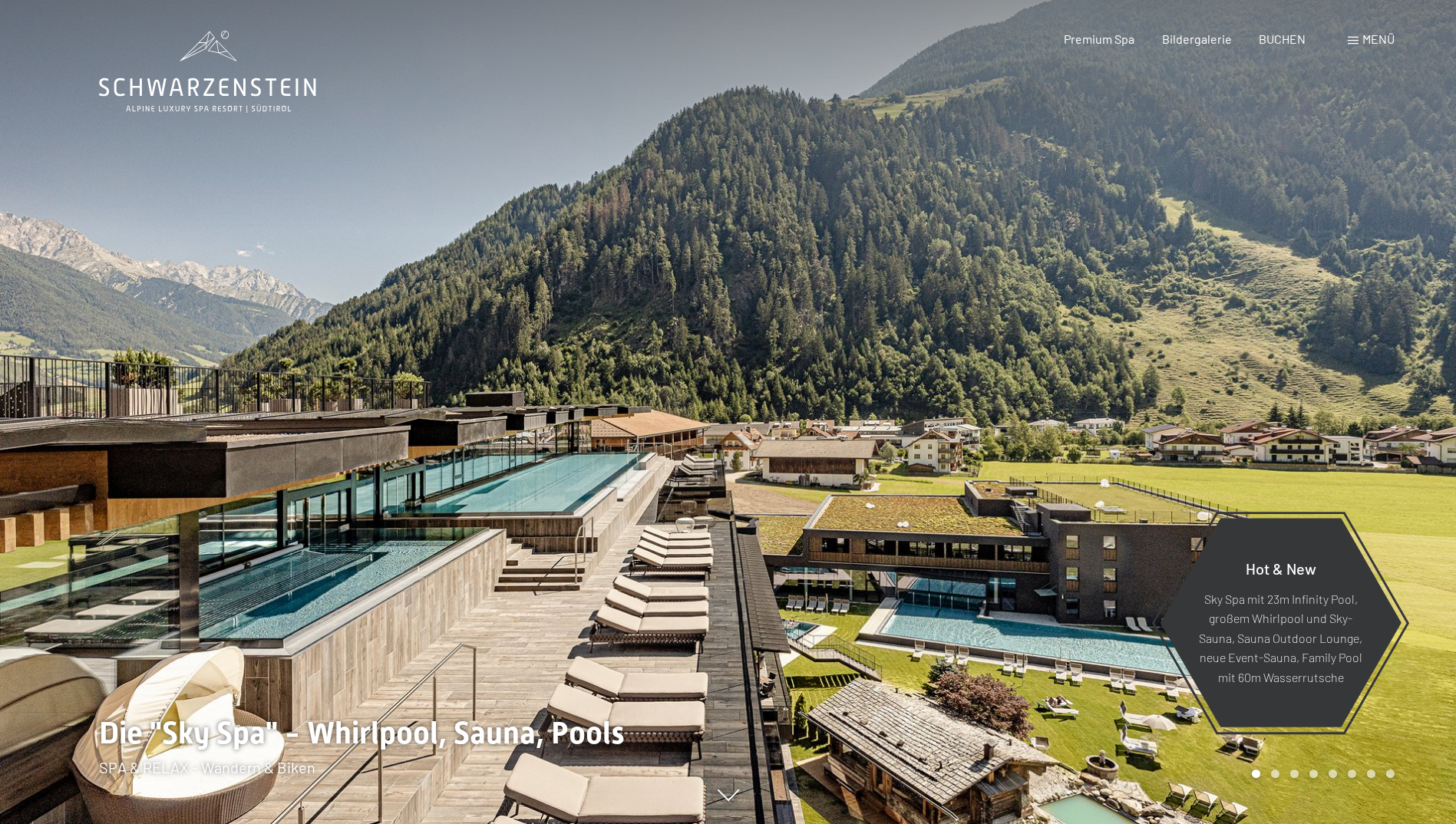
click at [1358, 36] on div "Menü" at bounding box center [1371, 39] width 47 height 17
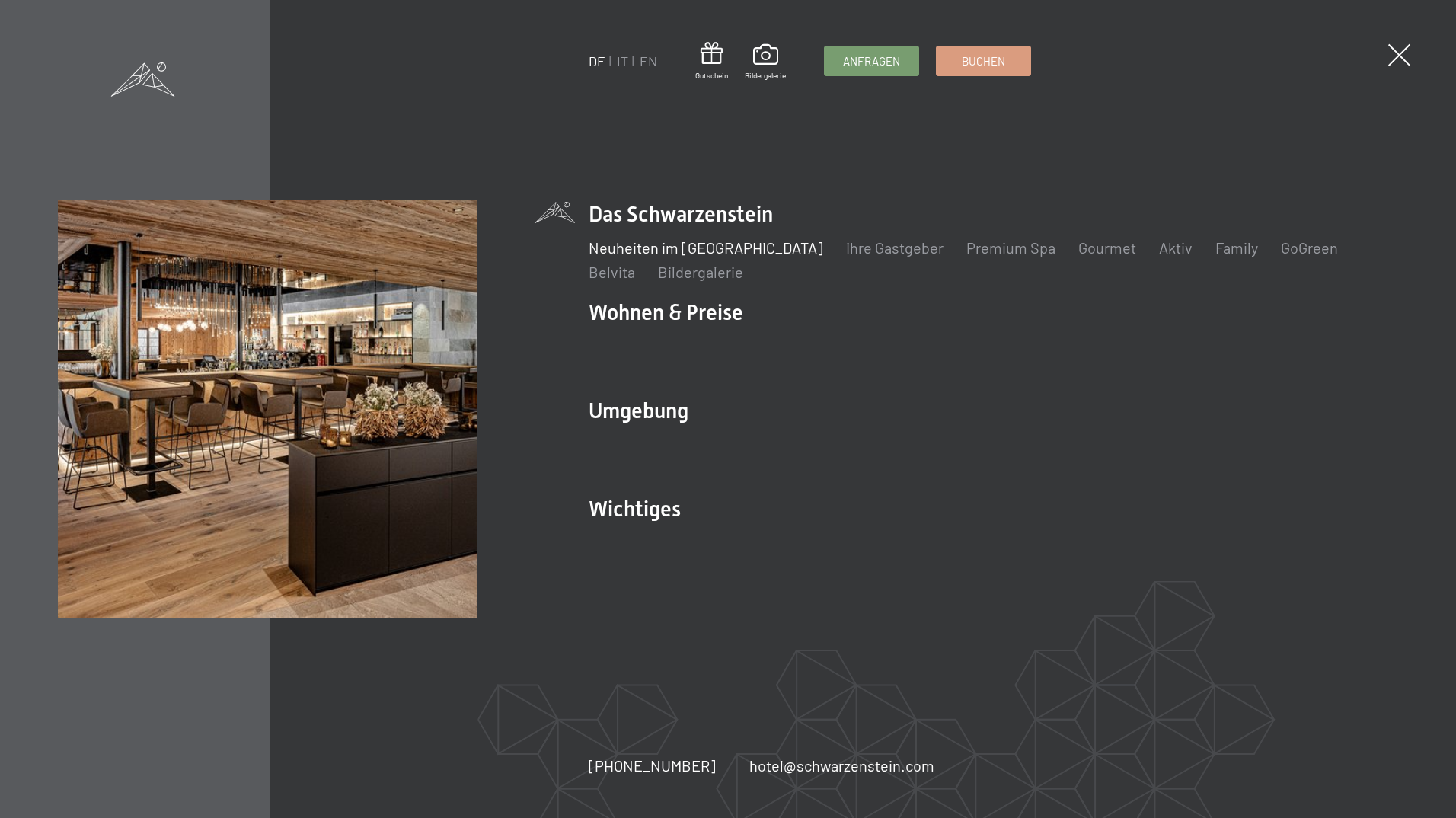
click at [750, 245] on link "Neuheiten im [GEOGRAPHIC_DATA]" at bounding box center [705, 248] width 234 height 18
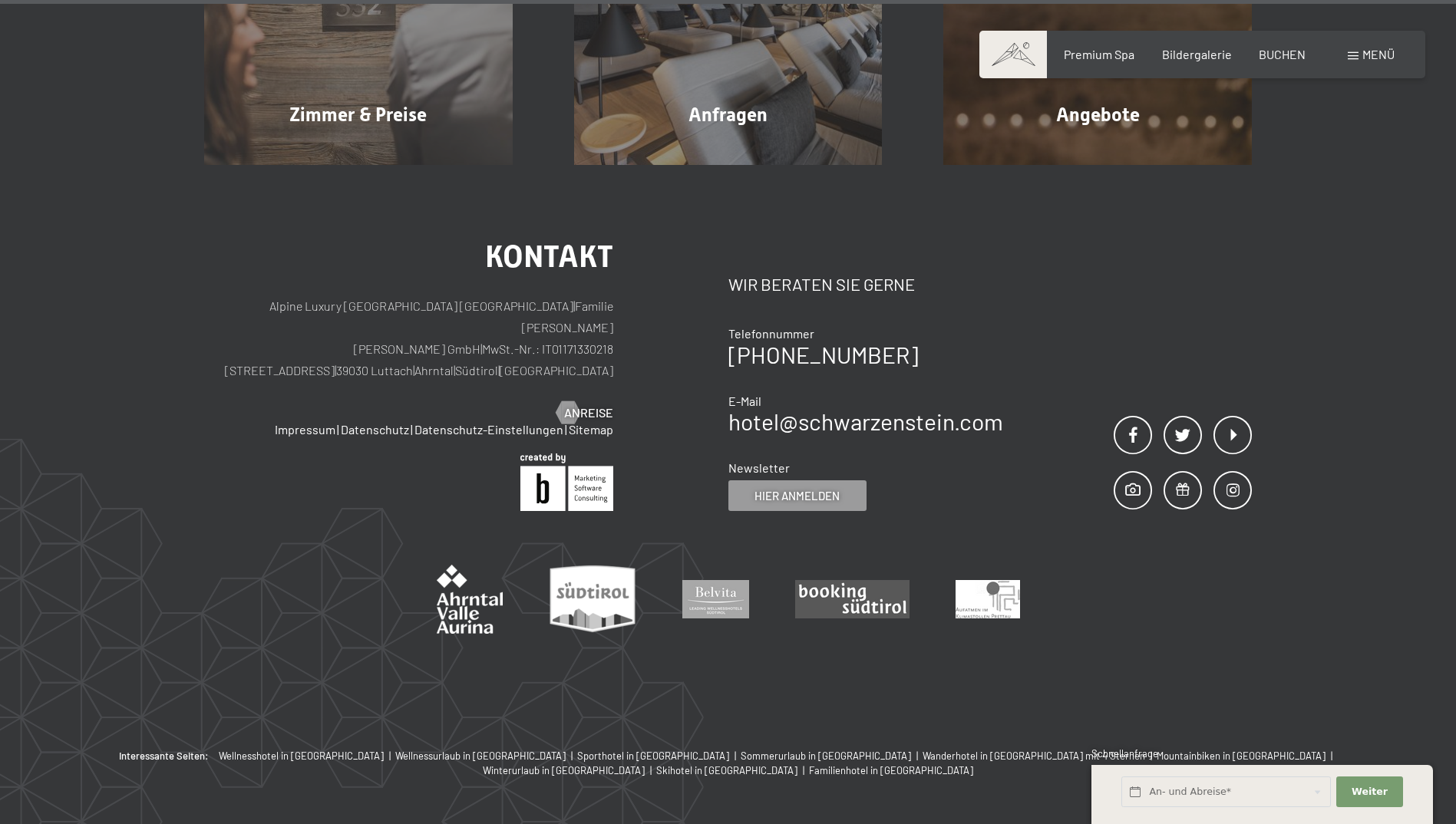
scroll to position [6453, 0]
